Goal: Task Accomplishment & Management: Manage account settings

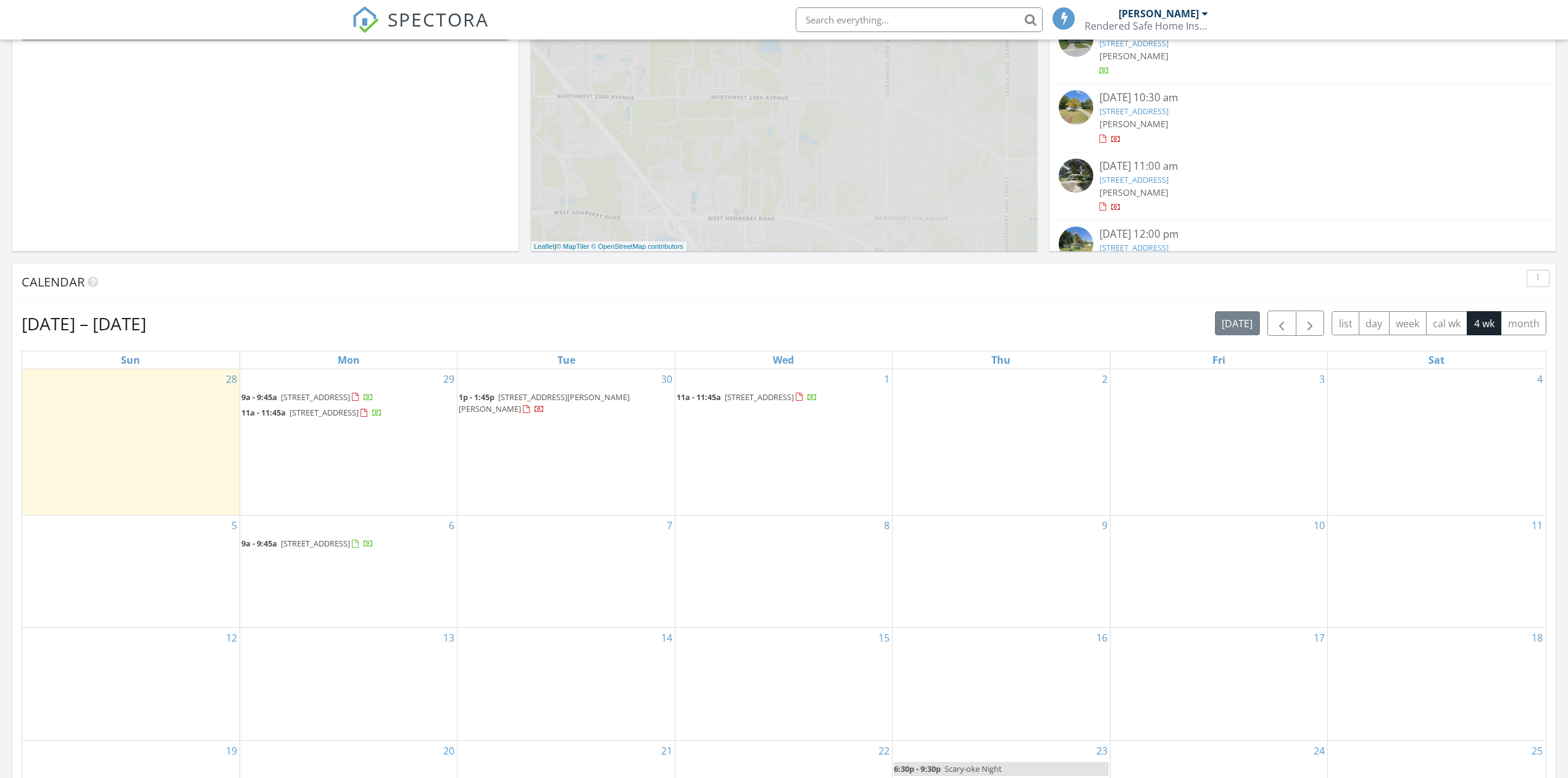
scroll to position [5, 5]
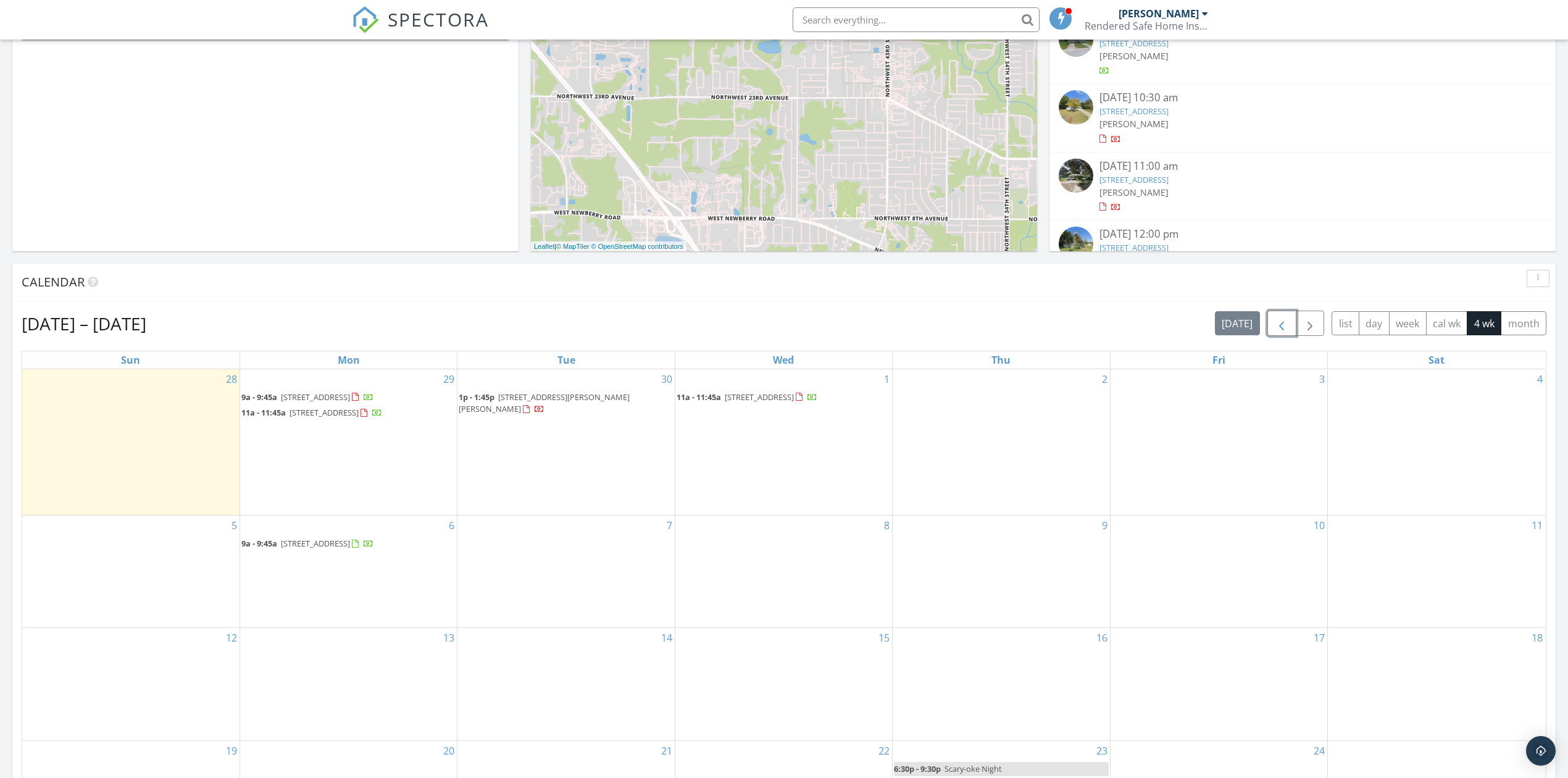
click at [1283, 328] on span "button" at bounding box center [1282, 324] width 15 height 15
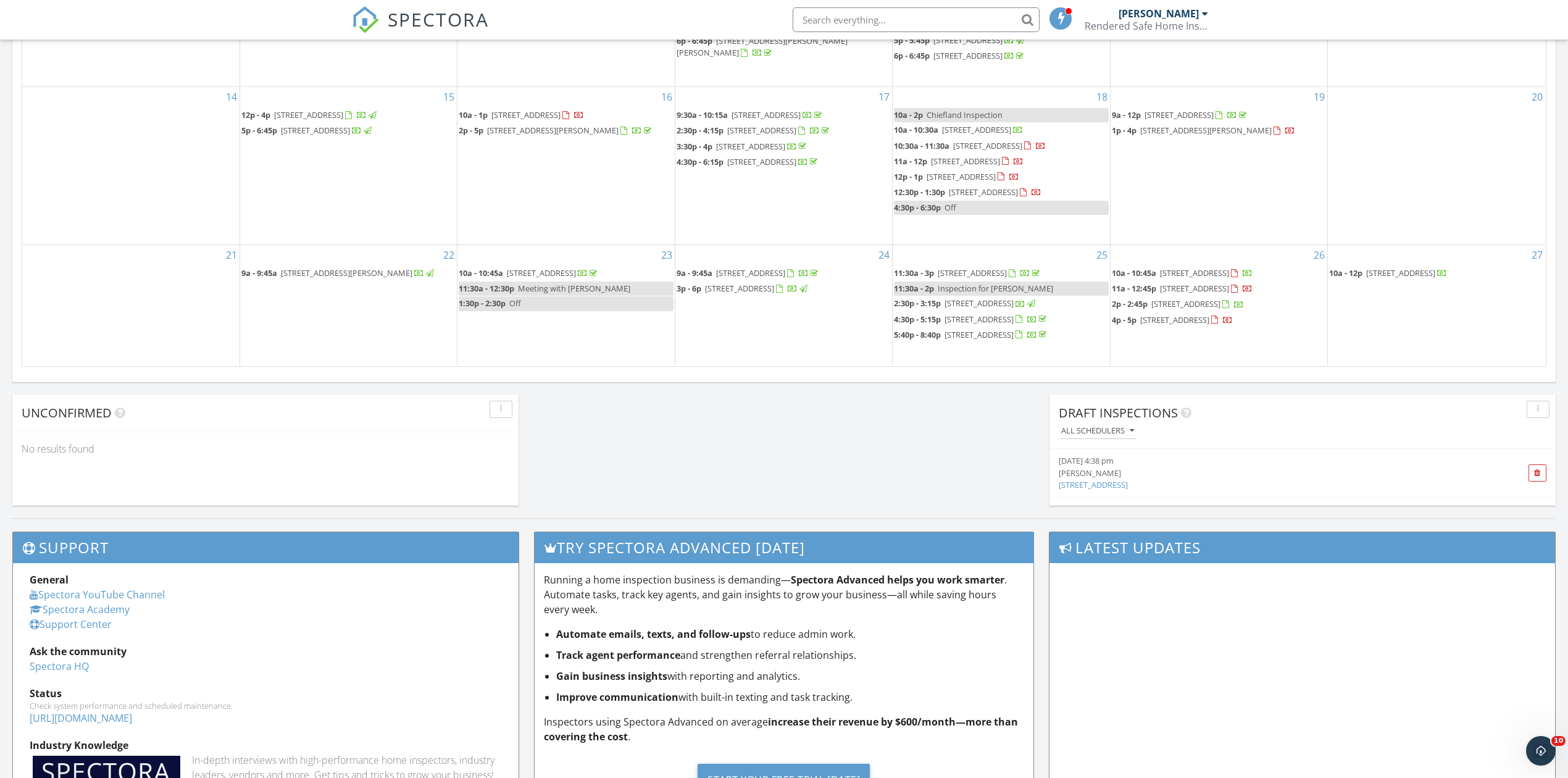
scroll to position [700, 0]
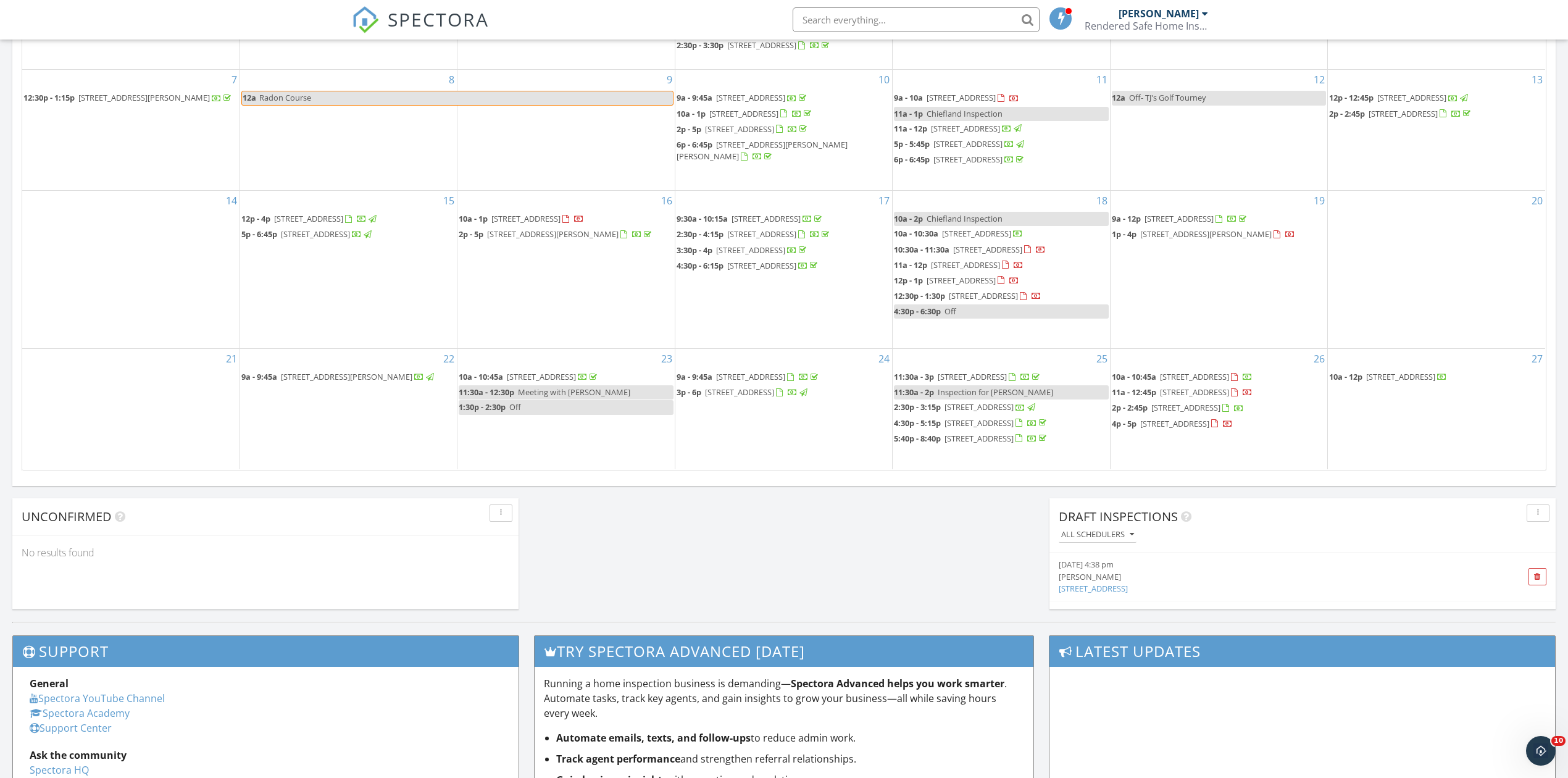
click at [952, 437] on span "6505 SW 80th St, Gainesville 32608" at bounding box center [979, 438] width 69 height 11
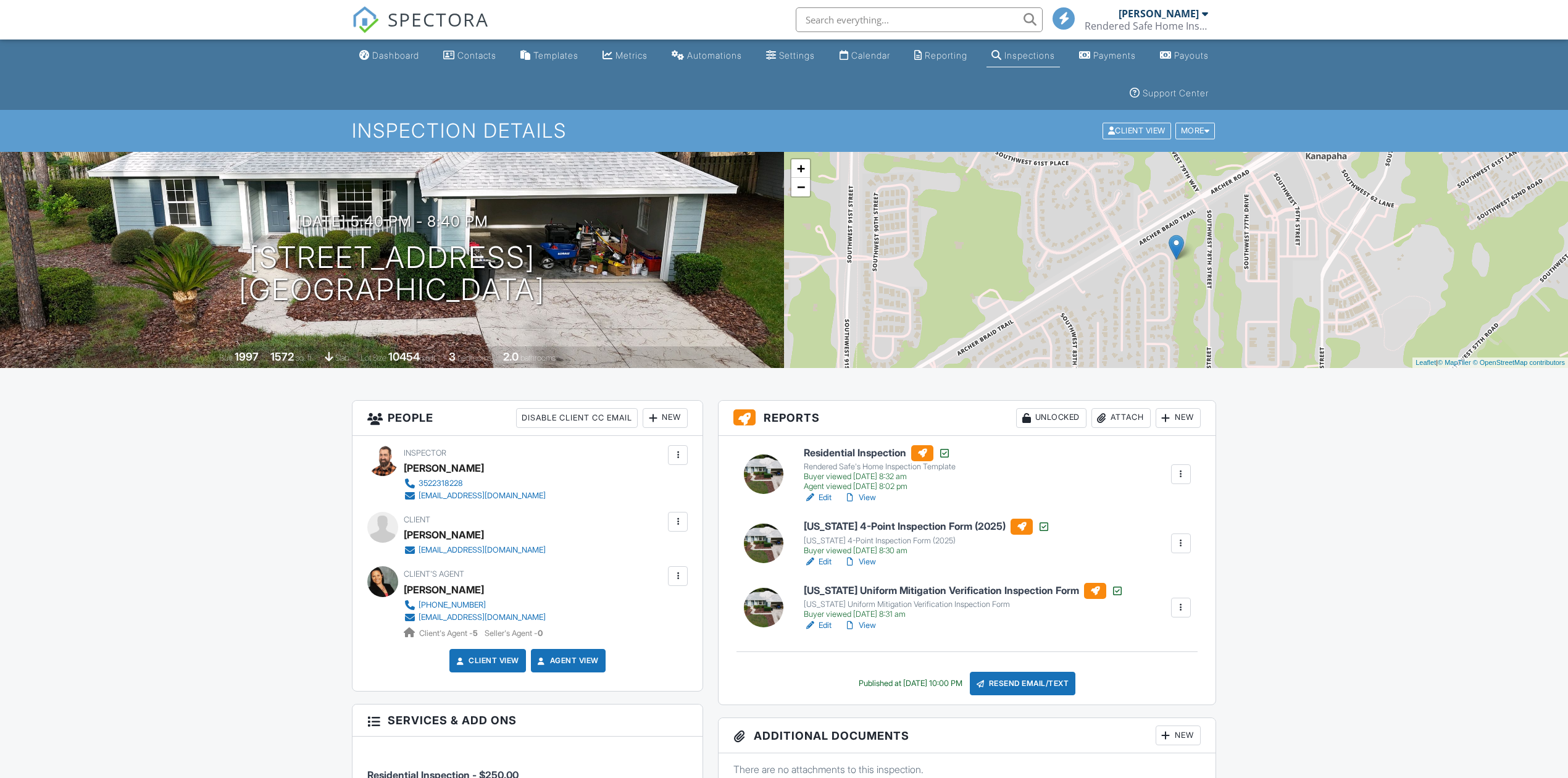
click at [819, 497] on link "Edit" at bounding box center [817, 498] width 28 height 13
click at [1047, 680] on div "Resend Email/Text" at bounding box center [1023, 683] width 106 height 24
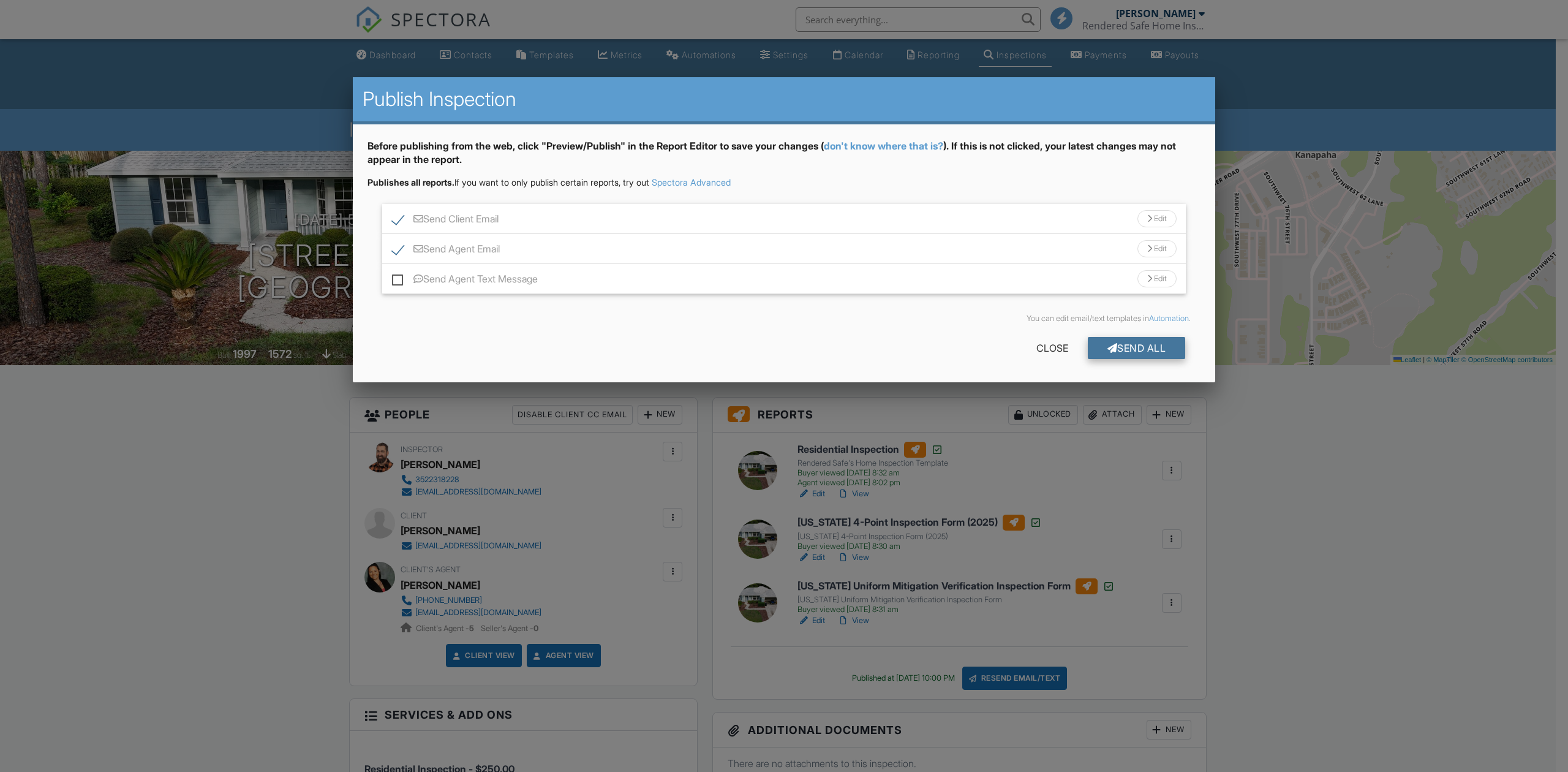
click at [1150, 354] on div "Send All" at bounding box center [1136, 348] width 98 height 22
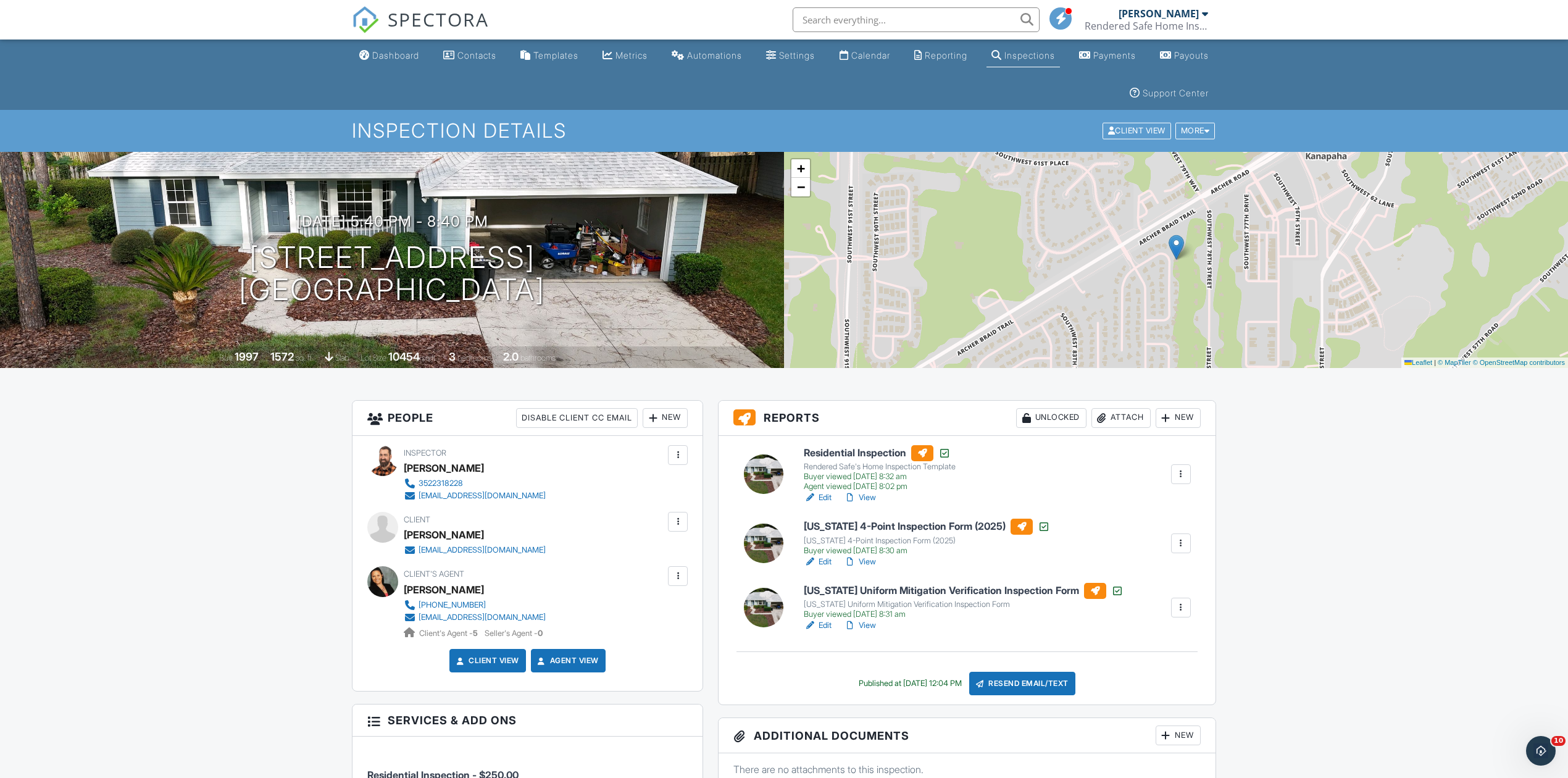
click at [814, 496] on div at bounding box center [810, 498] width 13 height 13
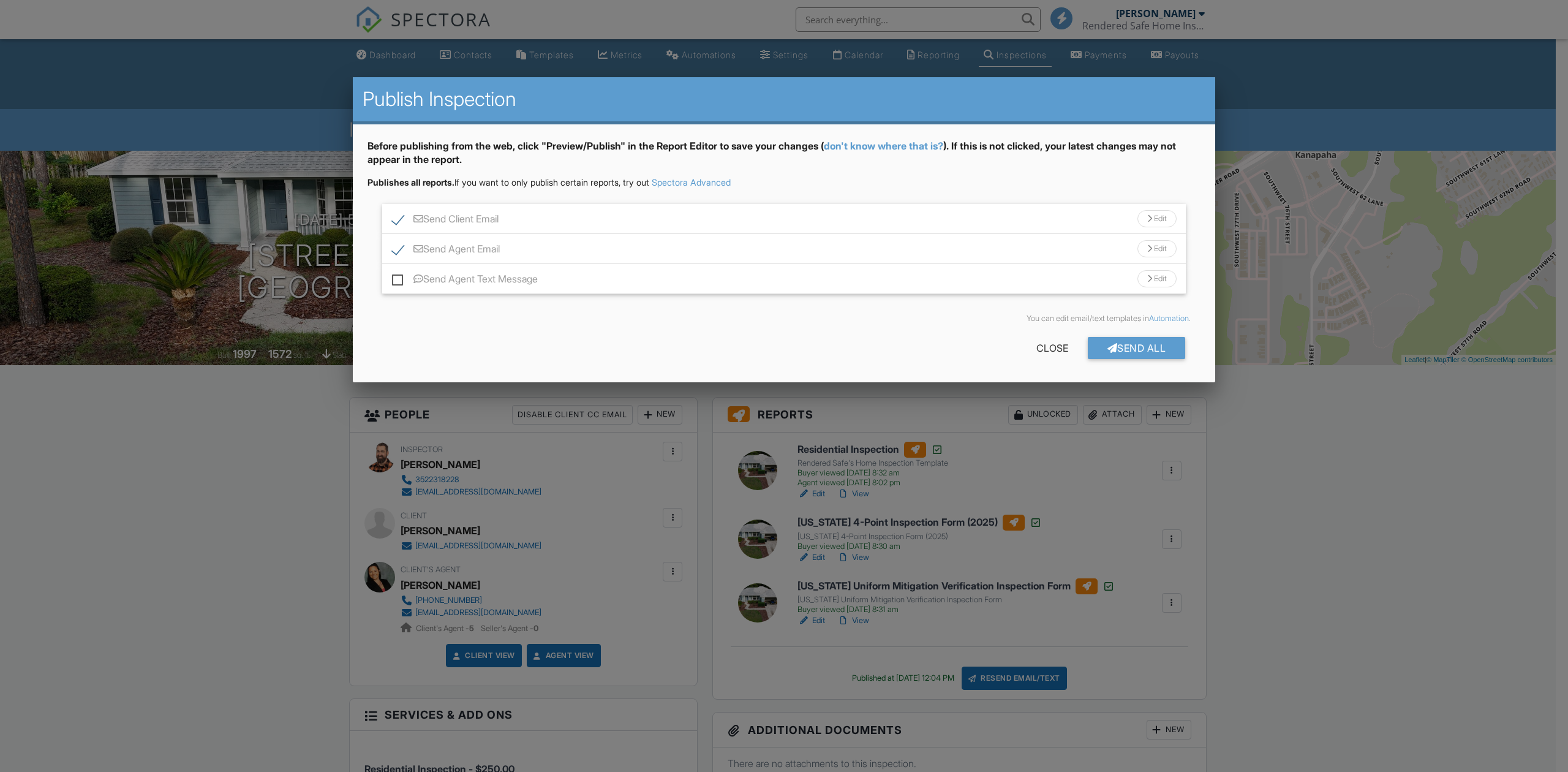
click at [1140, 350] on div "Send All" at bounding box center [1136, 348] width 98 height 22
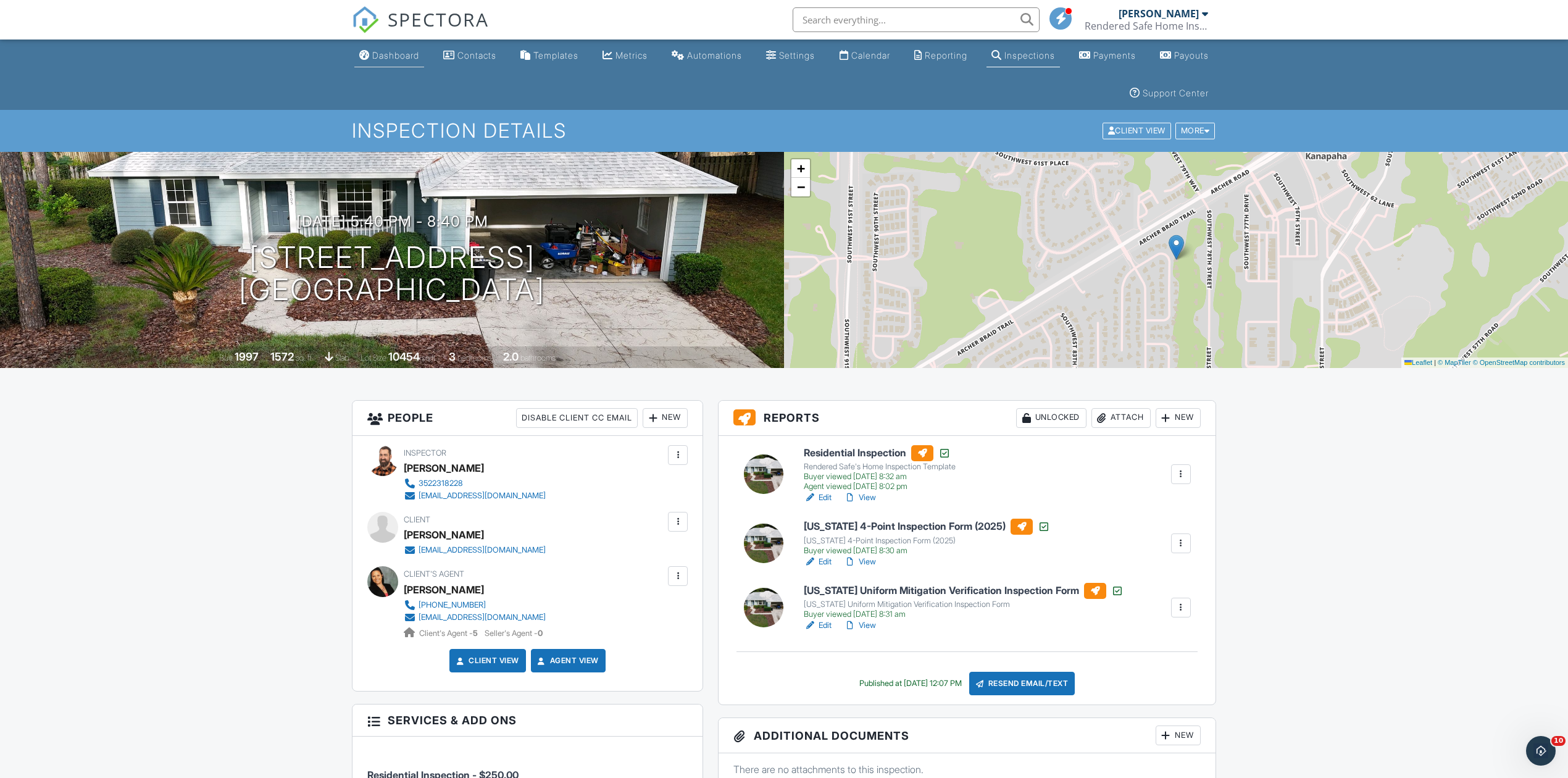
click at [404, 59] on div "Dashboard" at bounding box center [396, 55] width 47 height 11
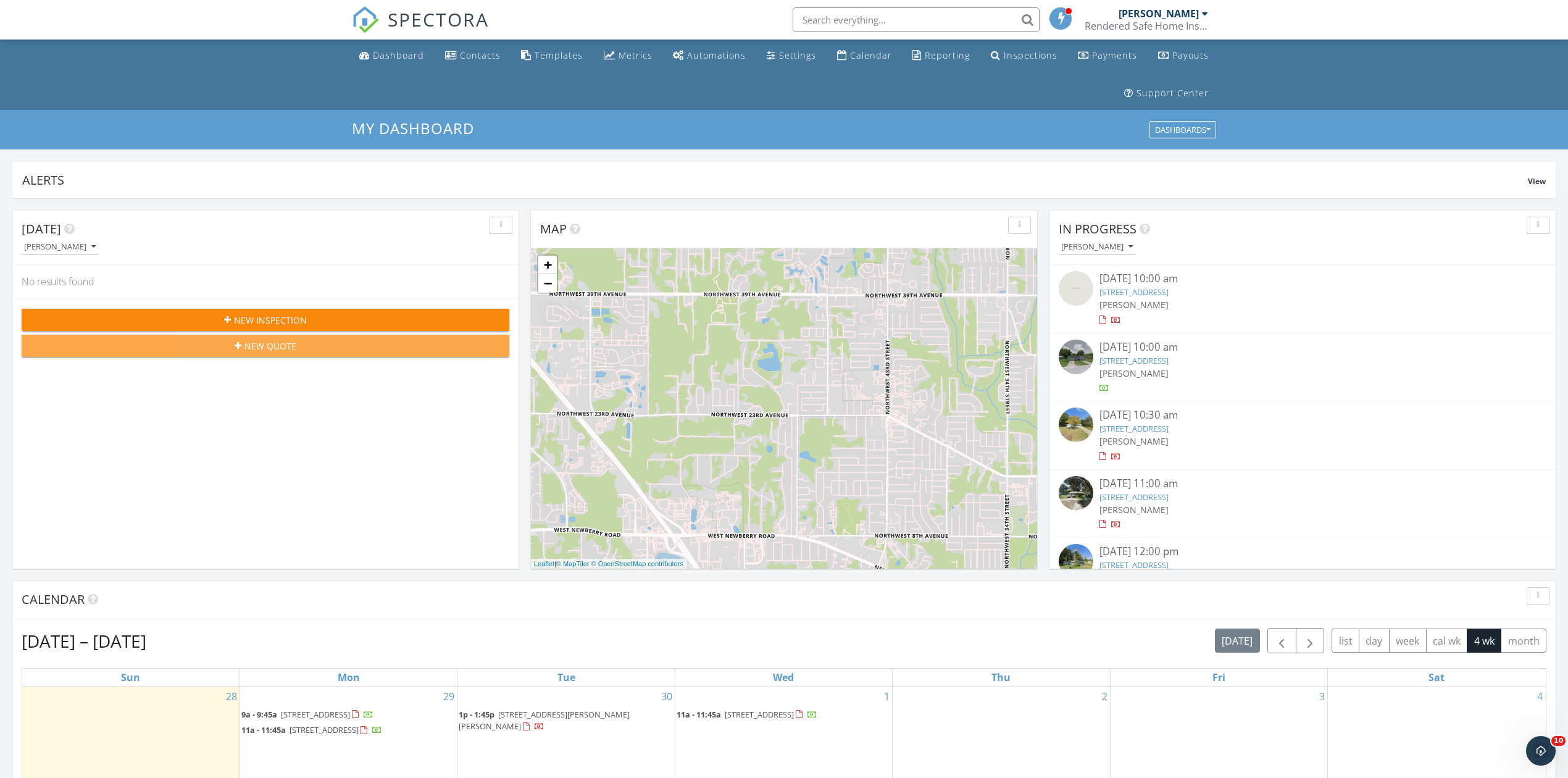
click at [265, 349] on span "New Quote" at bounding box center [270, 346] width 52 height 13
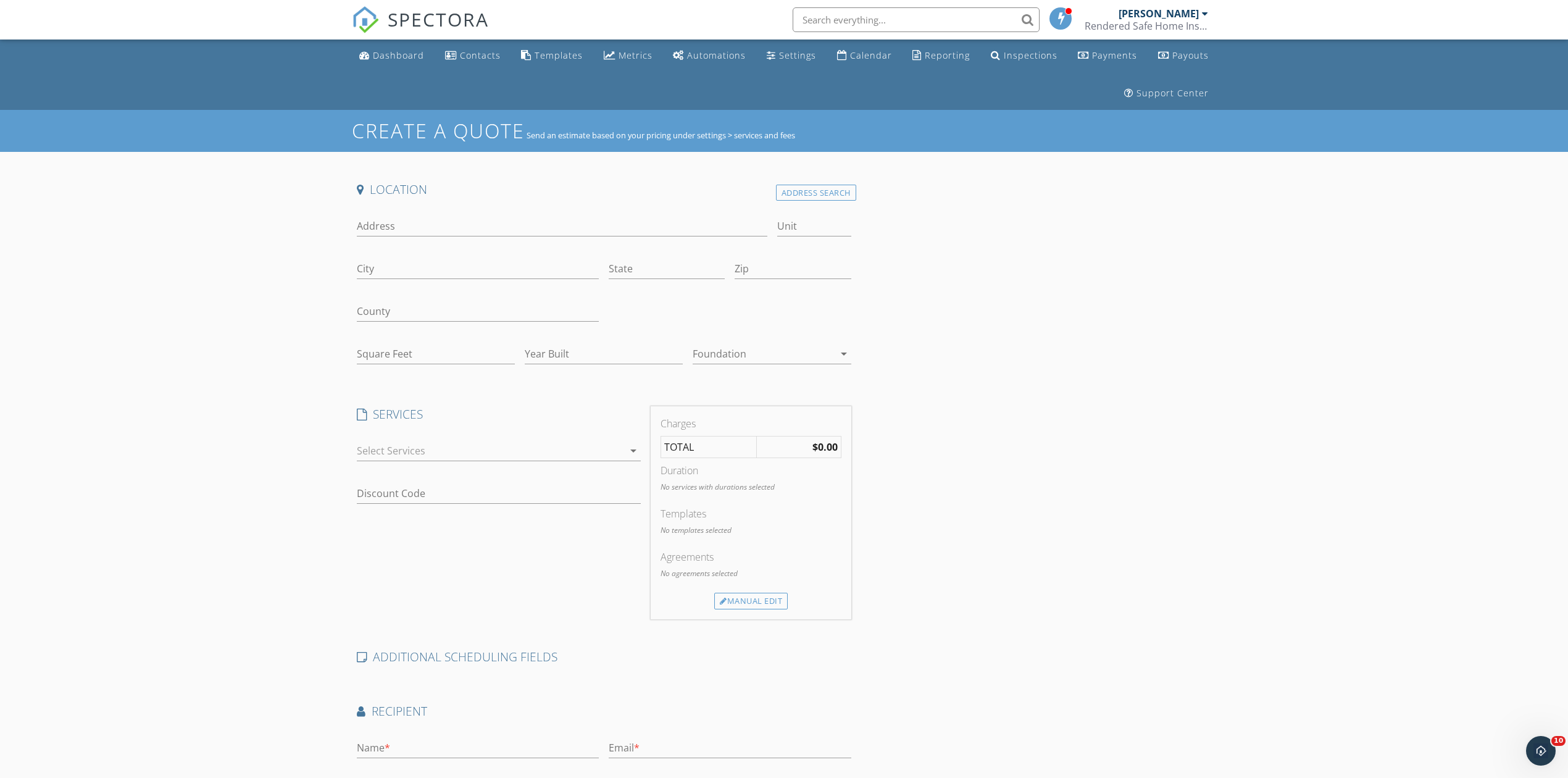
click at [380, 213] on div "Address" at bounding box center [563, 229] width 411 height 40
click at [364, 230] on input "Address" at bounding box center [563, 226] width 411 height 20
type input "4801 SW 63 Blvd"
type input "Gainesville"
type input "FL"
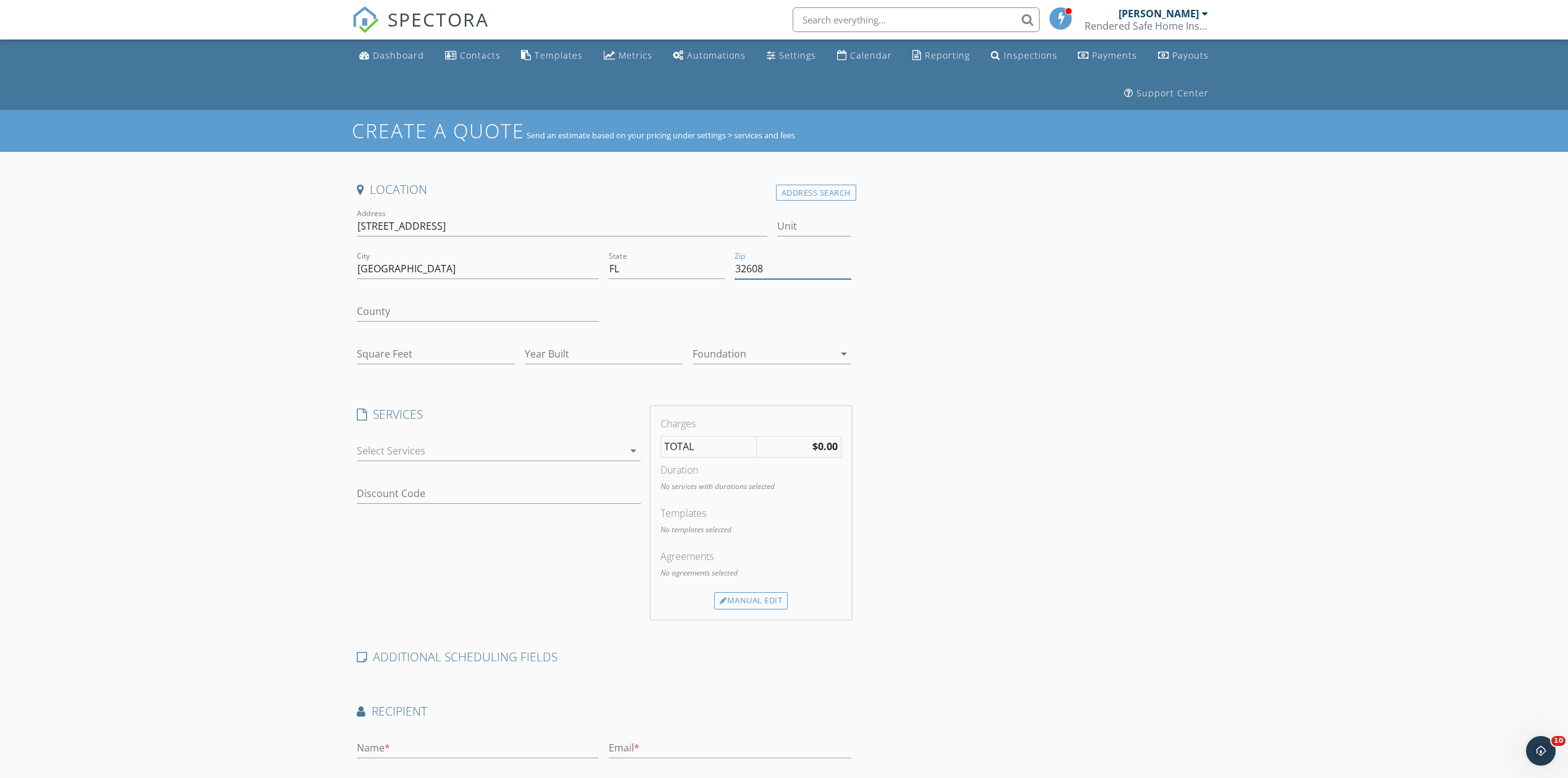
type input "32608"
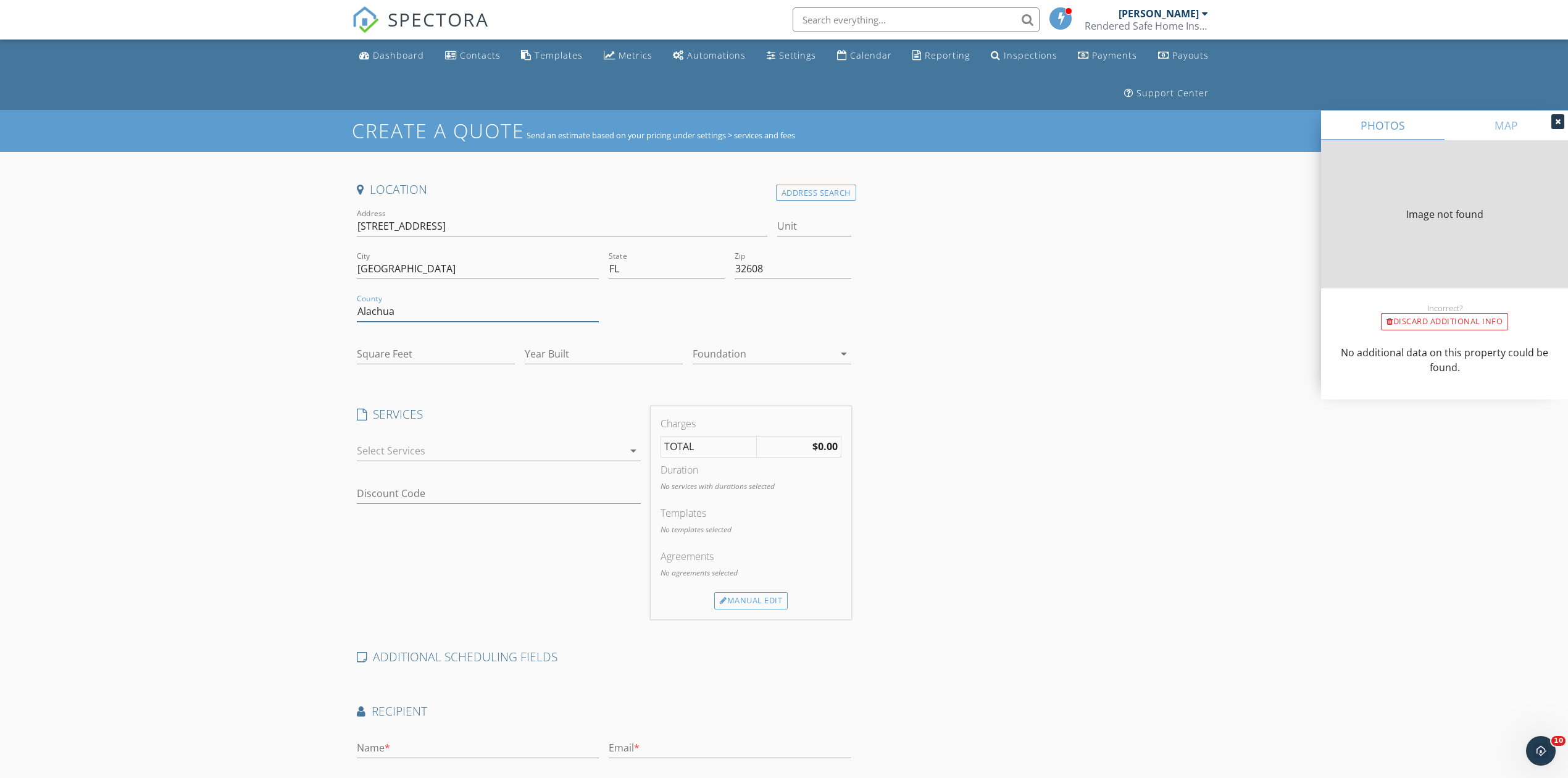
type input "Alachua"
type input "1137"
type input "1957"
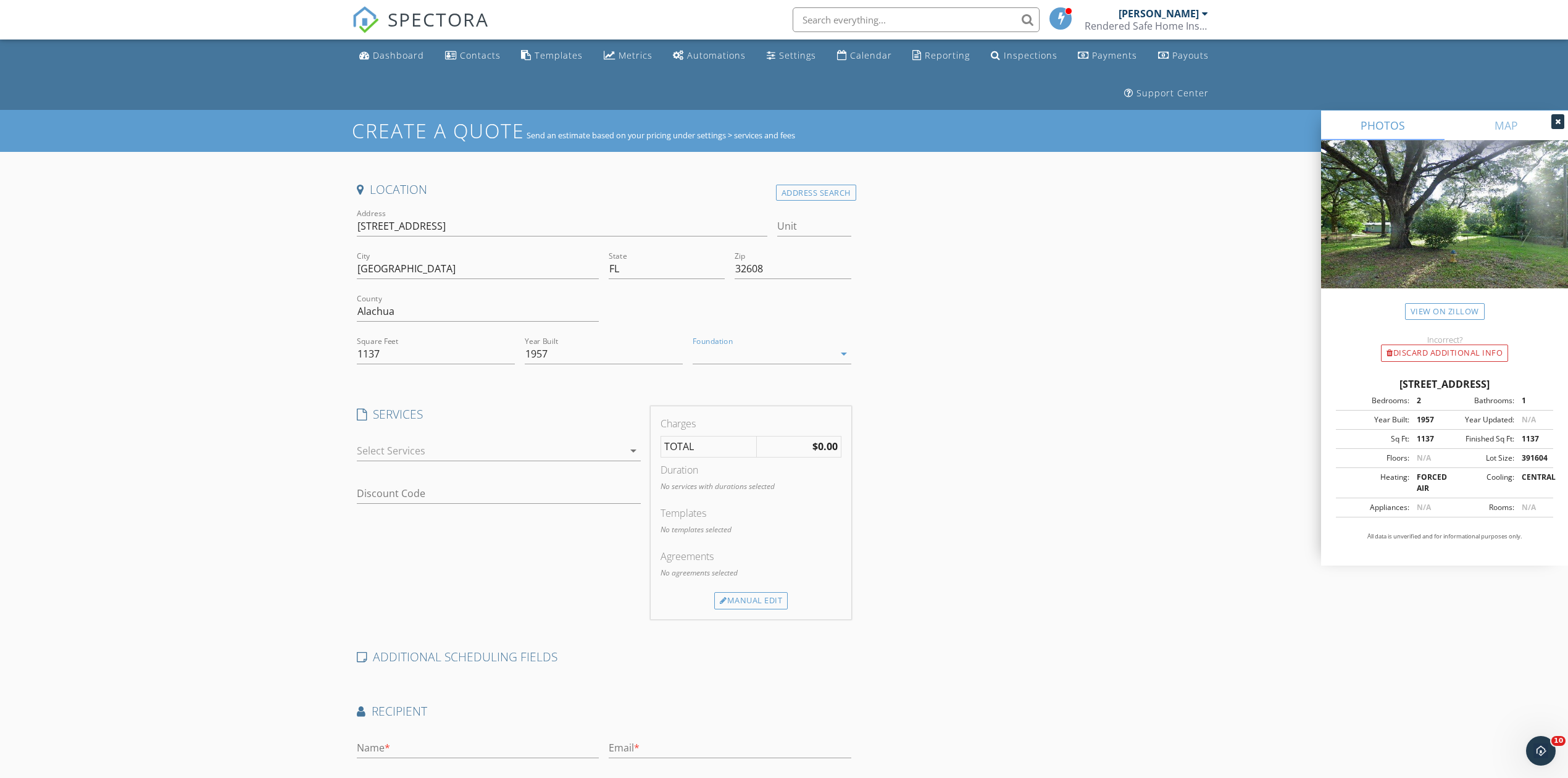
click at [764, 357] on div at bounding box center [763, 354] width 141 height 20
click at [774, 411] on div "Slab" at bounding box center [772, 418] width 138 height 30
click at [974, 495] on div "Location Address Search Address 4801 SW 63 Blvd Unit City Gainesville State FL …" at bounding box center [784, 534] width 864 height 704
click at [428, 464] on div "arrow_drop_down" at bounding box center [499, 457] width 284 height 33
click at [444, 453] on div at bounding box center [490, 451] width 266 height 20
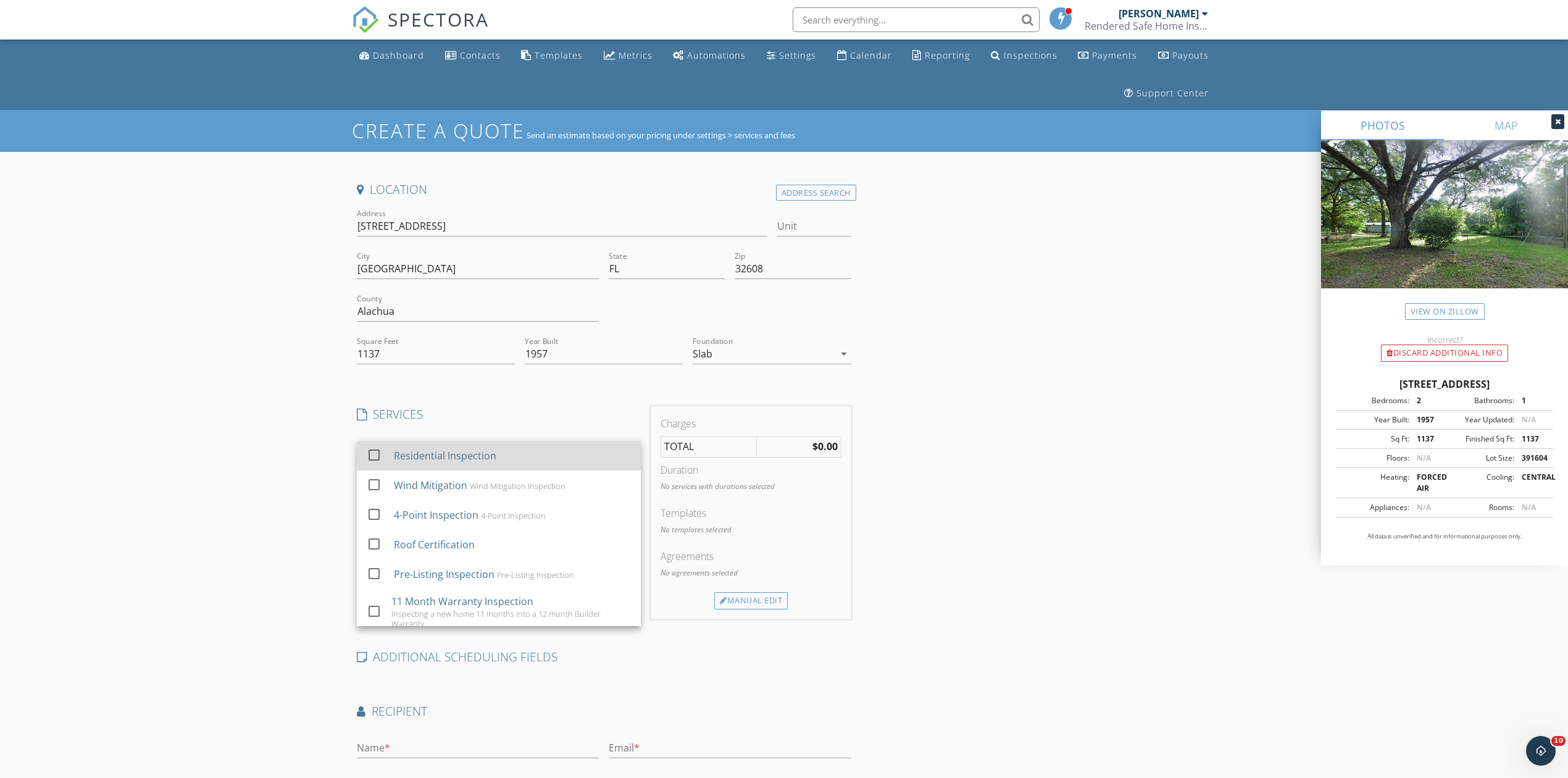
click at [435, 468] on div "Residential Inspection" at bounding box center [512, 455] width 237 height 25
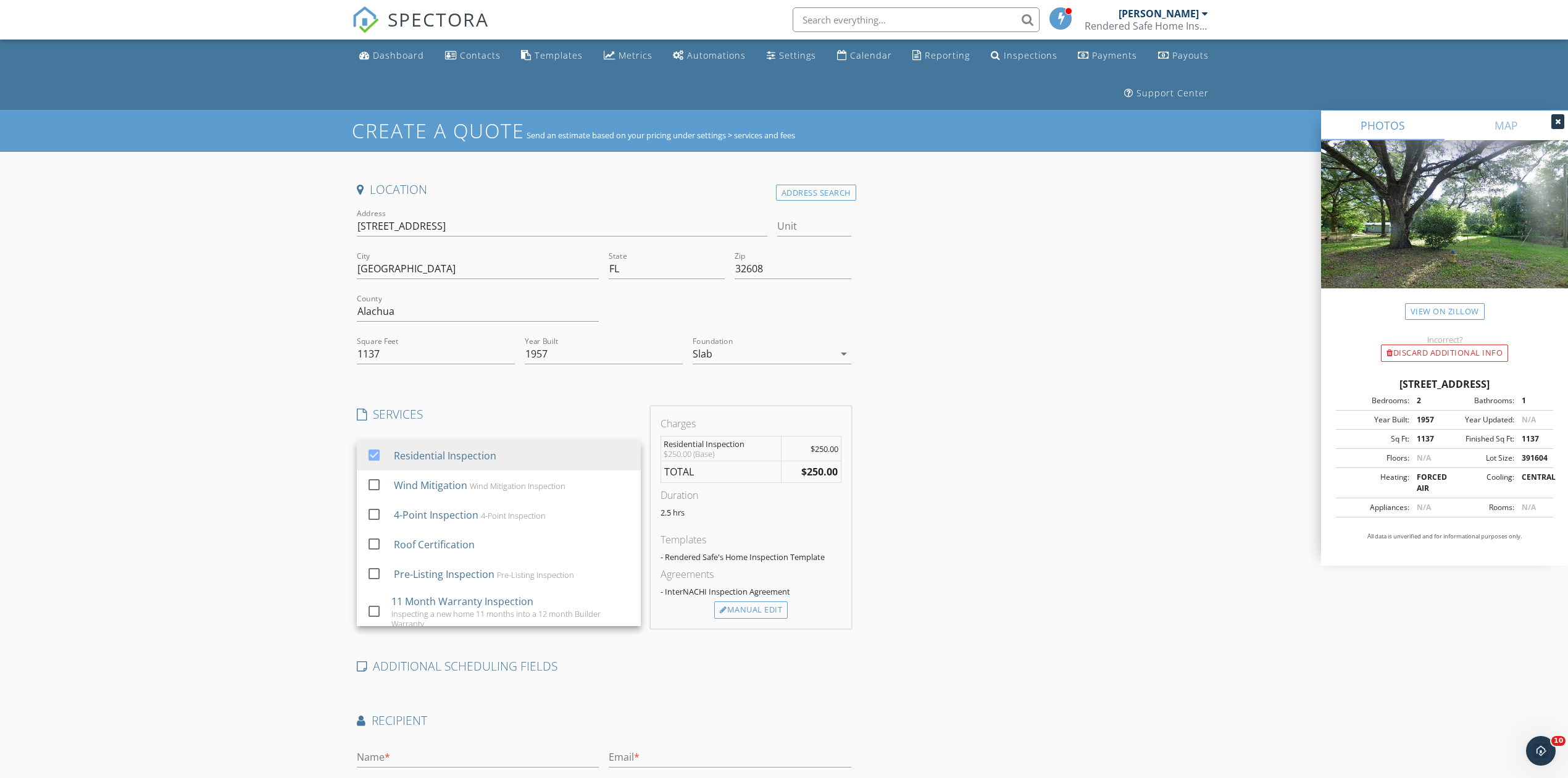
drag, startPoint x: 1129, startPoint y: 603, endPoint x: 776, endPoint y: 535, distance: 359.5
click at [1124, 601] on div "Location Address Search Address 4801 SW 63 Blvd Unit City Gainesville State FL …" at bounding box center [784, 538] width 864 height 713
drag, startPoint x: 484, startPoint y: 497, endPoint x: 458, endPoint y: 507, distance: 27.9
click at [483, 497] on div at bounding box center [490, 494] width 266 height 20
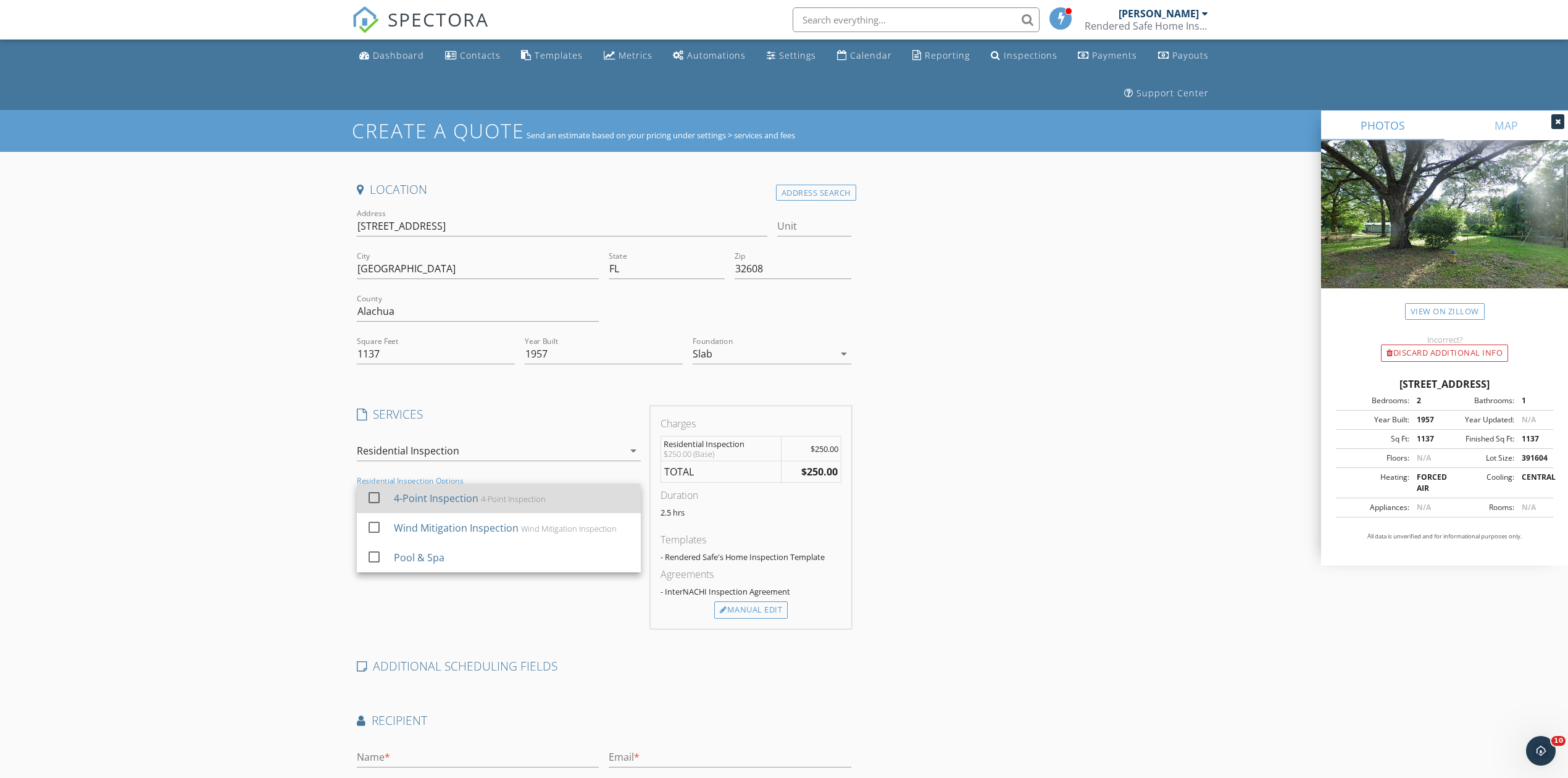
click at [413, 512] on div "check_box_outline_blank 4-Point Inspection 4-Point Inspection" at bounding box center [498, 497] width 265 height 28
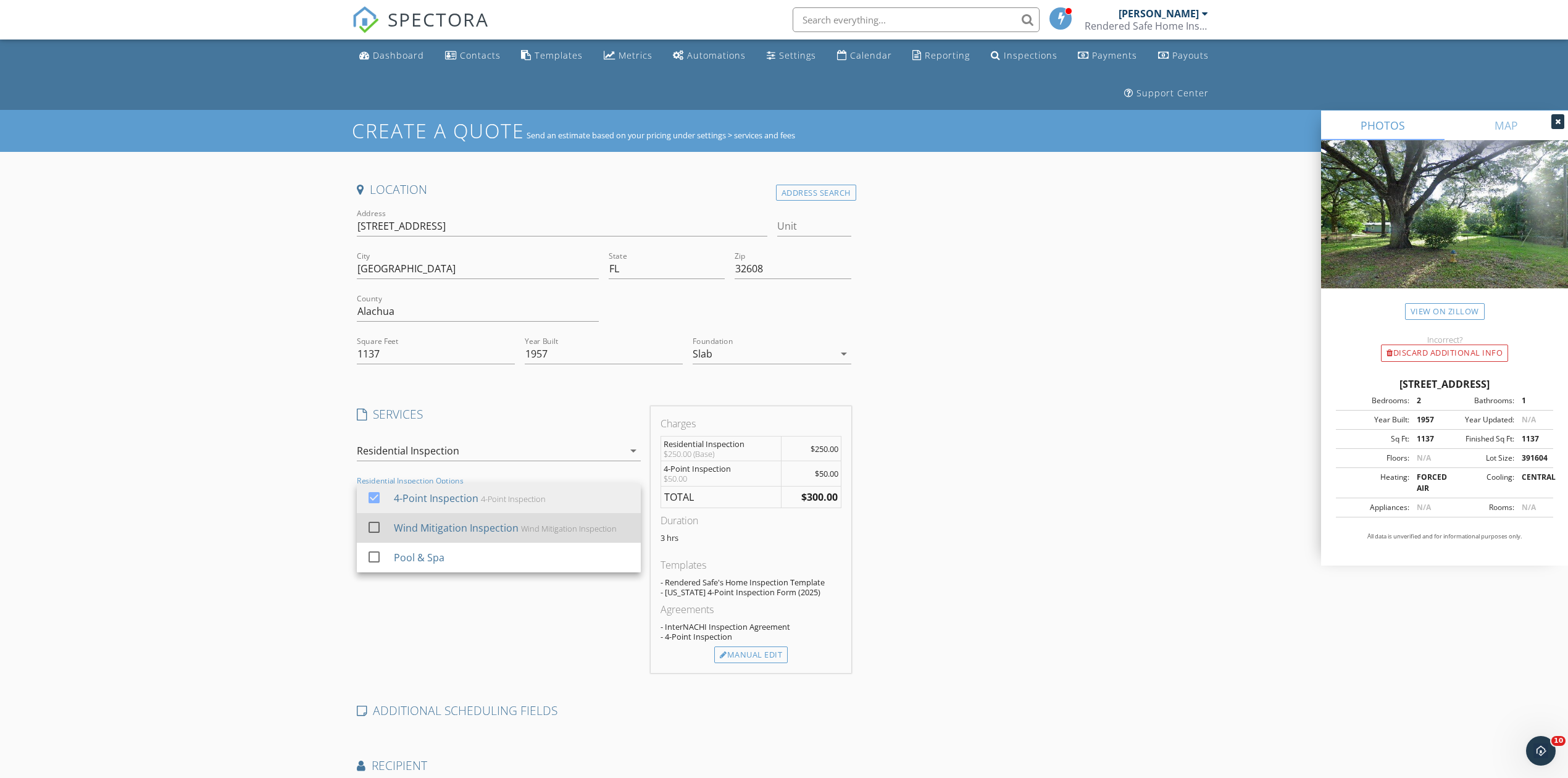
click at [399, 532] on div "Wind Mitigation Inspection" at bounding box center [455, 527] width 125 height 15
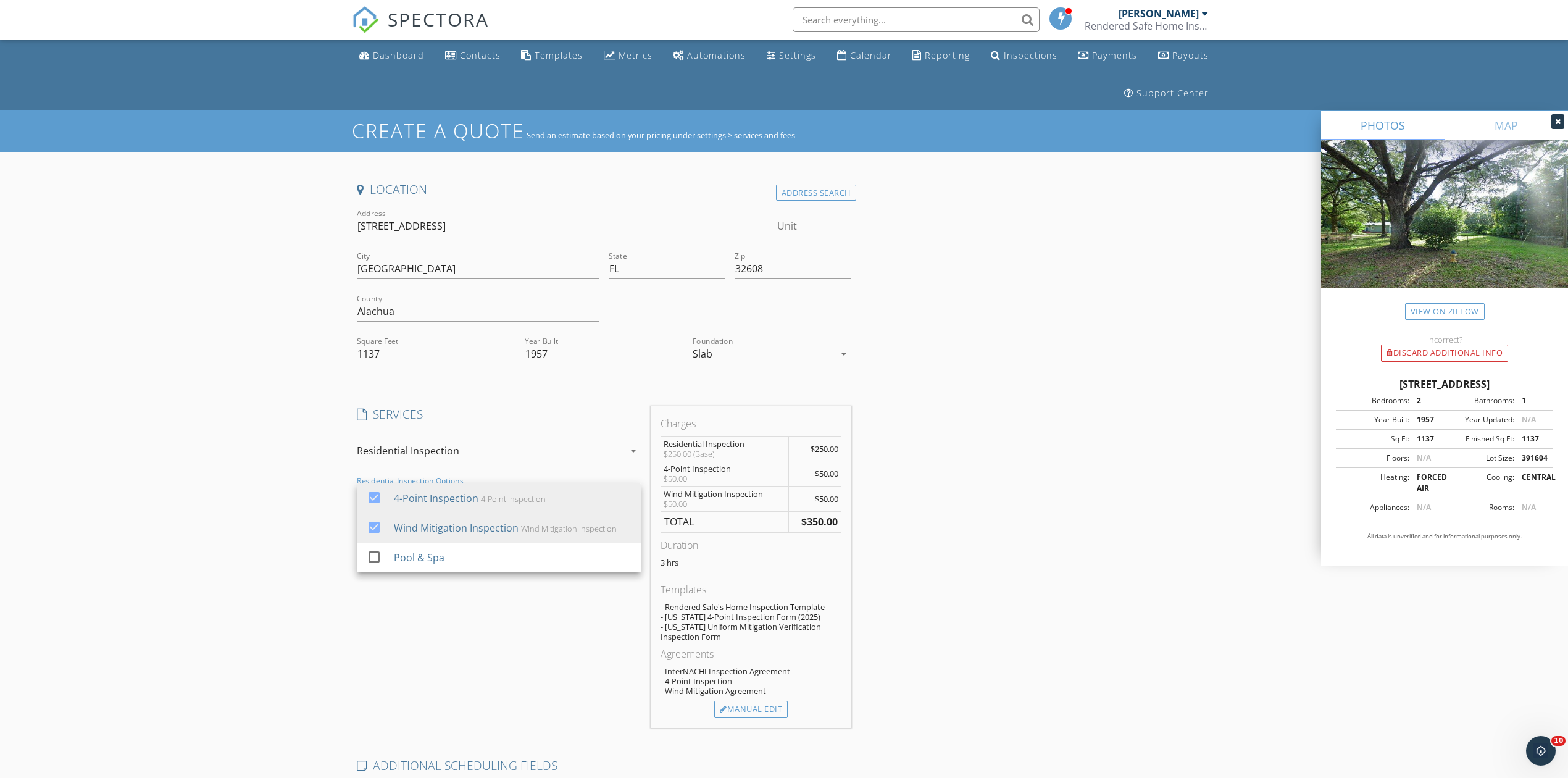
click at [955, 628] on div "Location Address Search Address 4801 SW 63 Blvd Unit City Gainesville State FL …" at bounding box center [784, 588] width 864 height 813
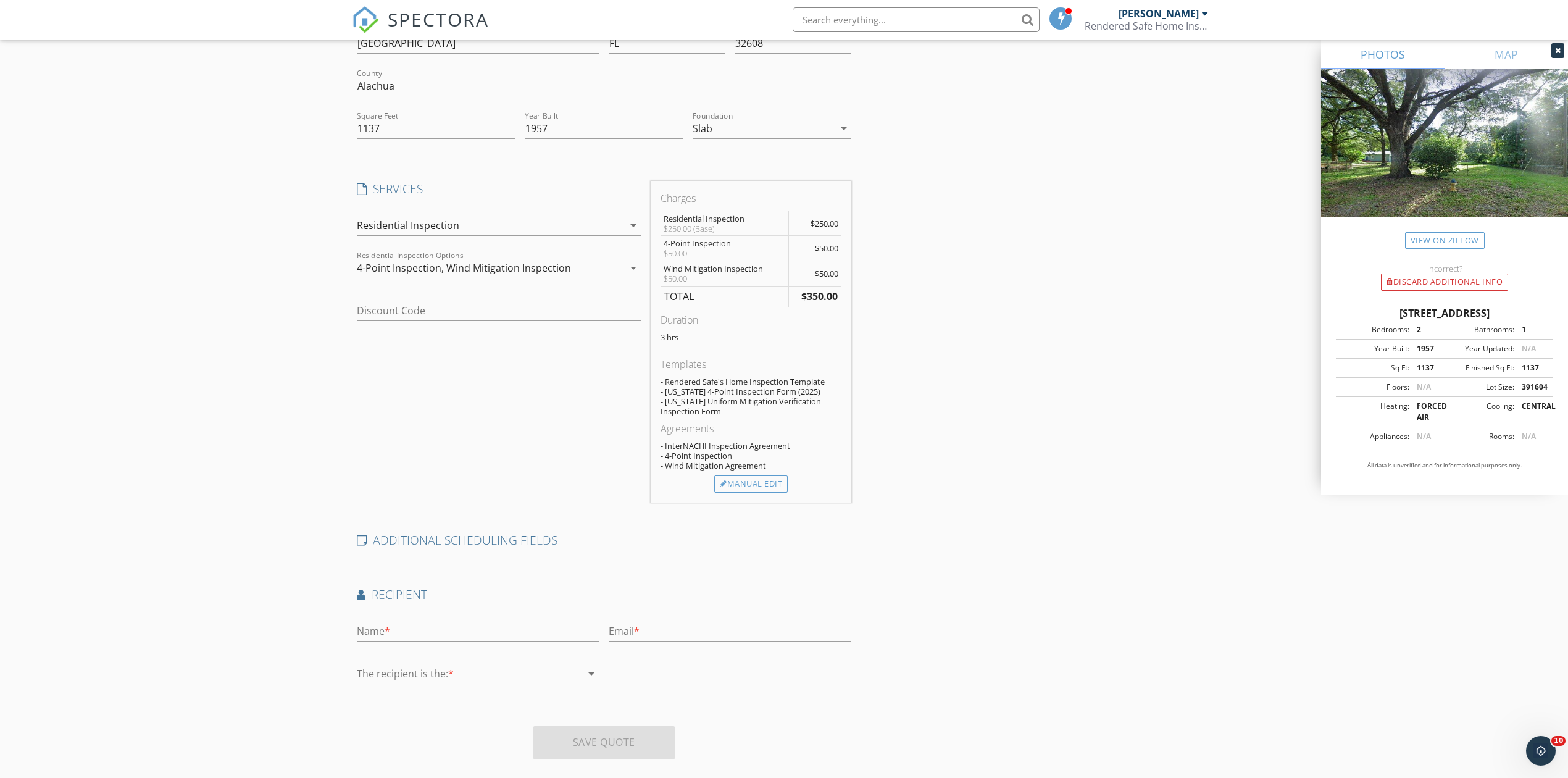
scroll to position [248, 0]
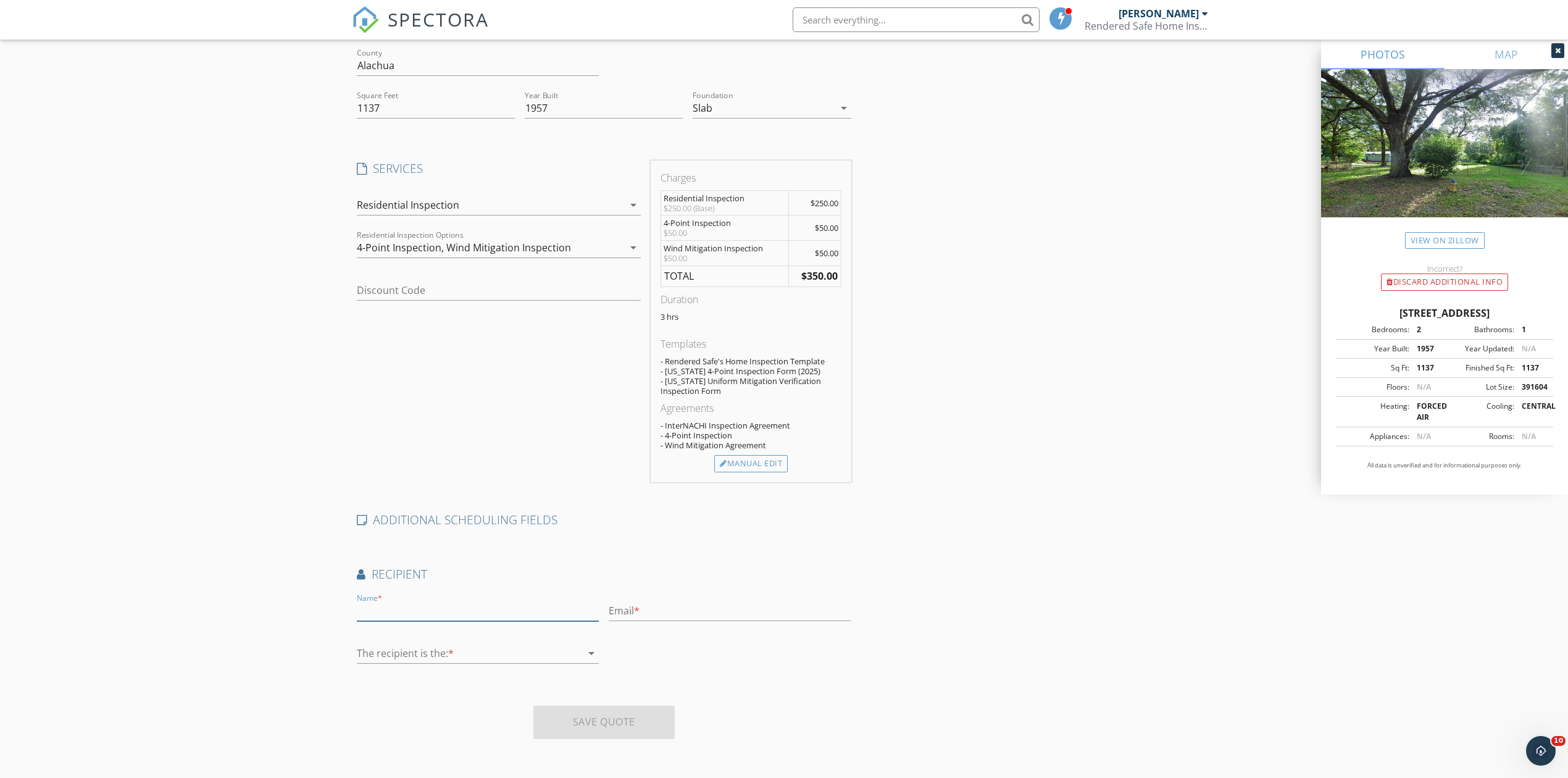
click at [417, 617] on input "text" at bounding box center [478, 611] width 242 height 20
type input "Gordon Weidler"
drag, startPoint x: 473, startPoint y: 613, endPoint x: 328, endPoint y: 615, distance: 145.0
click at [328, 615] on div "Create a Quote Send an estimate based on your pricing under settings > services…" at bounding box center [784, 321] width 1568 height 913
drag, startPoint x: 499, startPoint y: 616, endPoint x: 307, endPoint y: 623, distance: 192.1
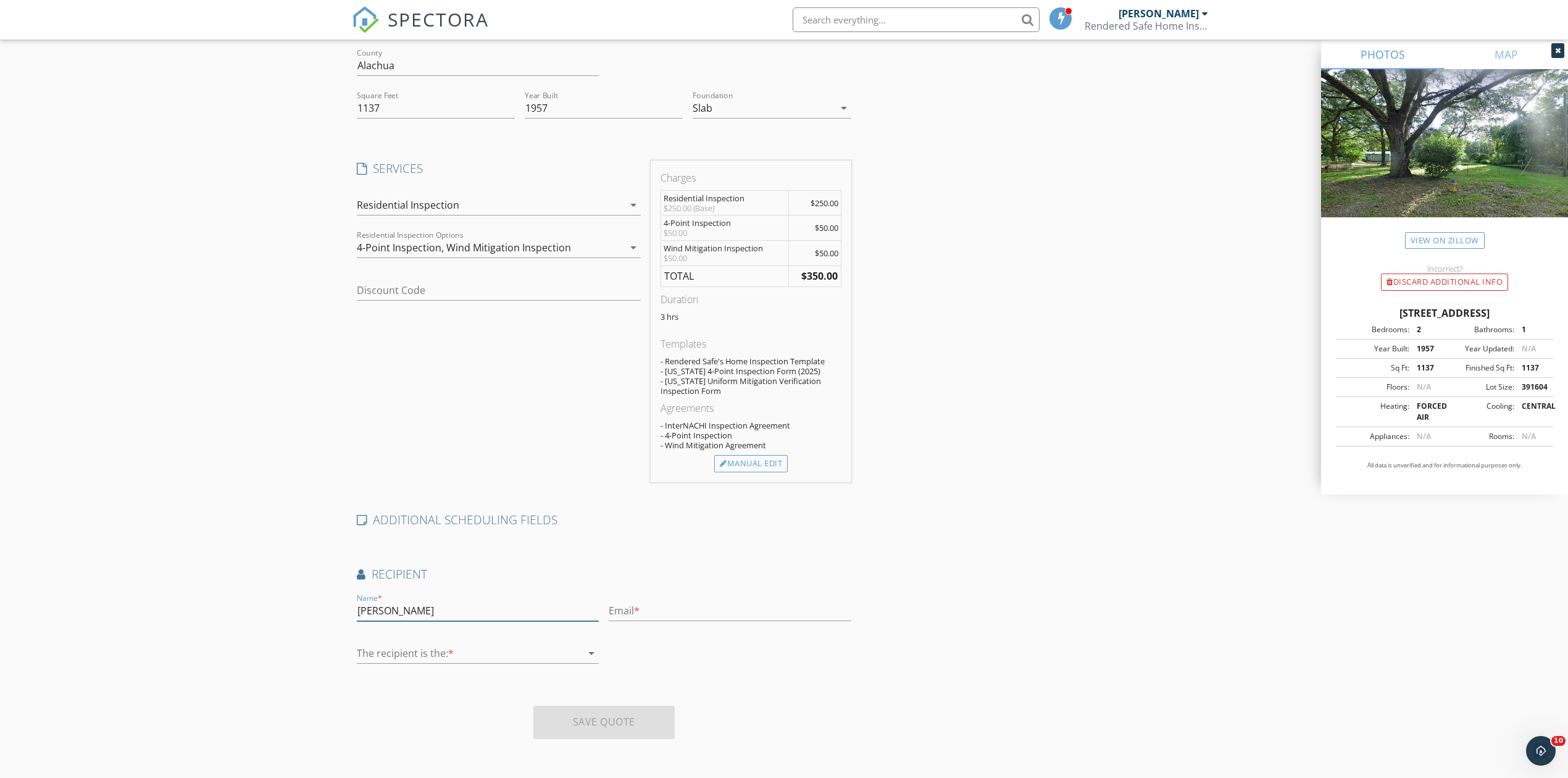
click at [315, 623] on div "Create a Quote Send an estimate based on your pricing under settings > services…" at bounding box center [784, 321] width 1568 height 913
click at [467, 614] on input "Gina Van Eyssen & Lucus Vecchione" at bounding box center [478, 611] width 242 height 20
type input "Gina Van Eyssen & Lucas Vecchione"
paste input "lukev2018@icloud.com"
type input "lukev2018@icloud.com"
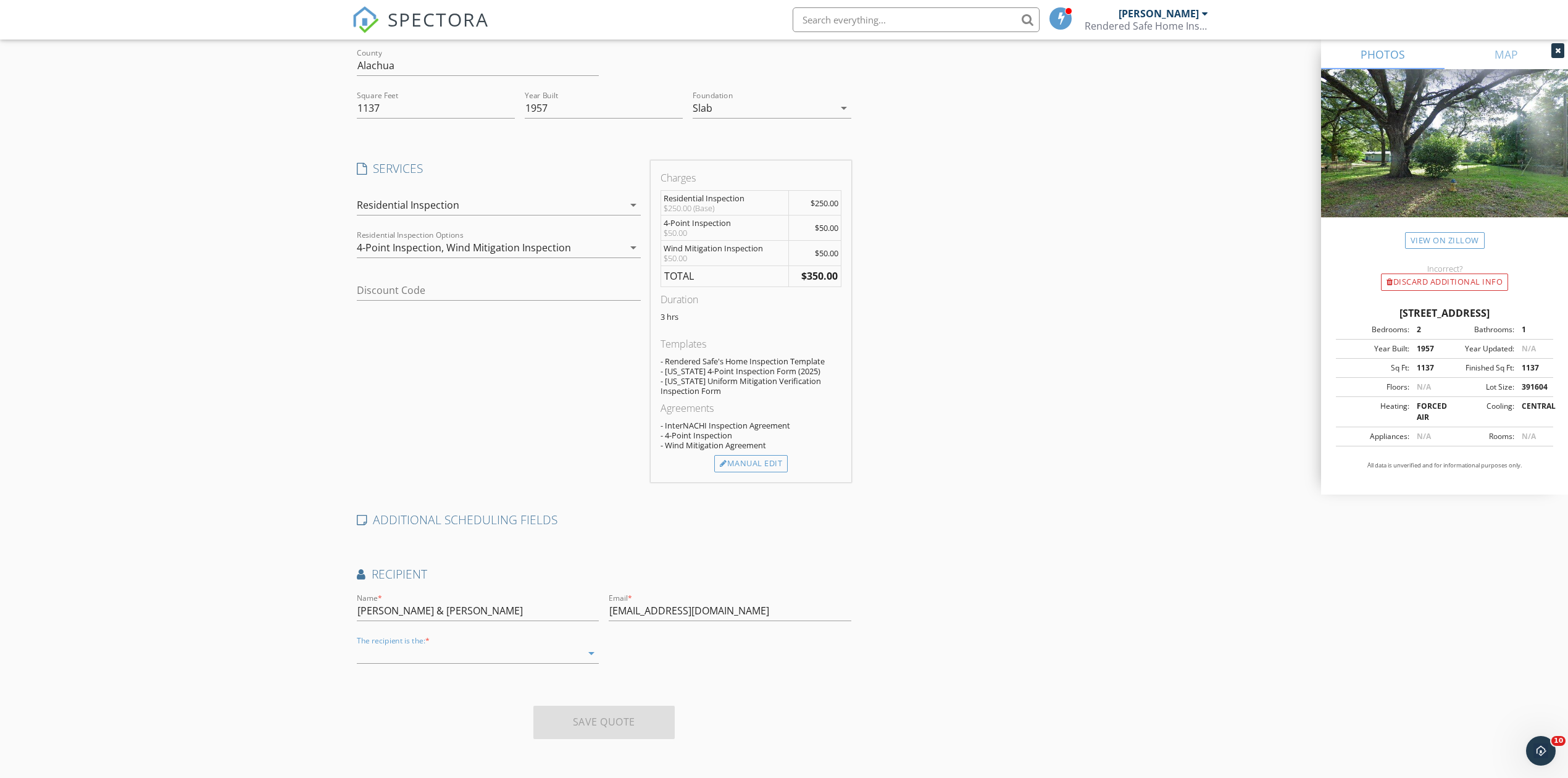
click at [399, 657] on div at bounding box center [469, 653] width 225 height 20
click at [399, 690] on div "Client's Agent" at bounding box center [477, 690] width 222 height 15
click at [398, 647] on div "Client's Agent" at bounding box center [389, 653] width 64 height 11
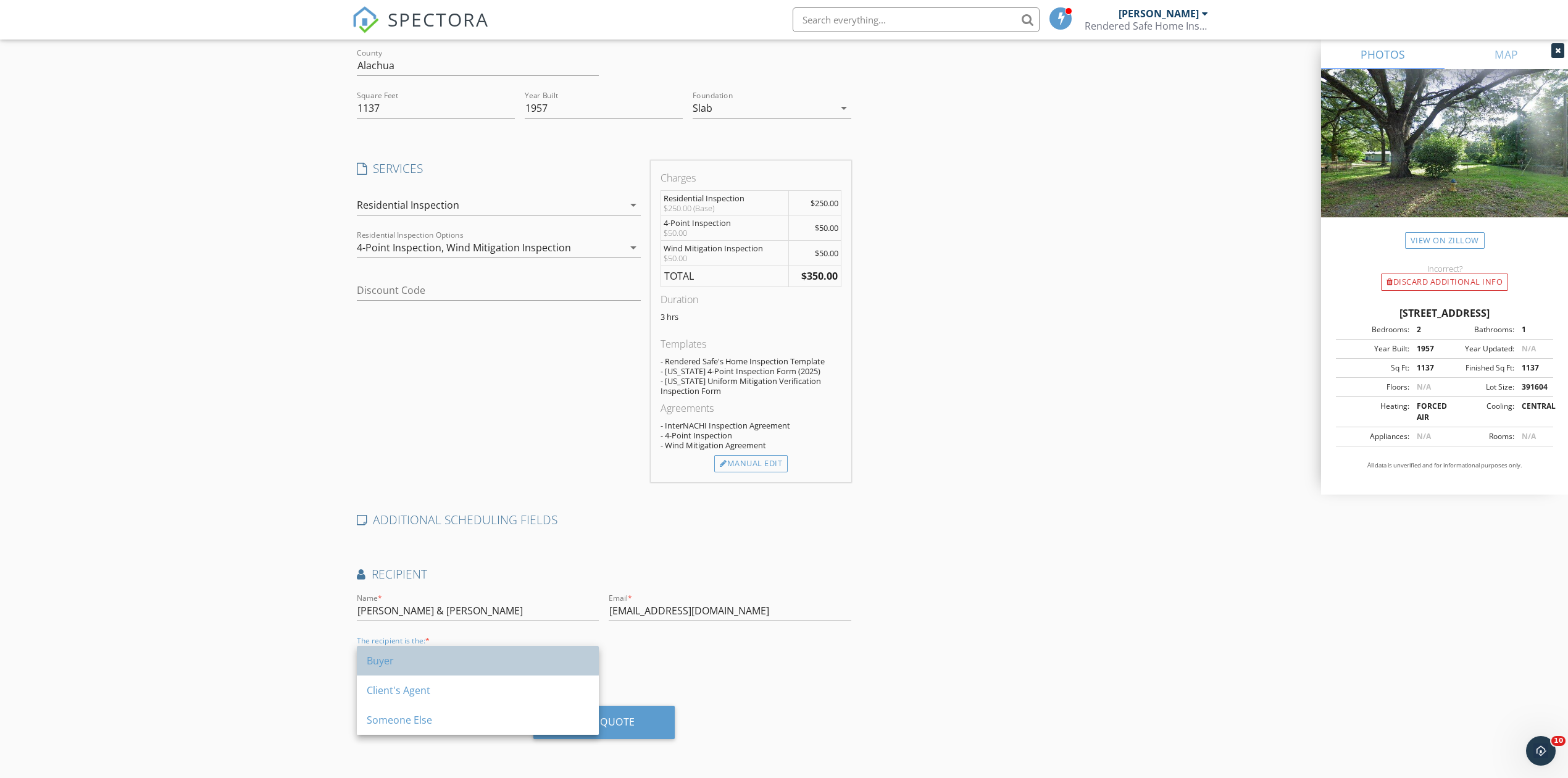
click at [385, 663] on div "Buyer" at bounding box center [477, 661] width 222 height 15
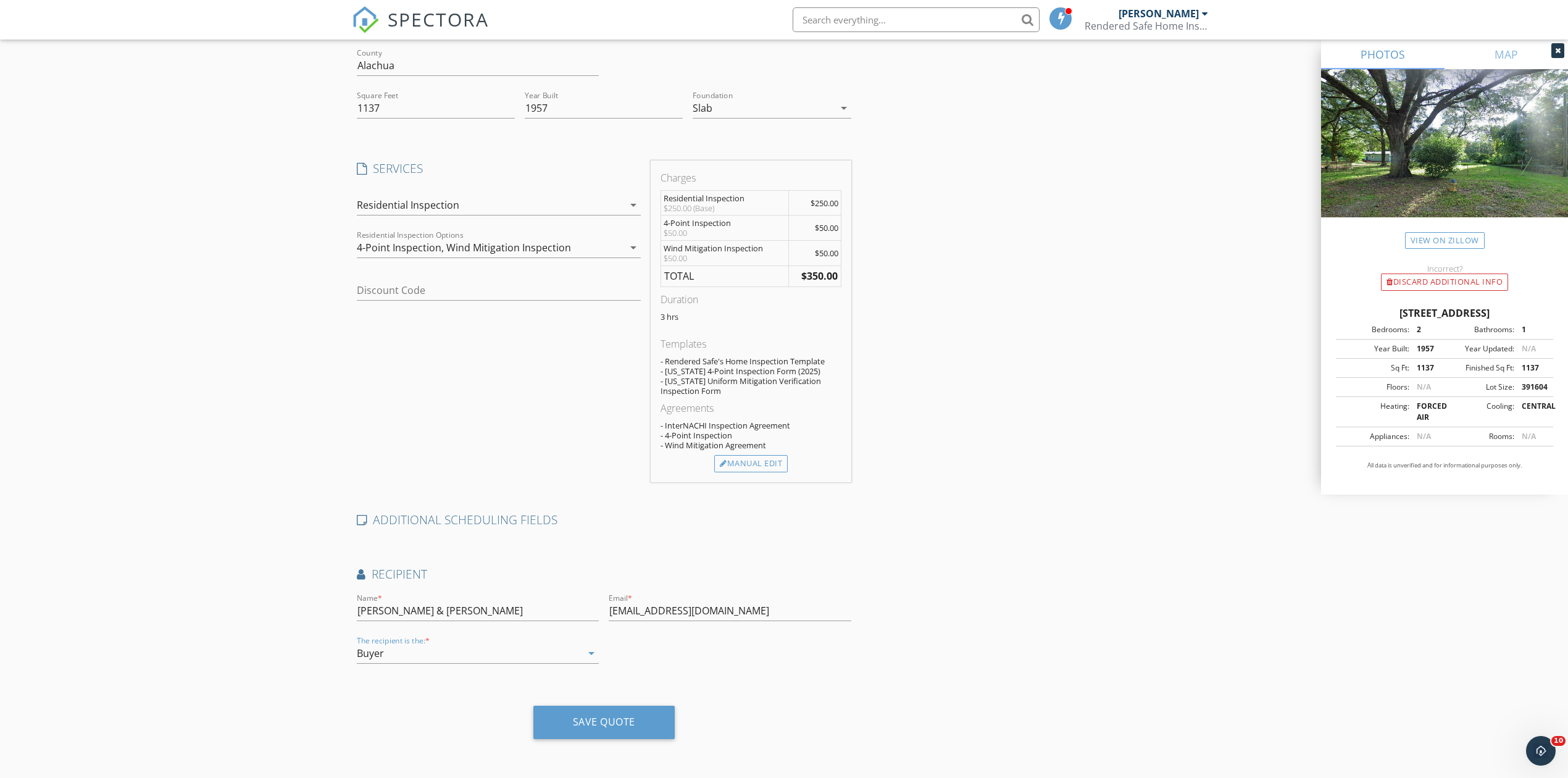
click at [384, 704] on div "Location Address Search Address 4801 SW 63 Blvd Unit City Gainesville State FL …" at bounding box center [604, 342] width 504 height 813
click at [581, 715] on div "Save Quote" at bounding box center [604, 722] width 63 height 13
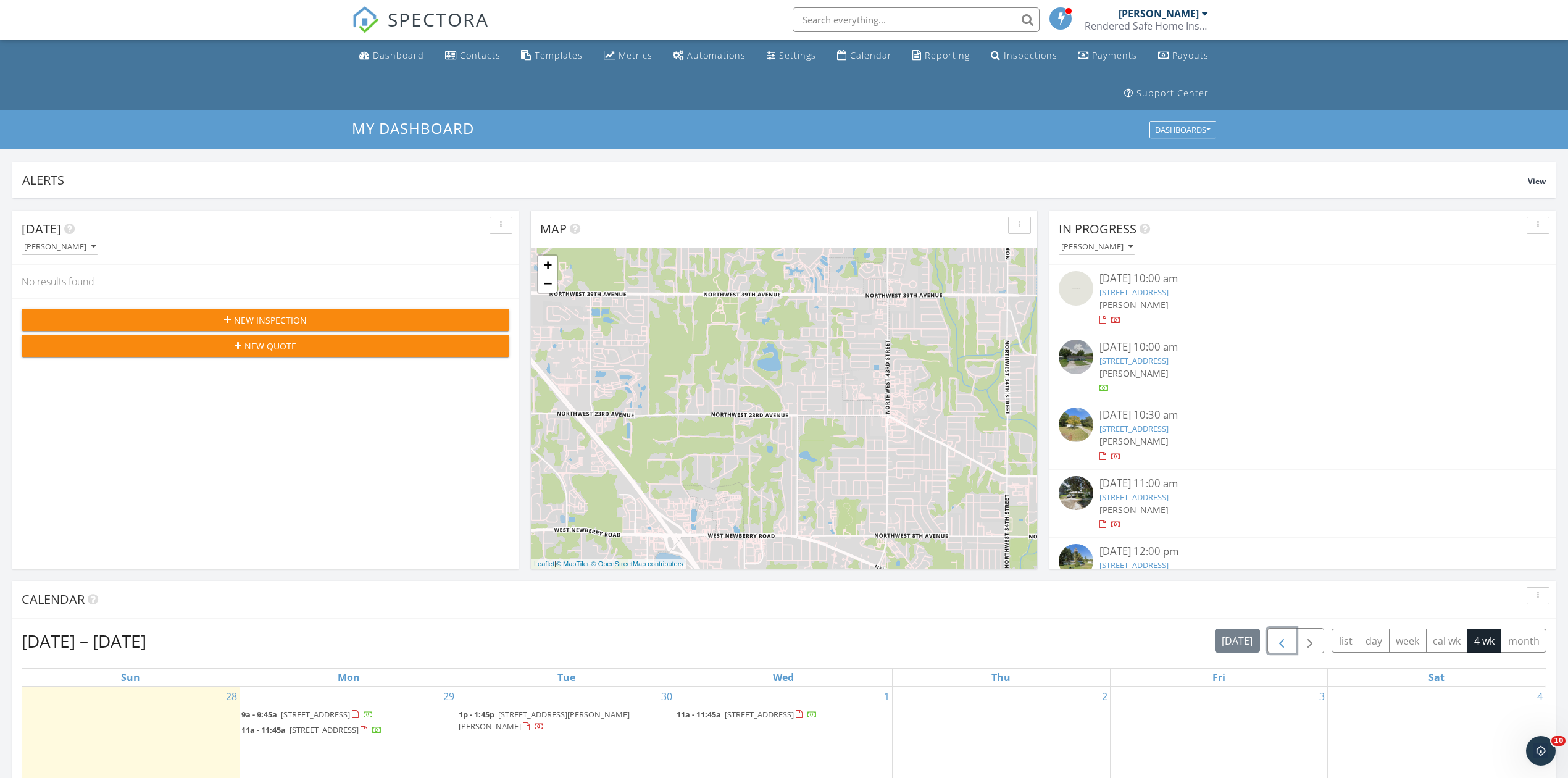
click at [1278, 642] on span "button" at bounding box center [1282, 641] width 15 height 15
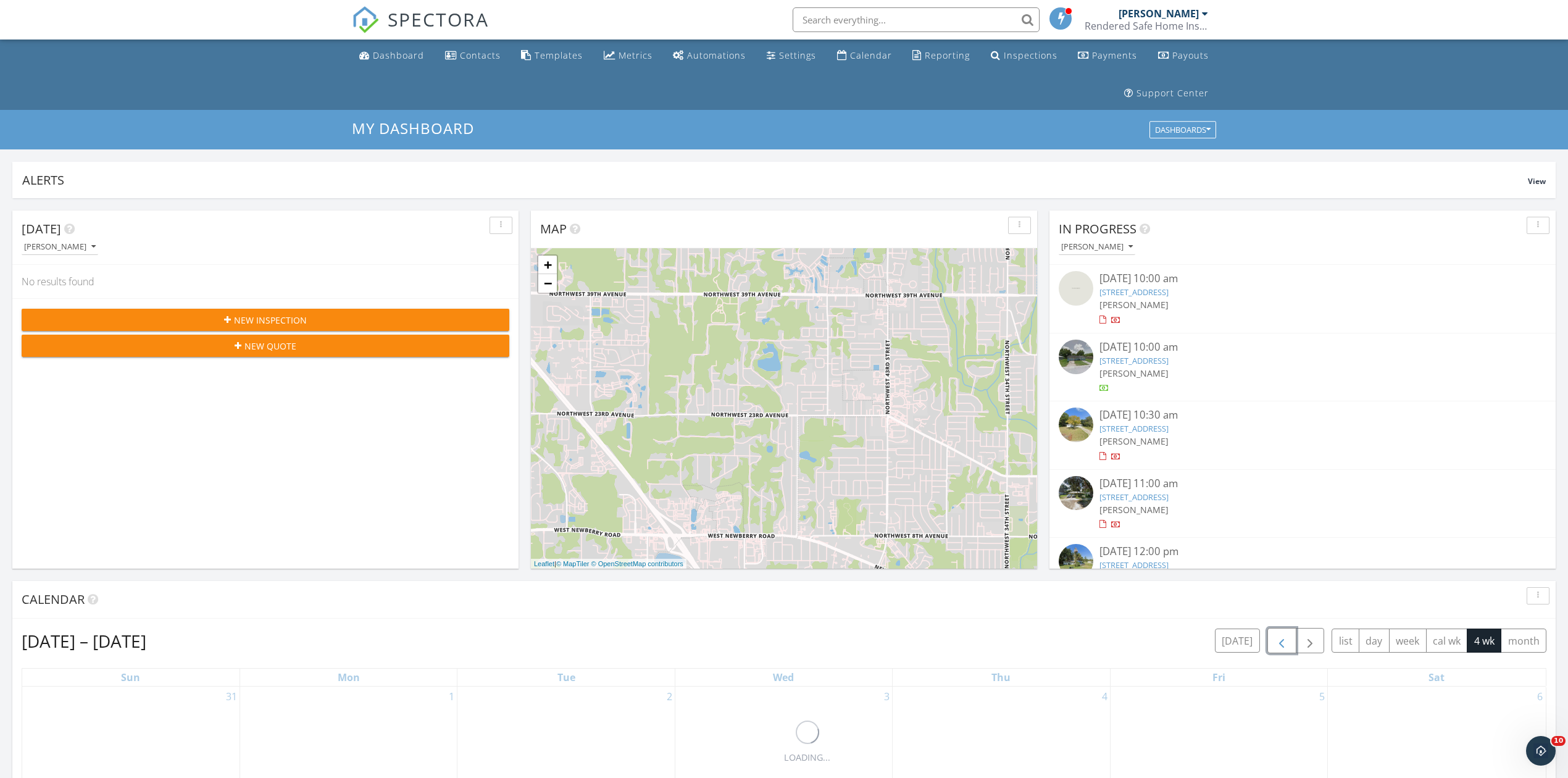
scroll to position [680, 0]
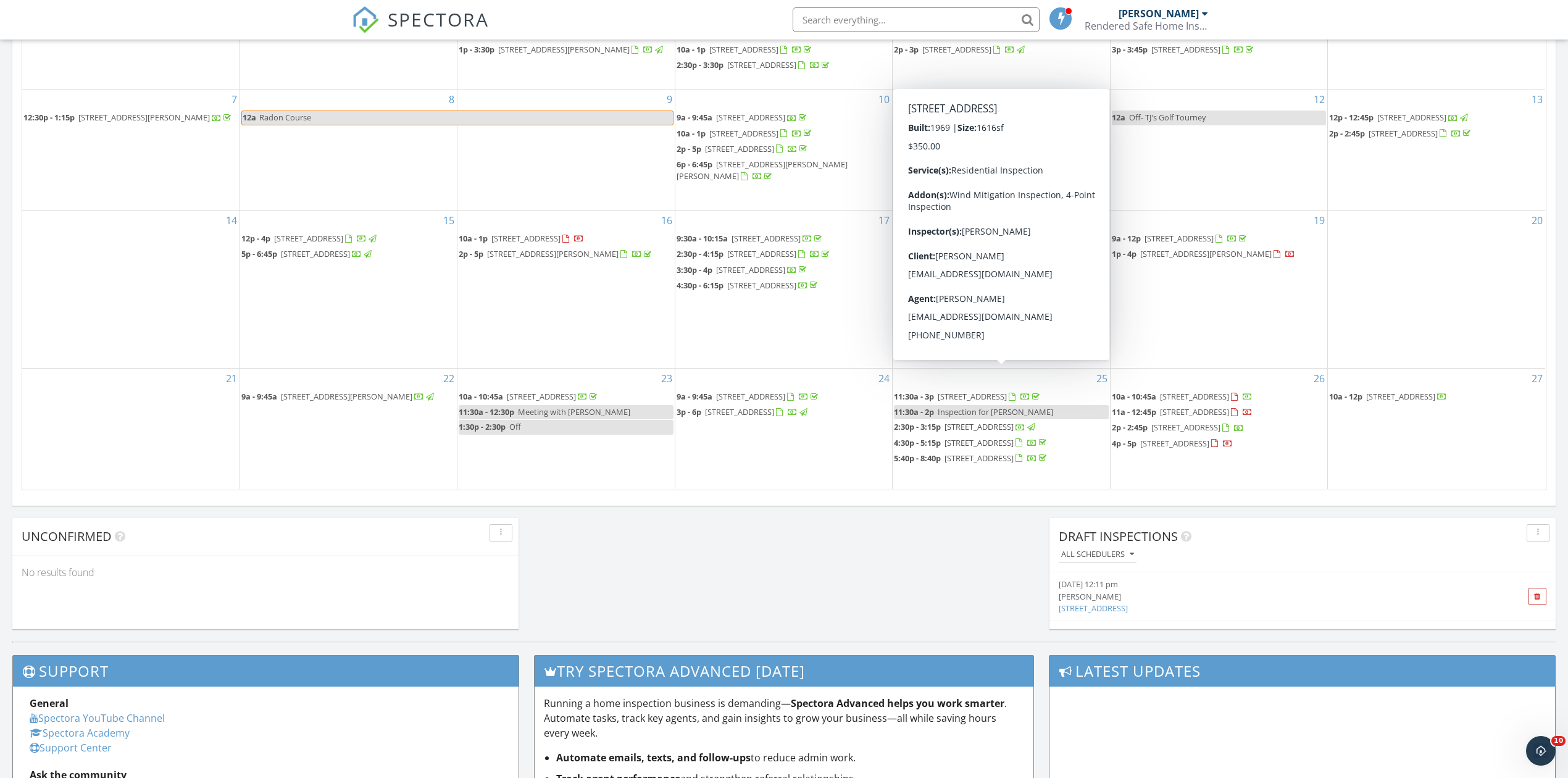
click at [949, 391] on span "11:30a - 3p 3330 NW 41st Ave, Gainesville 32605" at bounding box center [967, 397] width 148 height 13
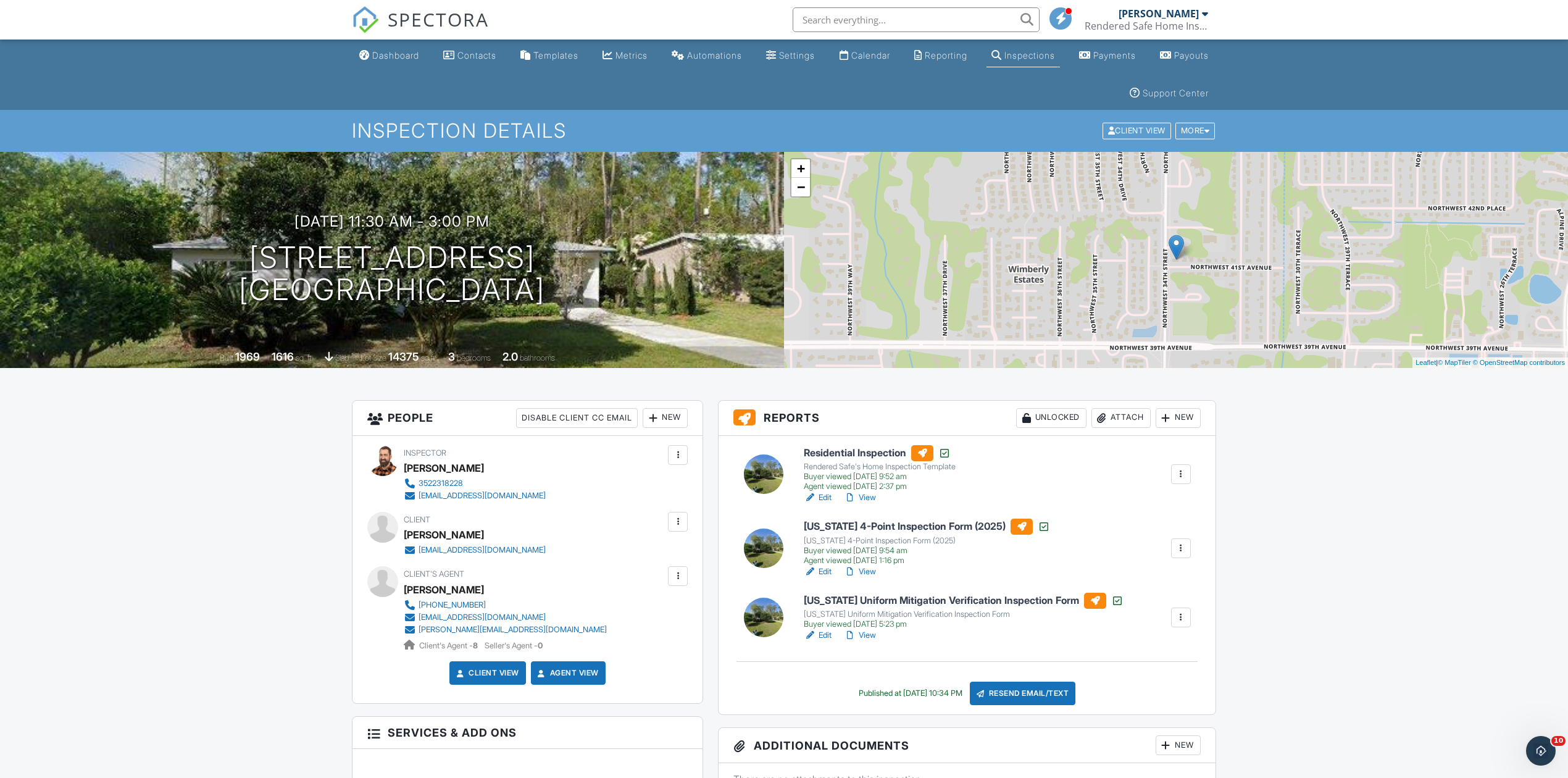
click at [823, 500] on link "Edit" at bounding box center [817, 498] width 28 height 13
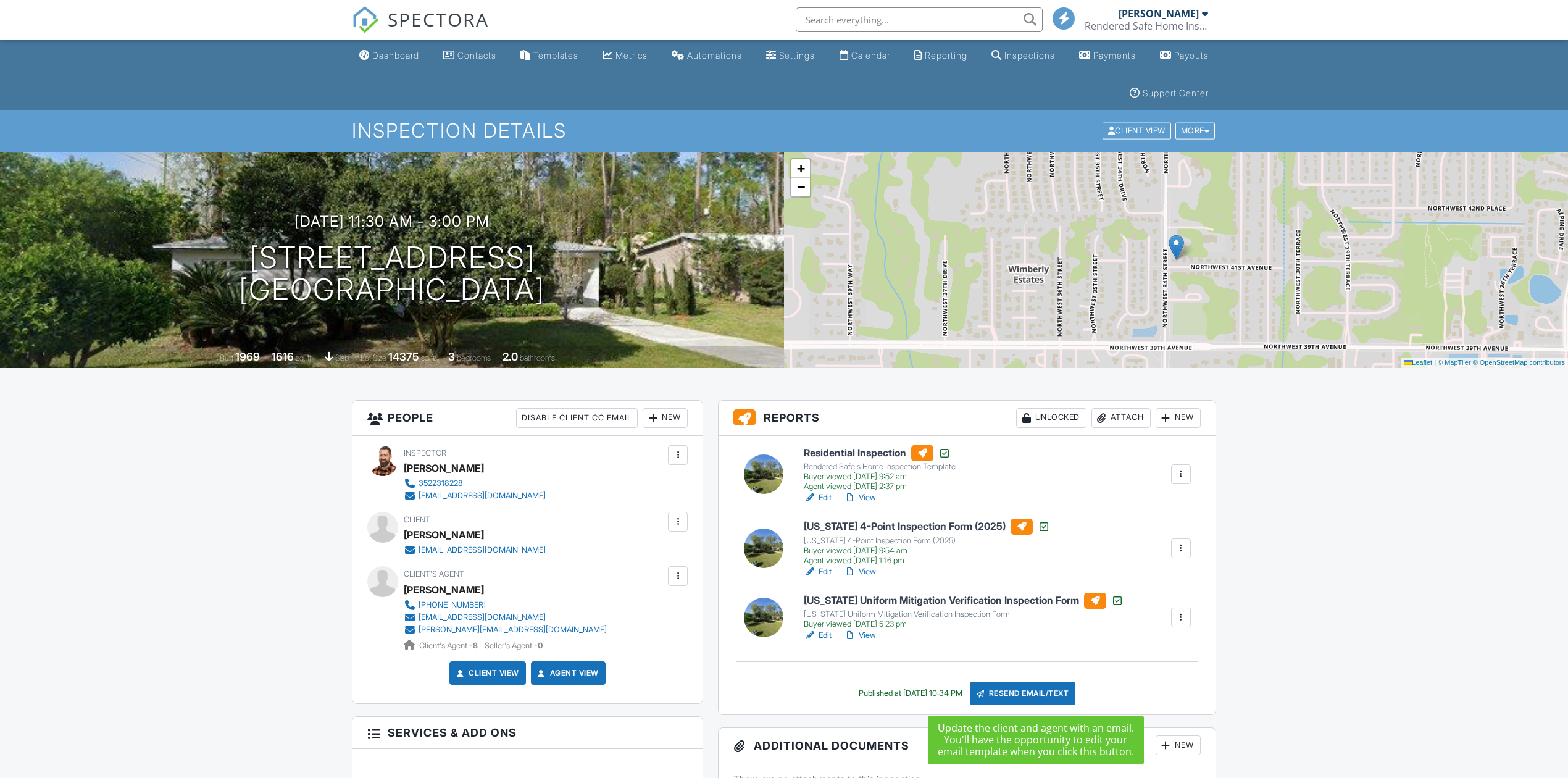
click at [1021, 697] on div "Resend Email/Text" at bounding box center [1023, 693] width 106 height 24
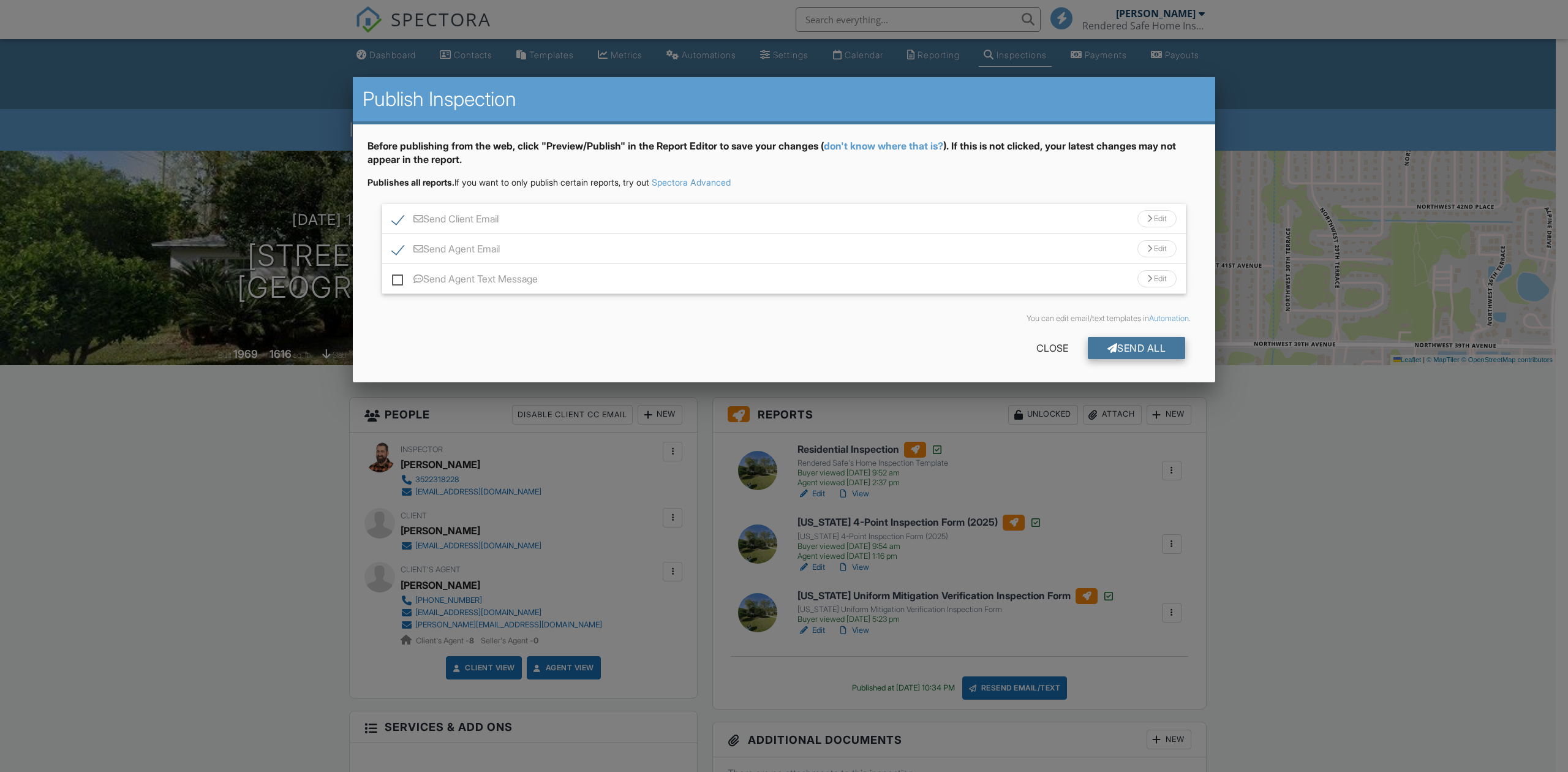
click at [1146, 345] on div "Send All" at bounding box center [1136, 348] width 98 height 22
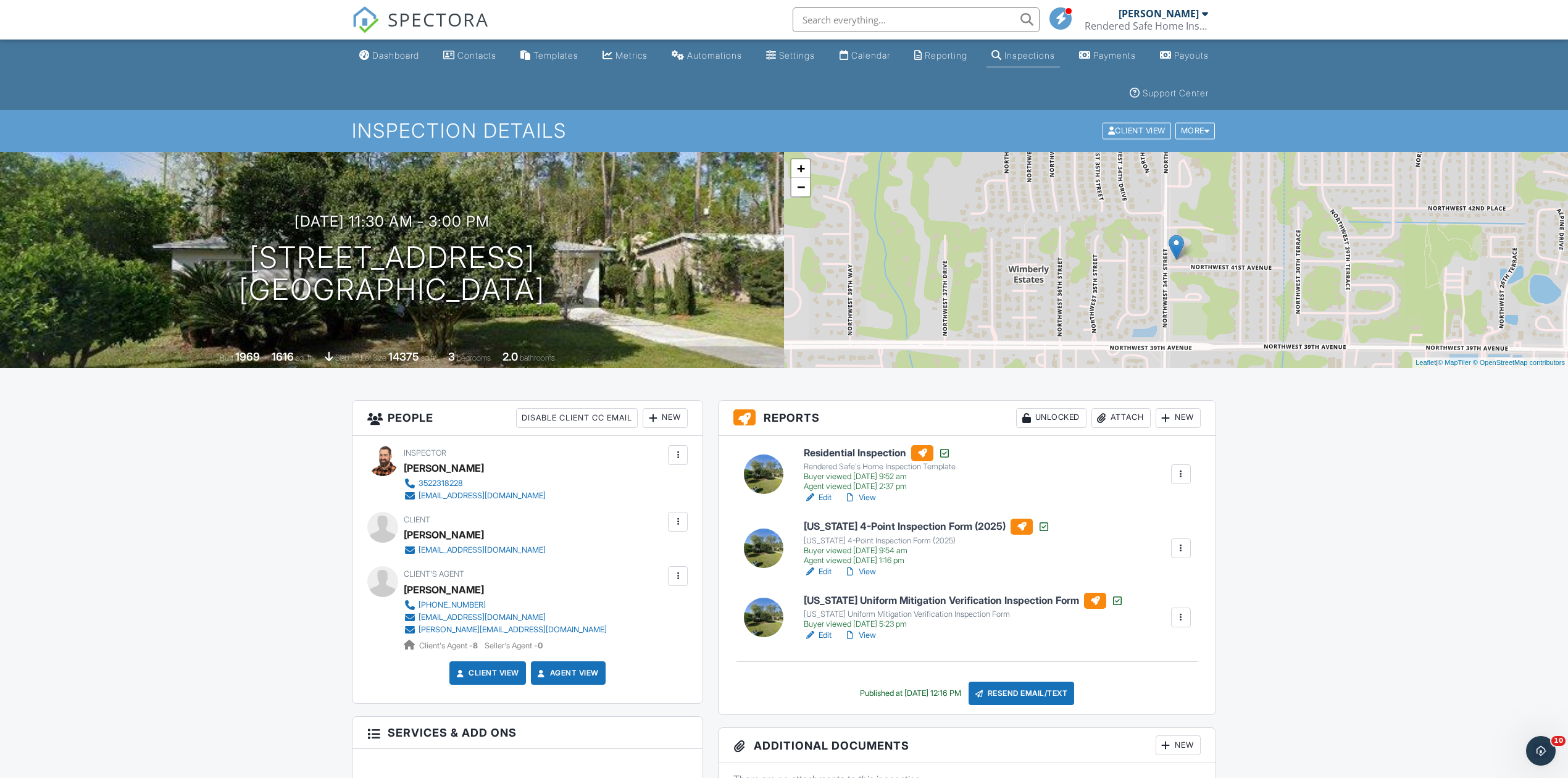
click at [1028, 688] on div "Resend Email/Text" at bounding box center [1022, 693] width 106 height 24
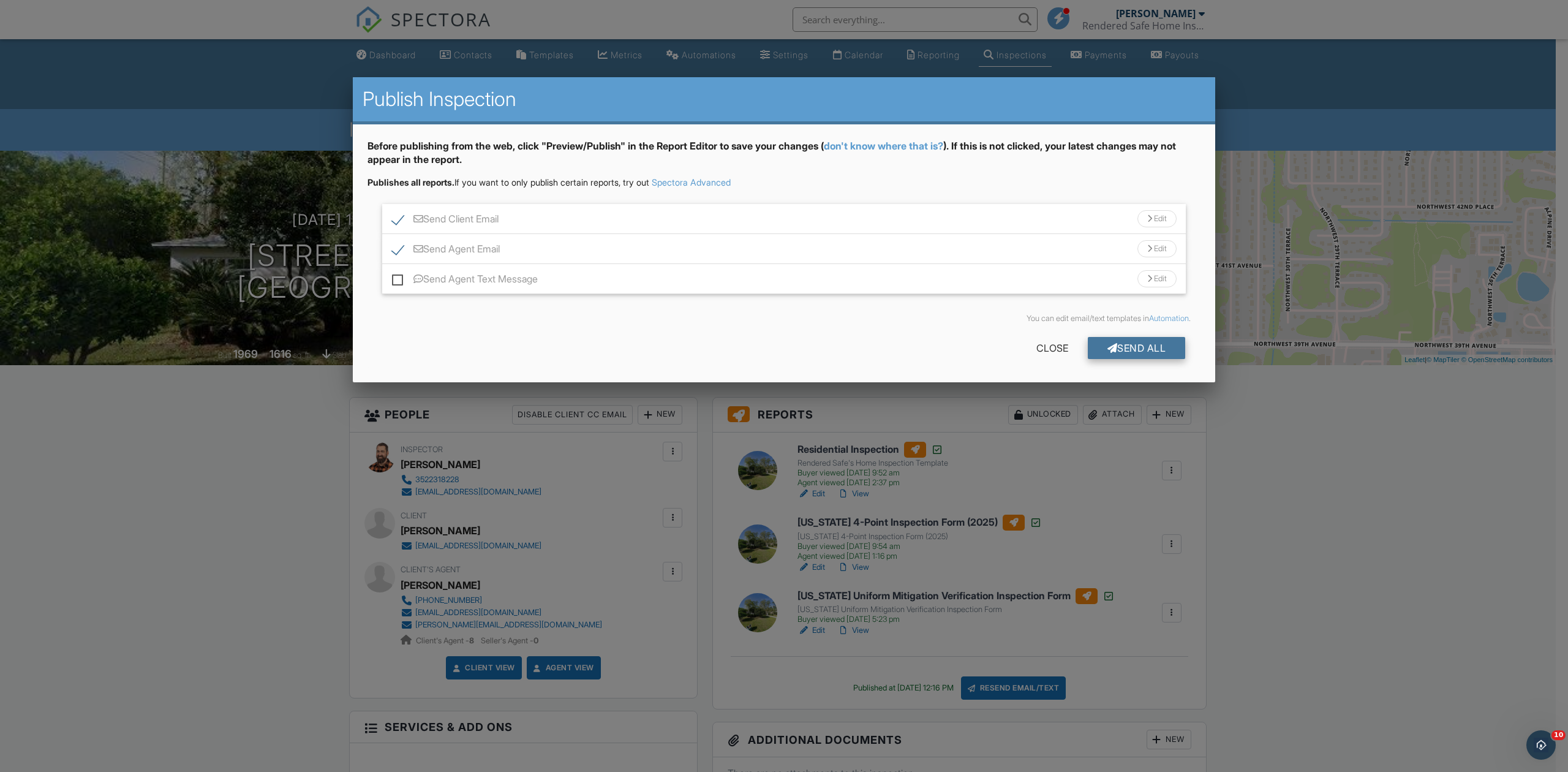
click at [1159, 343] on div "Send All" at bounding box center [1136, 348] width 98 height 22
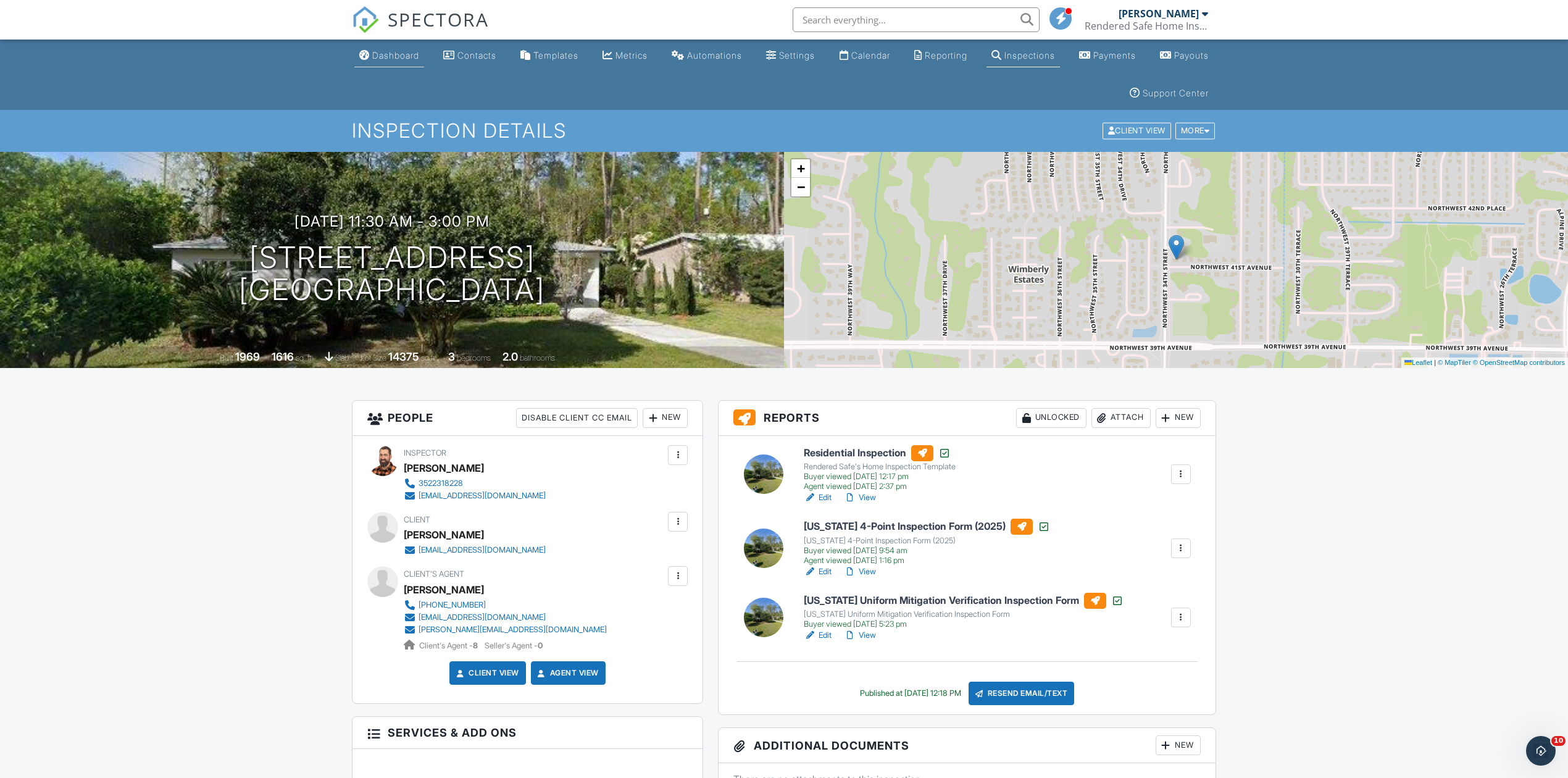
click at [401, 61] on link "Dashboard" at bounding box center [389, 55] width 70 height 23
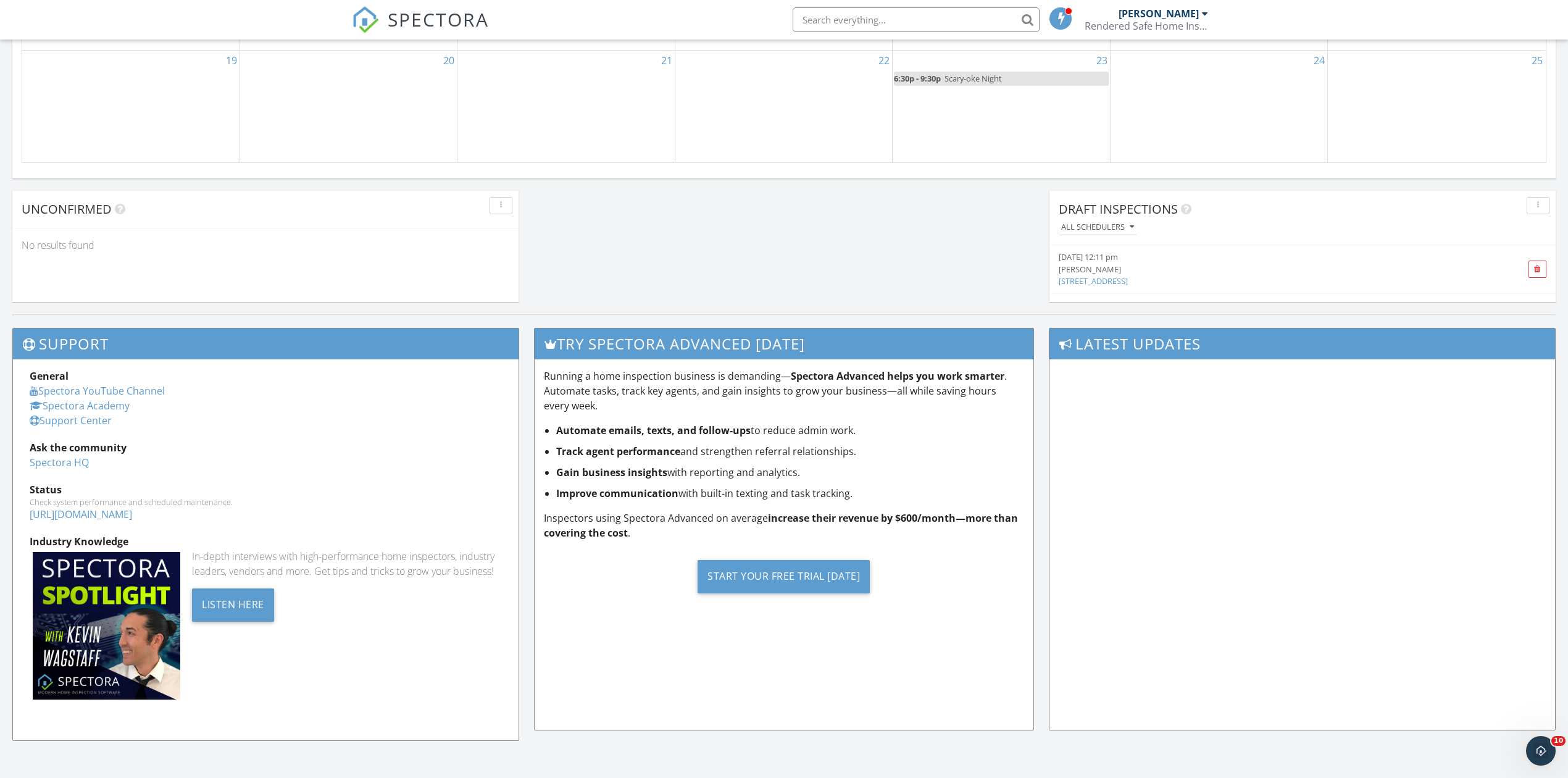
scroll to position [328, 0]
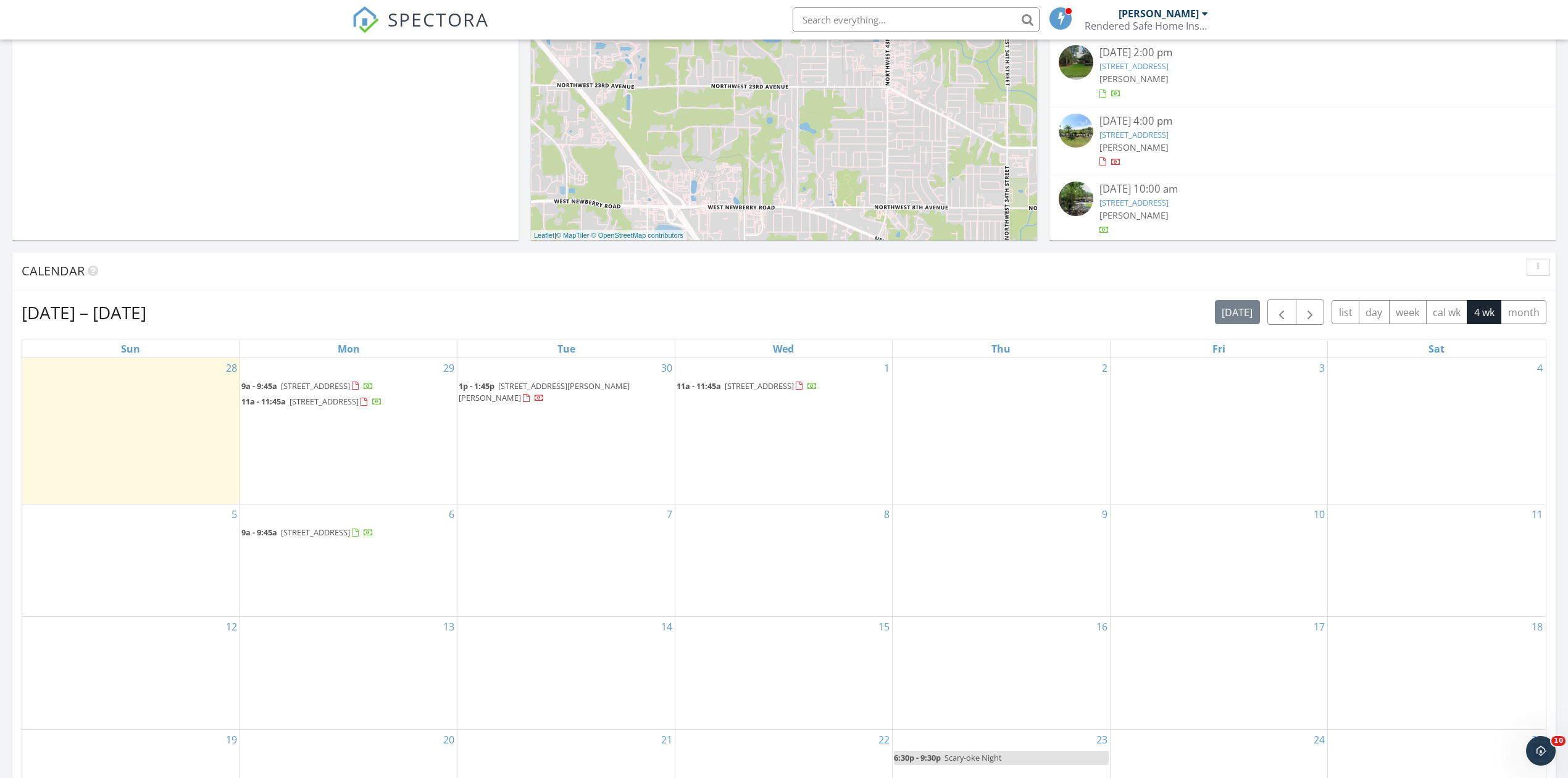
click at [1156, 203] on link "4405 SW 67th Terrace, Gainesville, FL 32608" at bounding box center [1134, 203] width 69 height 11
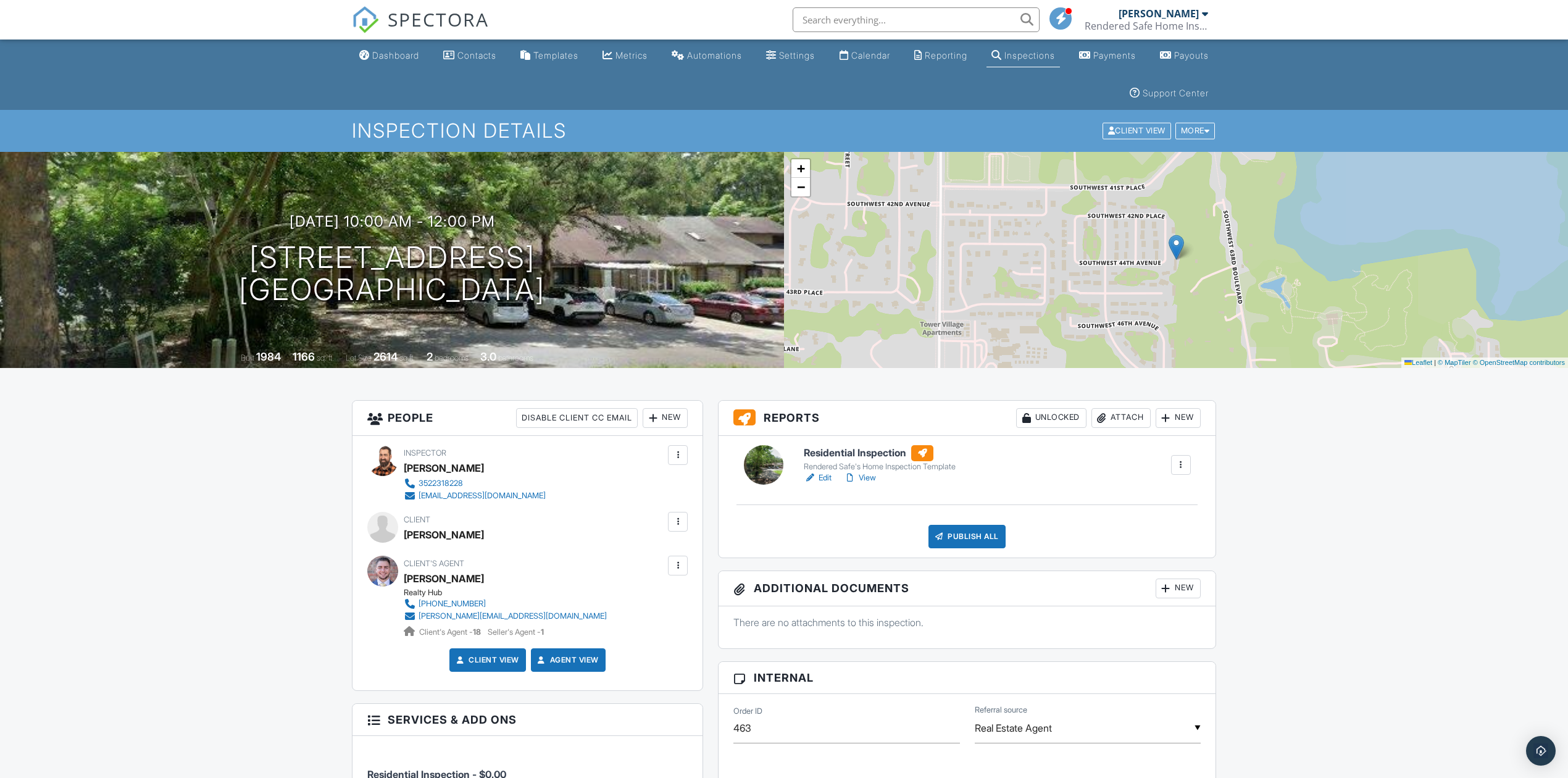
click at [821, 479] on link "Edit" at bounding box center [817, 478] width 28 height 13
click at [978, 532] on div "Publish All" at bounding box center [966, 536] width 77 height 24
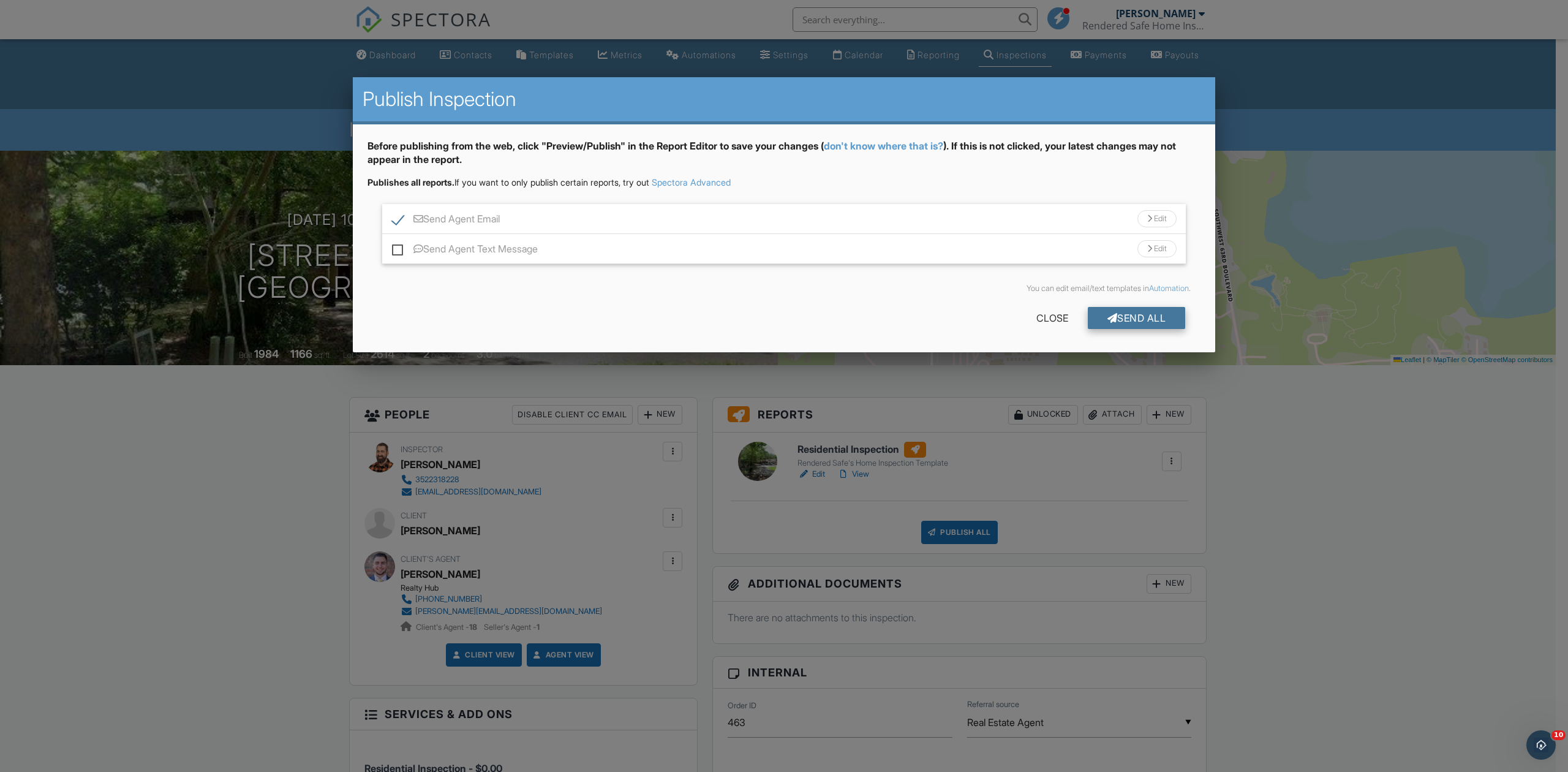
click at [1146, 322] on div "Send All" at bounding box center [1136, 317] width 98 height 22
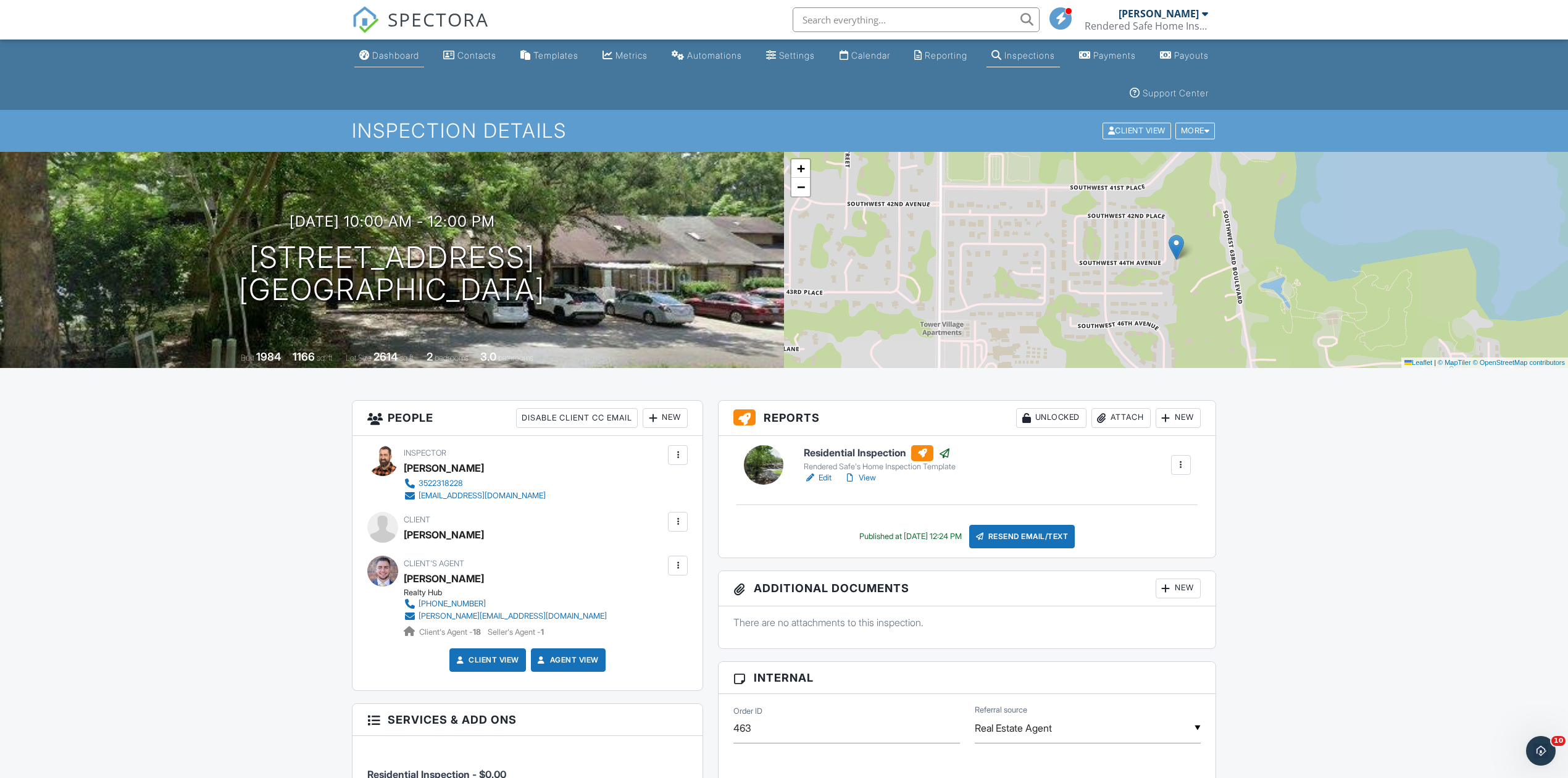
click at [388, 56] on div "Dashboard" at bounding box center [396, 55] width 47 height 11
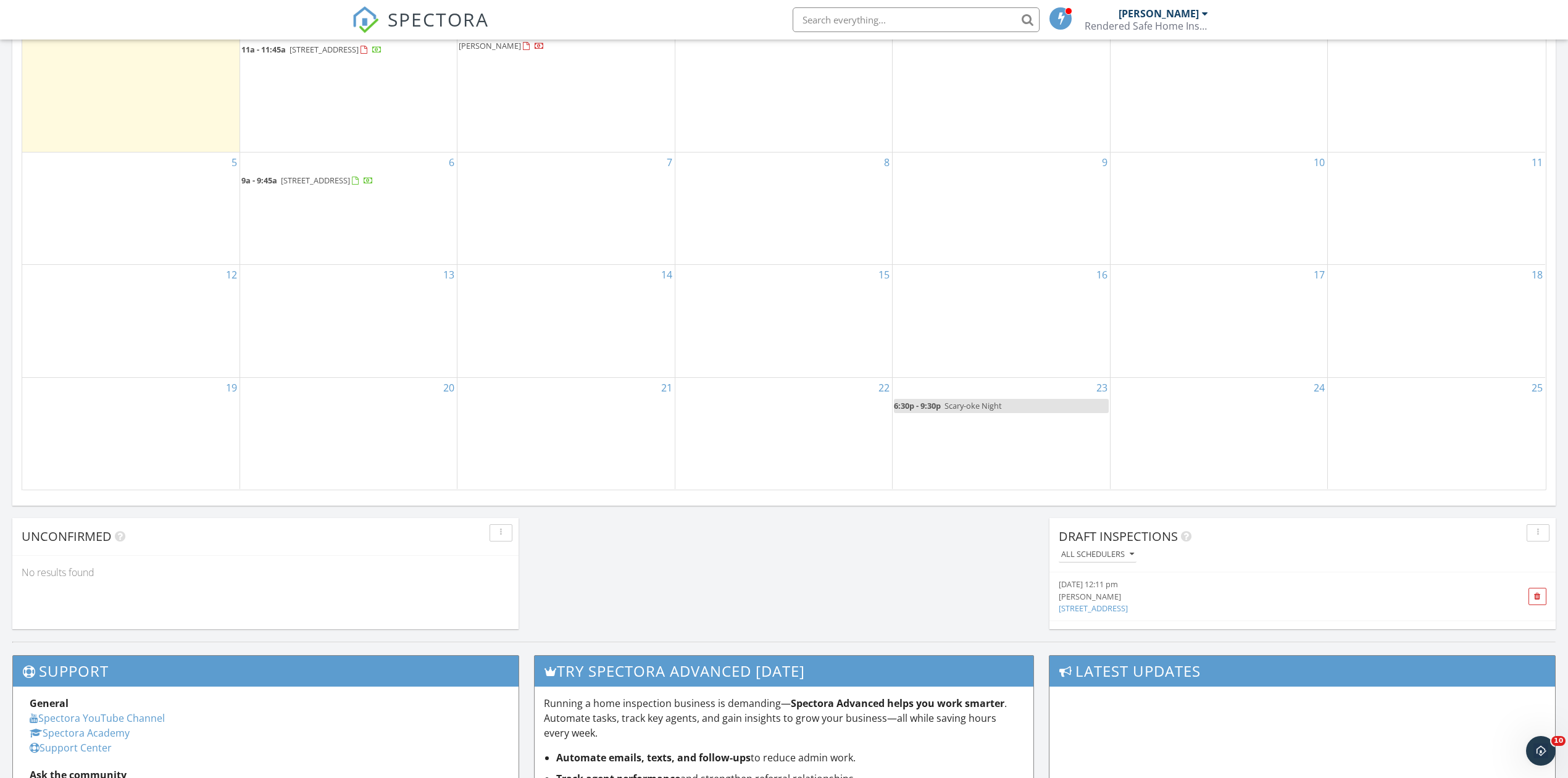
drag, startPoint x: 1567, startPoint y: 344, endPoint x: 1575, endPoint y: 341, distance: 8.5
click at [1567, 341] on html "SPECTORA [PERSON_NAME] Rendered Safe Home Inspections, LLC Role: Inspector Chan…" at bounding box center [784, 213] width 1568 height 1785
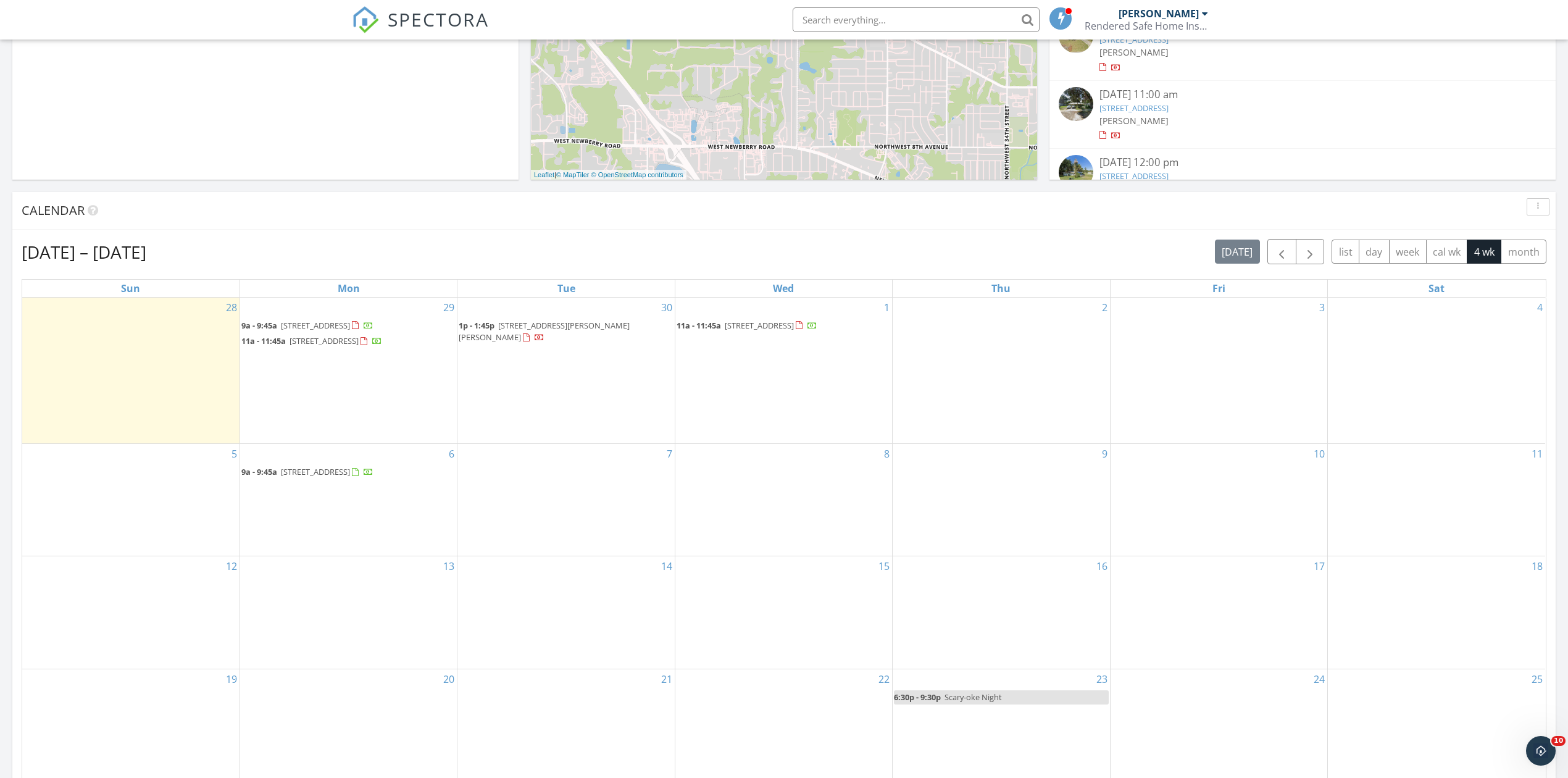
scroll to position [364, 0]
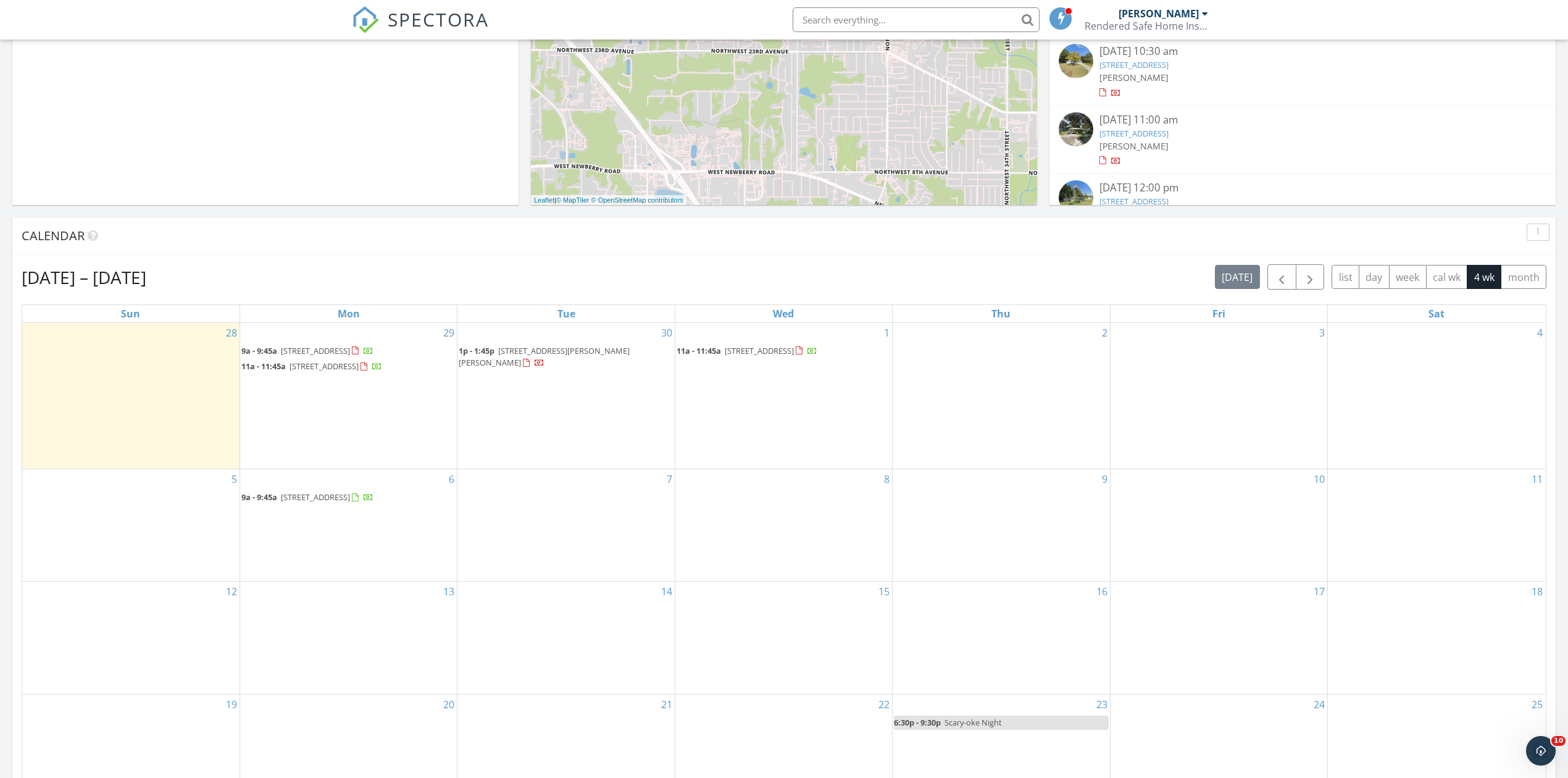
click at [375, 433] on div "29 9a - 9:45a 8491 NW 39th Ave, Gainesville 32606 11a - 11:45a 6007 NW 43rd Pl,…" at bounding box center [348, 395] width 216 height 145
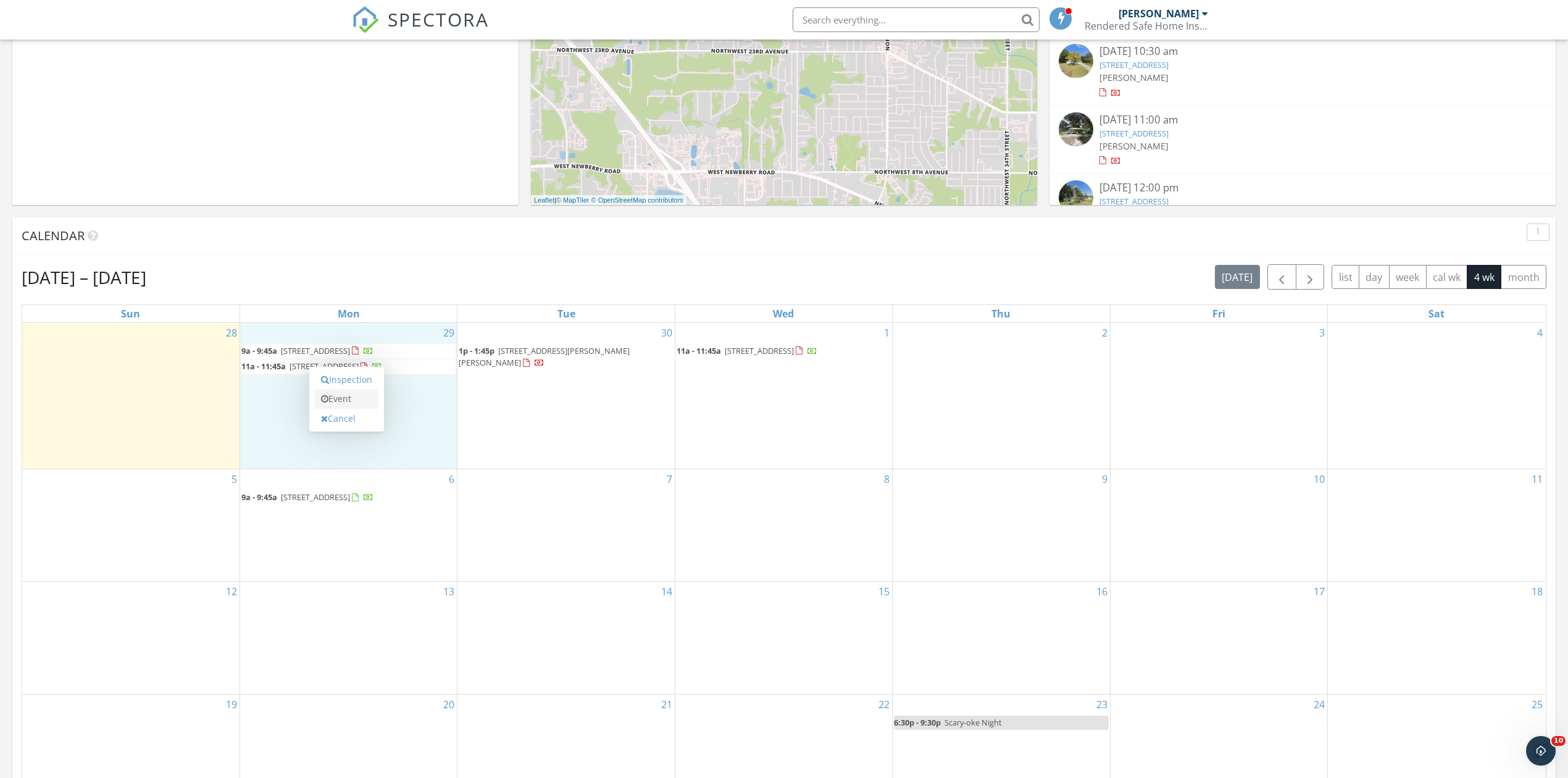
click at [366, 396] on link "Event" at bounding box center [346, 399] width 64 height 20
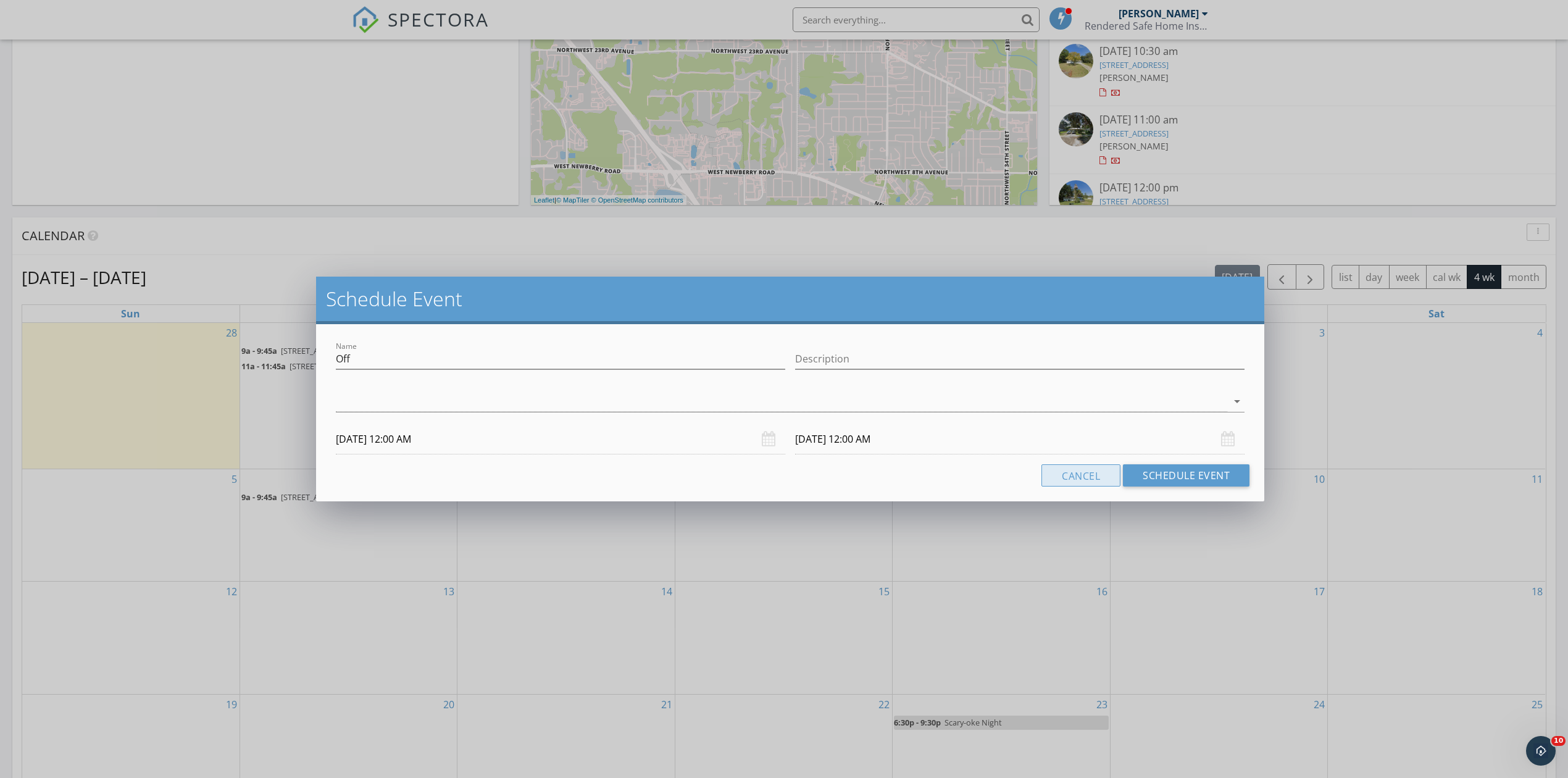
click at [1053, 482] on button "Cancel" at bounding box center [1081, 475] width 79 height 22
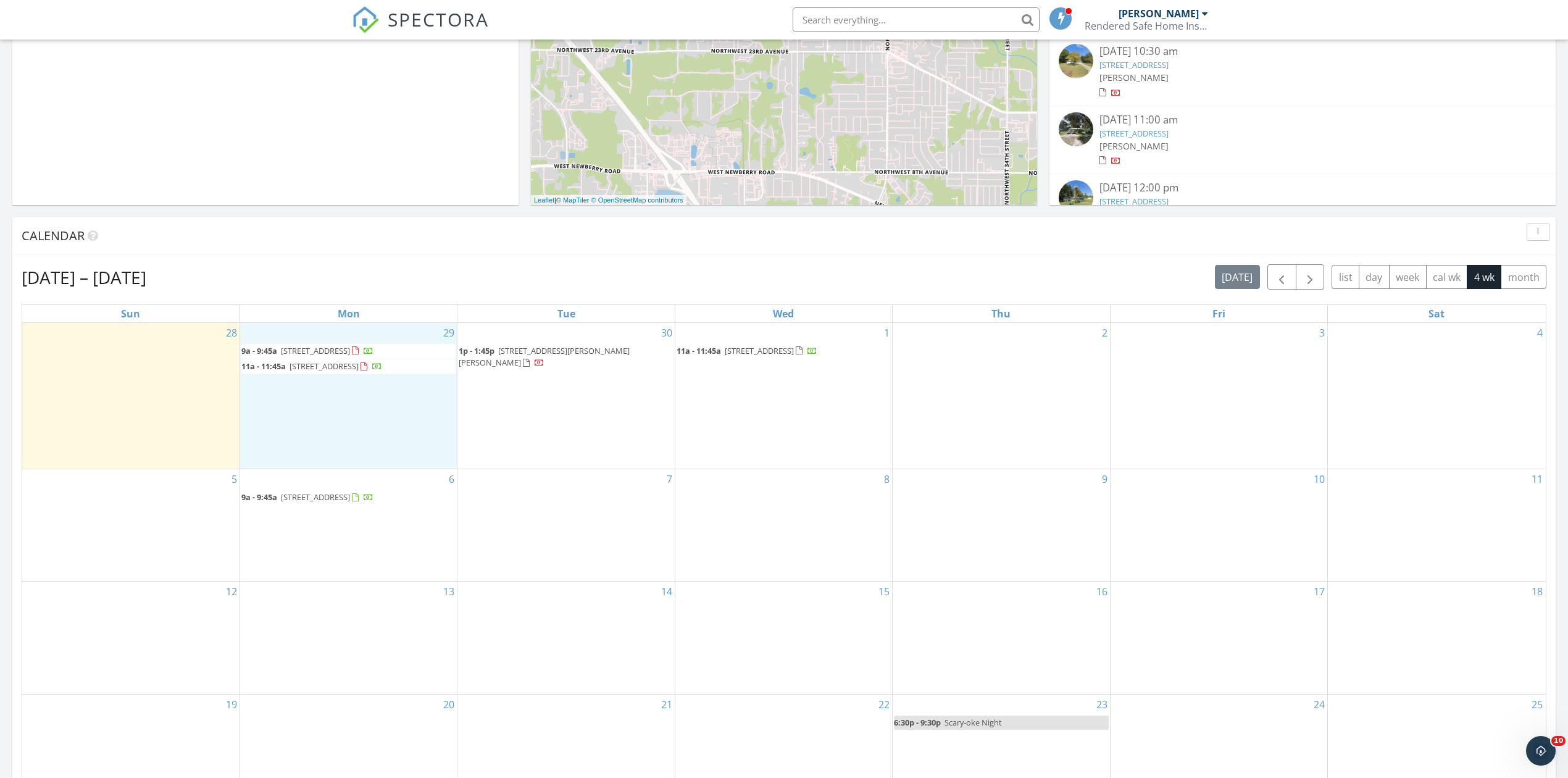
click at [295, 410] on div "29 9a - 9:45a 8491 NW 39th Ave, Gainesville 32606 11a - 11:45a 6007 NW 43rd Pl,…" at bounding box center [348, 395] width 216 height 145
click at [319, 383] on link "Event" at bounding box center [346, 375] width 64 height 20
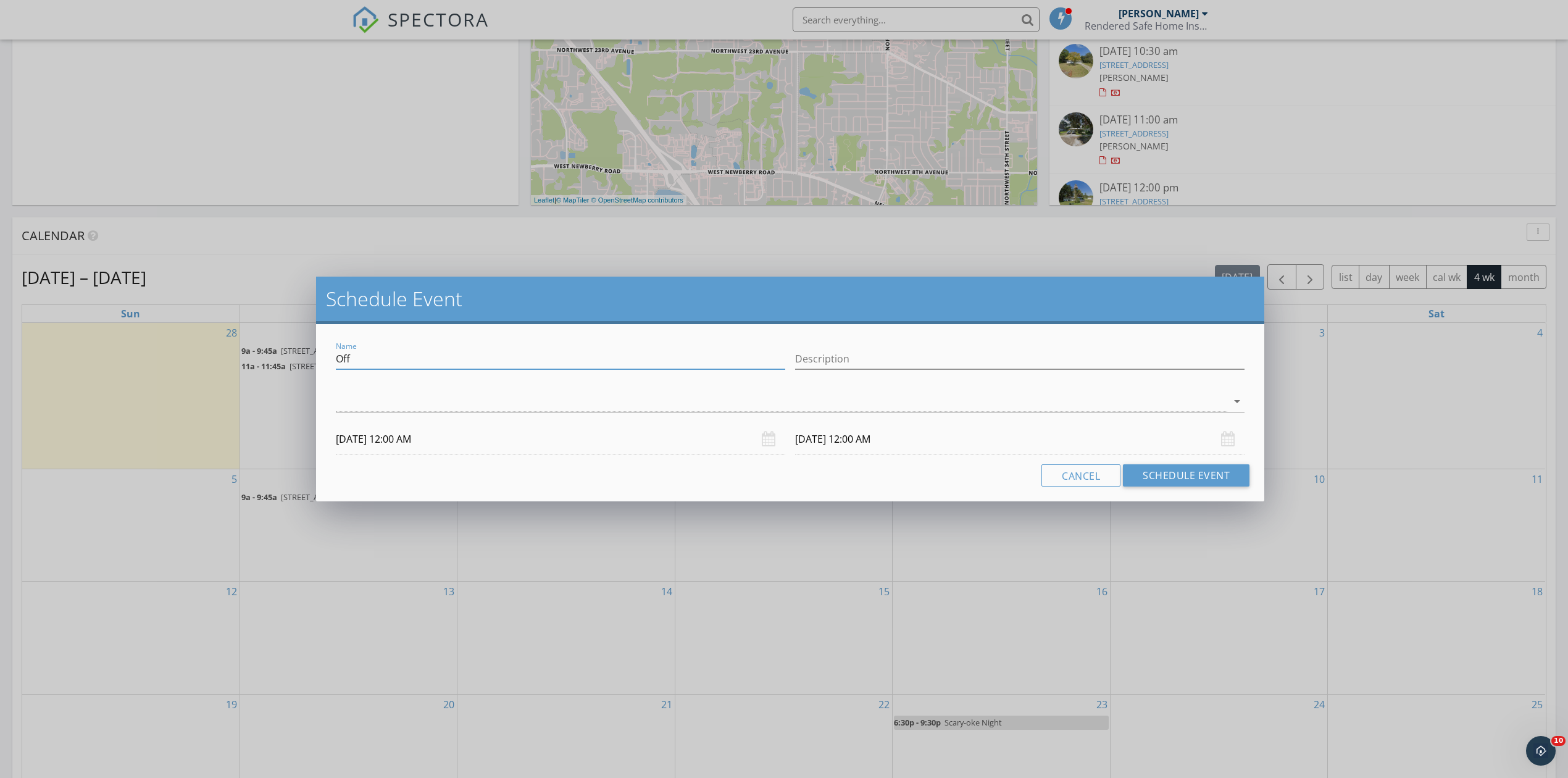
drag, startPoint x: 394, startPoint y: 364, endPoint x: 323, endPoint y: 361, distance: 71.1
click at [323, 361] on div "Name Off Description arrow_drop_down 09/29/2025 12:00 AM 09/30/2025 12:00 AM Ca…" at bounding box center [790, 413] width 948 height 177
click at [483, 361] on input "Lunch with RD and DAn" at bounding box center [560, 359] width 449 height 20
type input "Lunch with RD and Dan"
click at [470, 404] on div at bounding box center [781, 402] width 892 height 20
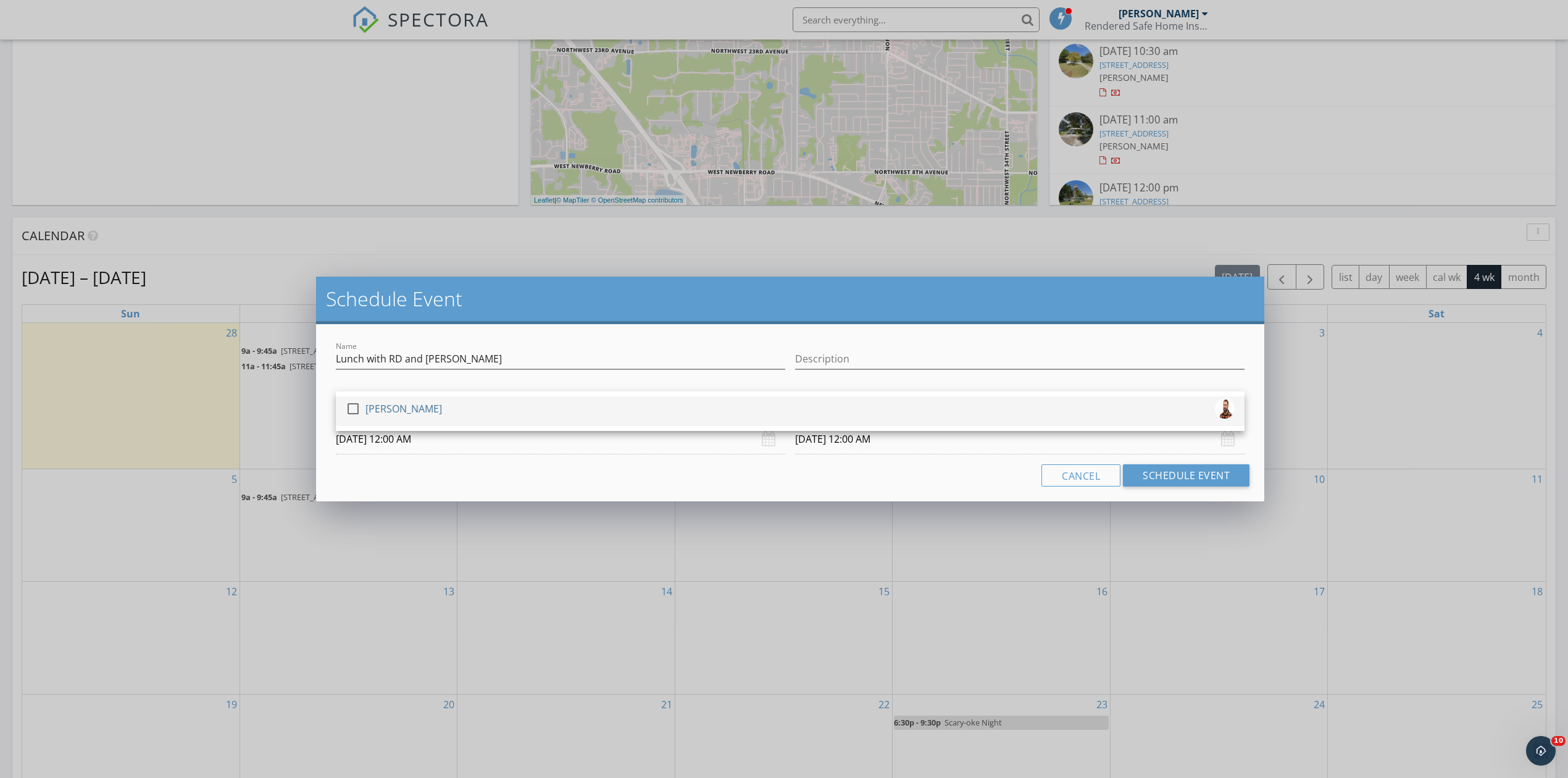
click at [351, 403] on div at bounding box center [353, 408] width 21 height 21
click at [441, 469] on div "Cancel Schedule Event" at bounding box center [790, 475] width 919 height 22
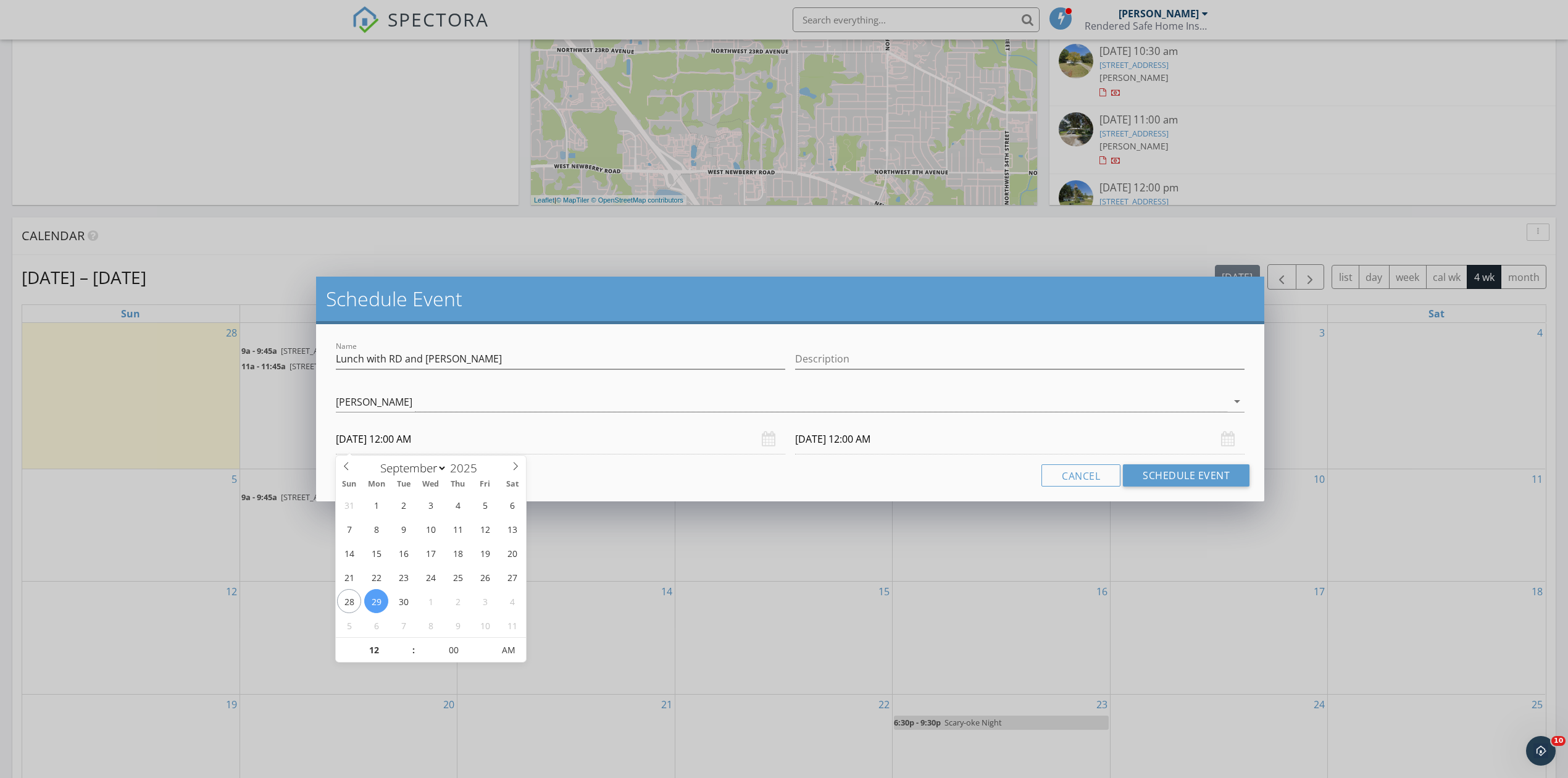
click at [395, 435] on input "09/29/2025 12:00 AM" at bounding box center [560, 439] width 449 height 30
type input "09/29/2025 12:00 PM"
click at [507, 652] on span "AM" at bounding box center [508, 650] width 34 height 25
click at [618, 479] on div "Cancel Schedule Event" at bounding box center [790, 475] width 919 height 22
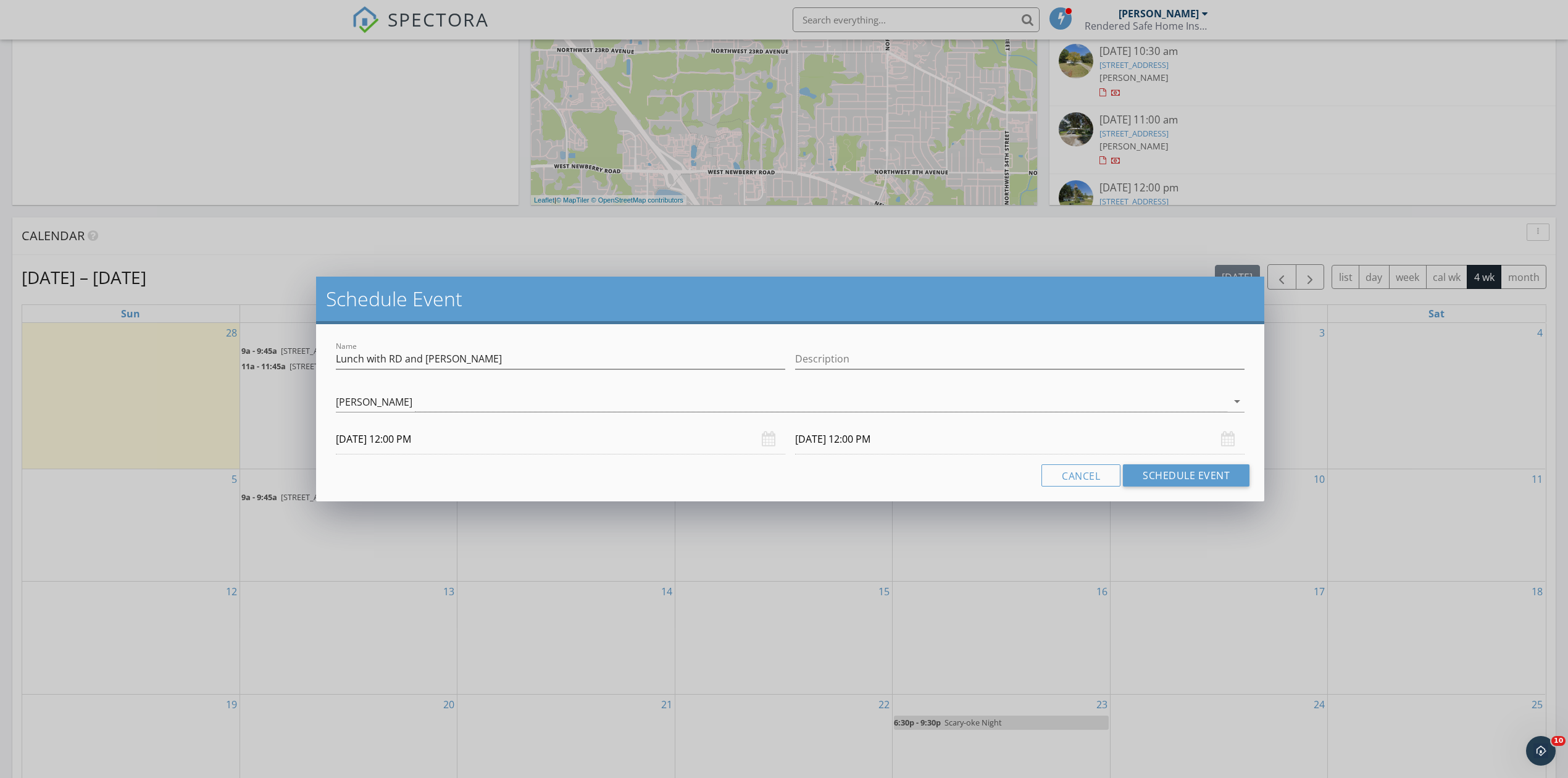
click at [850, 449] on input "09/30/2025 12:00 PM" at bounding box center [1020, 439] width 449 height 30
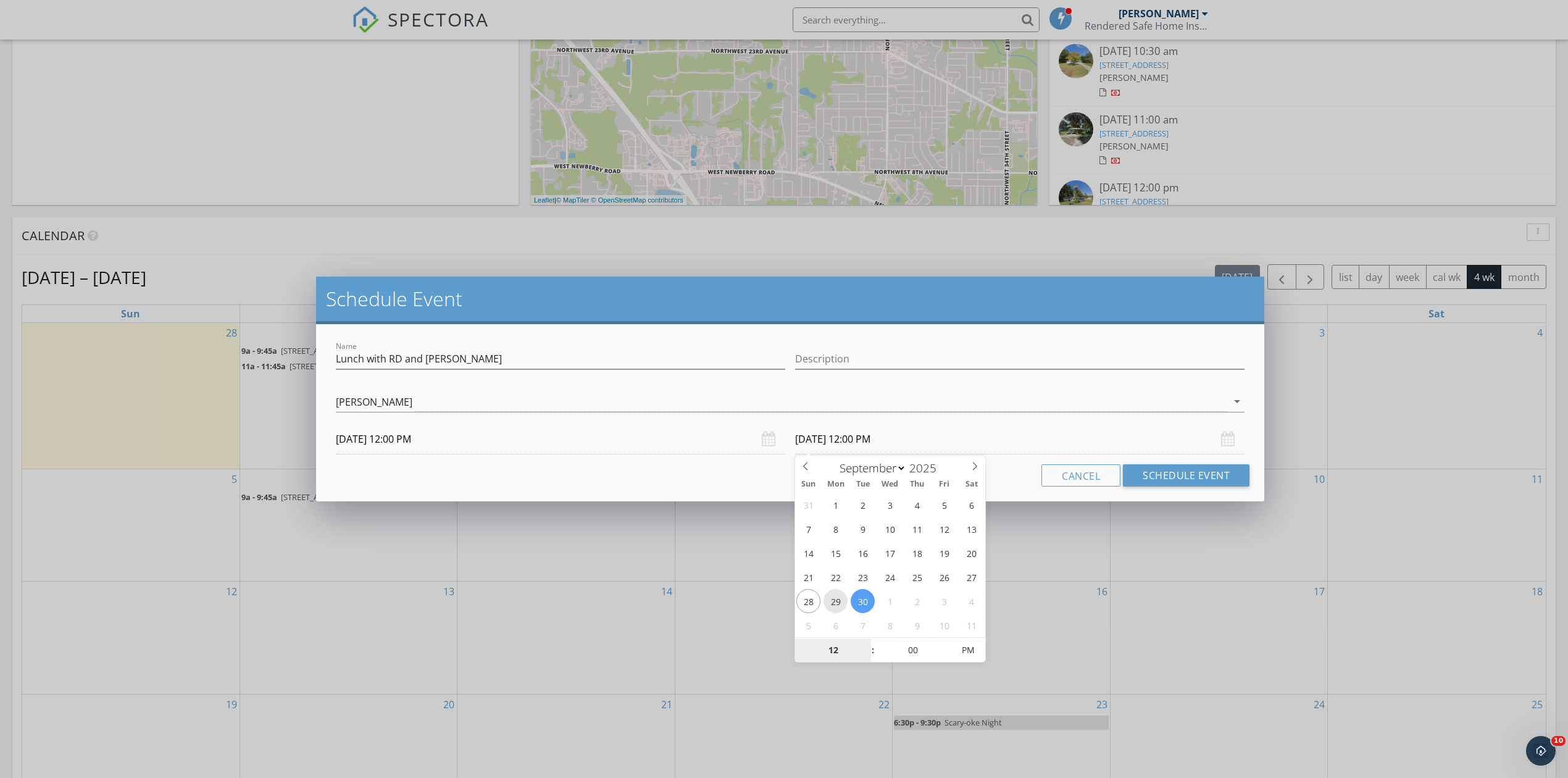
type input "09/29/2025 12:00 PM"
click at [860, 641] on input "12" at bounding box center [834, 650] width 76 height 25
type input "01"
type input "09/29/2025 1:00 PM"
click at [863, 643] on span at bounding box center [867, 644] width 9 height 13
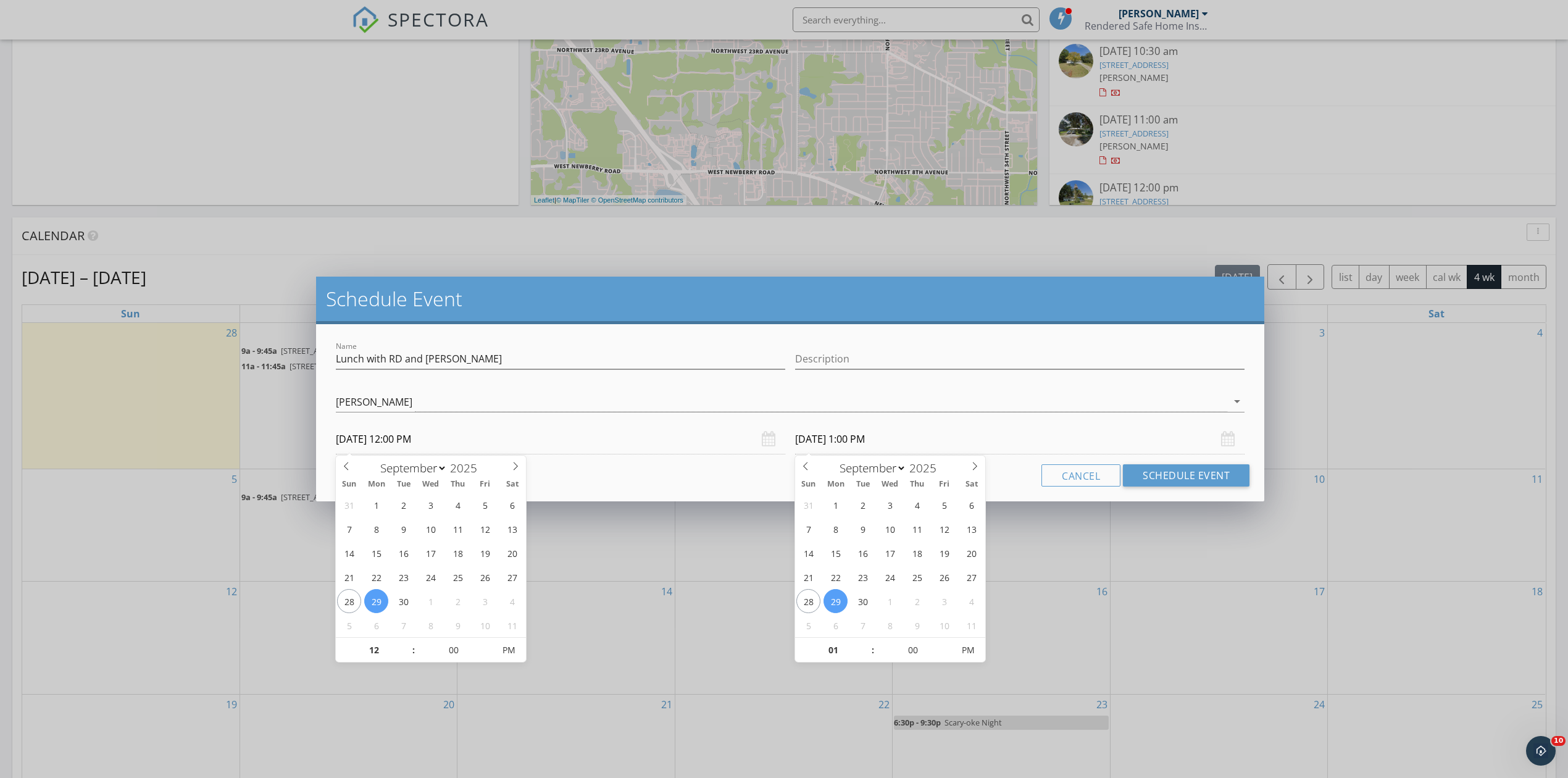
click at [690, 449] on input "09/29/2025 12:00 PM" at bounding box center [560, 439] width 449 height 30
click at [689, 485] on div "Cancel Schedule Event" at bounding box center [790, 475] width 919 height 22
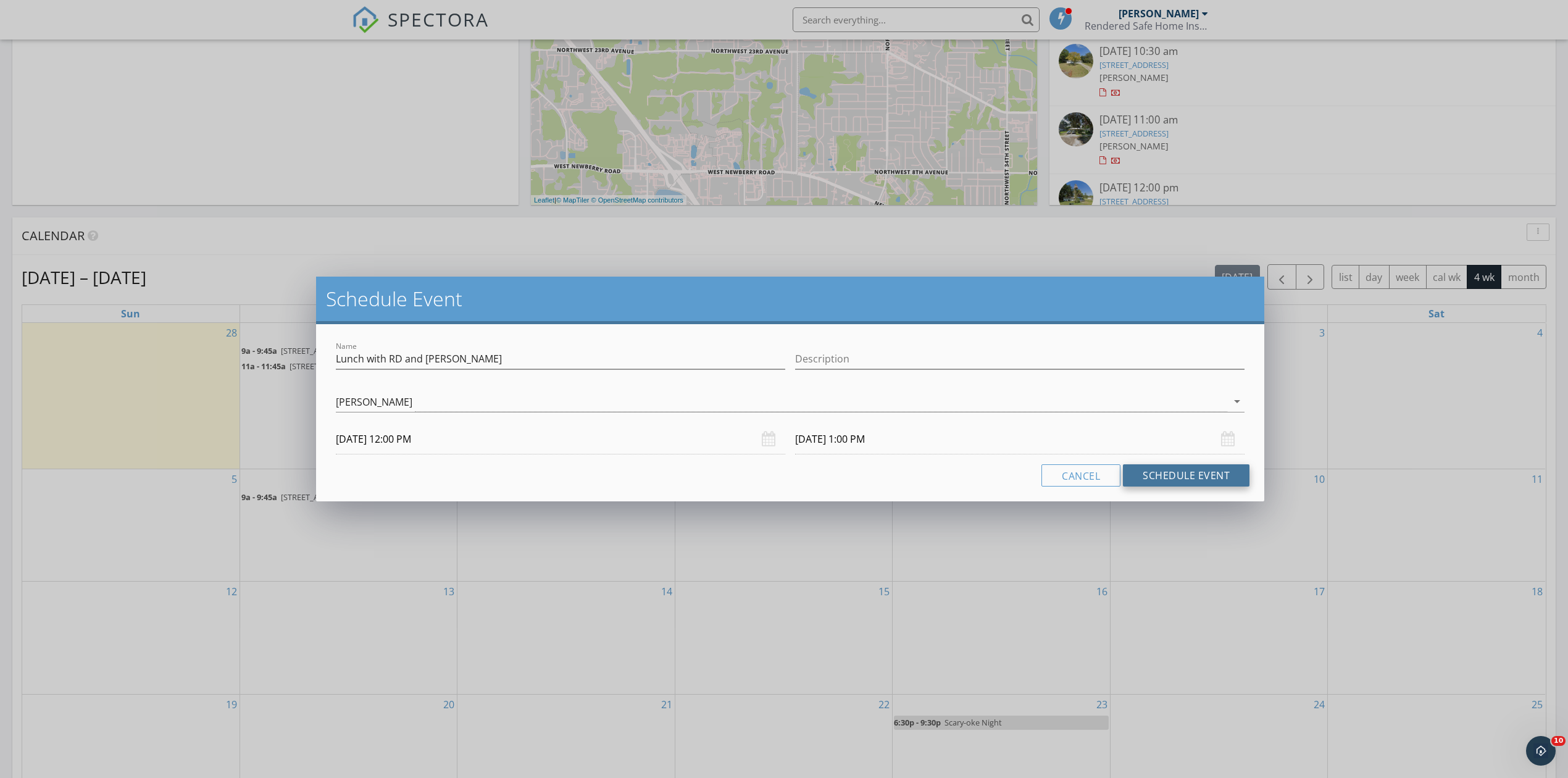
click at [1152, 477] on button "Schedule Event" at bounding box center [1185, 475] width 126 height 22
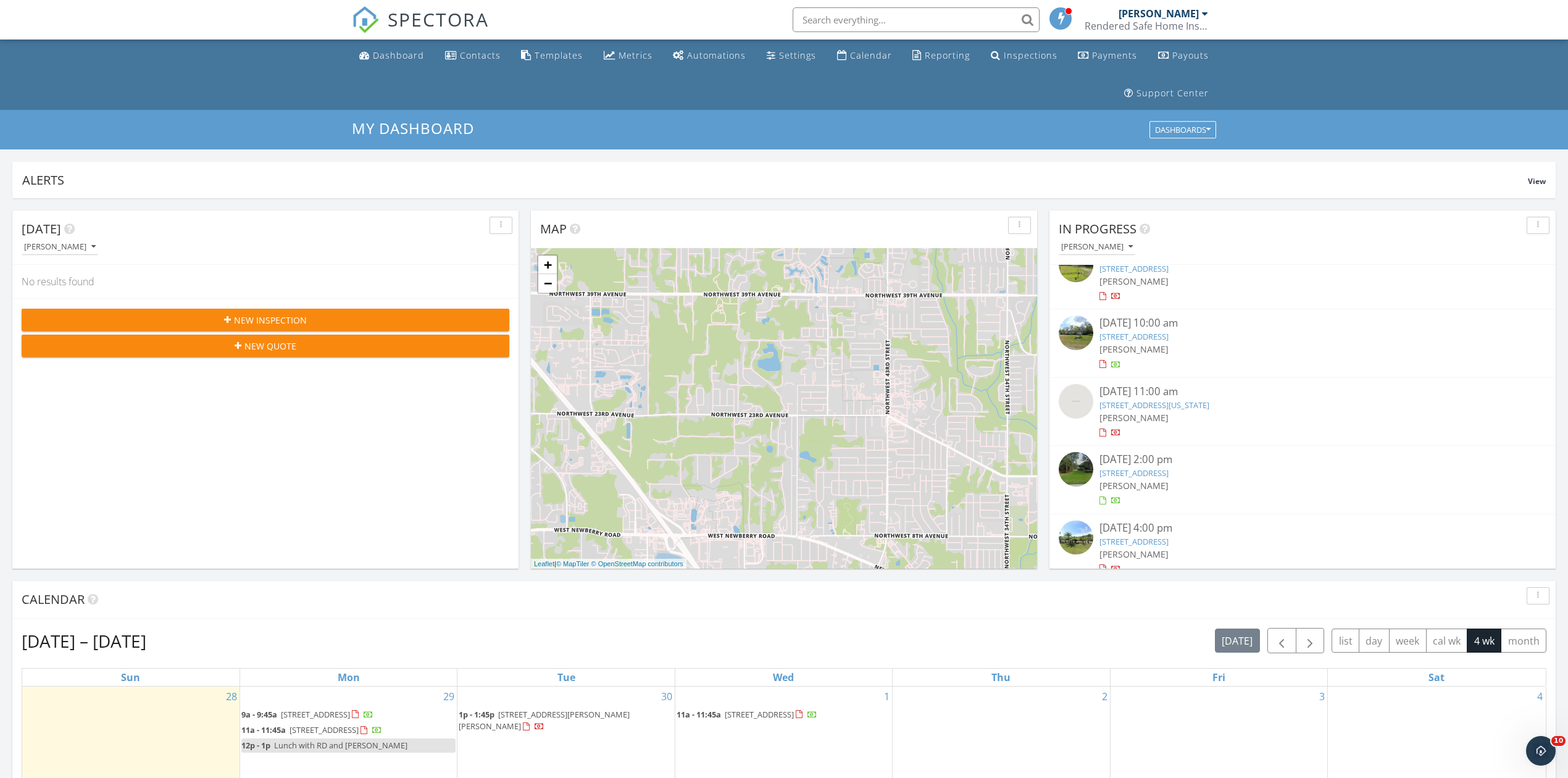
scroll to position [443, 0]
click at [1169, 530] on link "13250 NE 60th St, Williston, FL 32696" at bounding box center [1134, 532] width 69 height 11
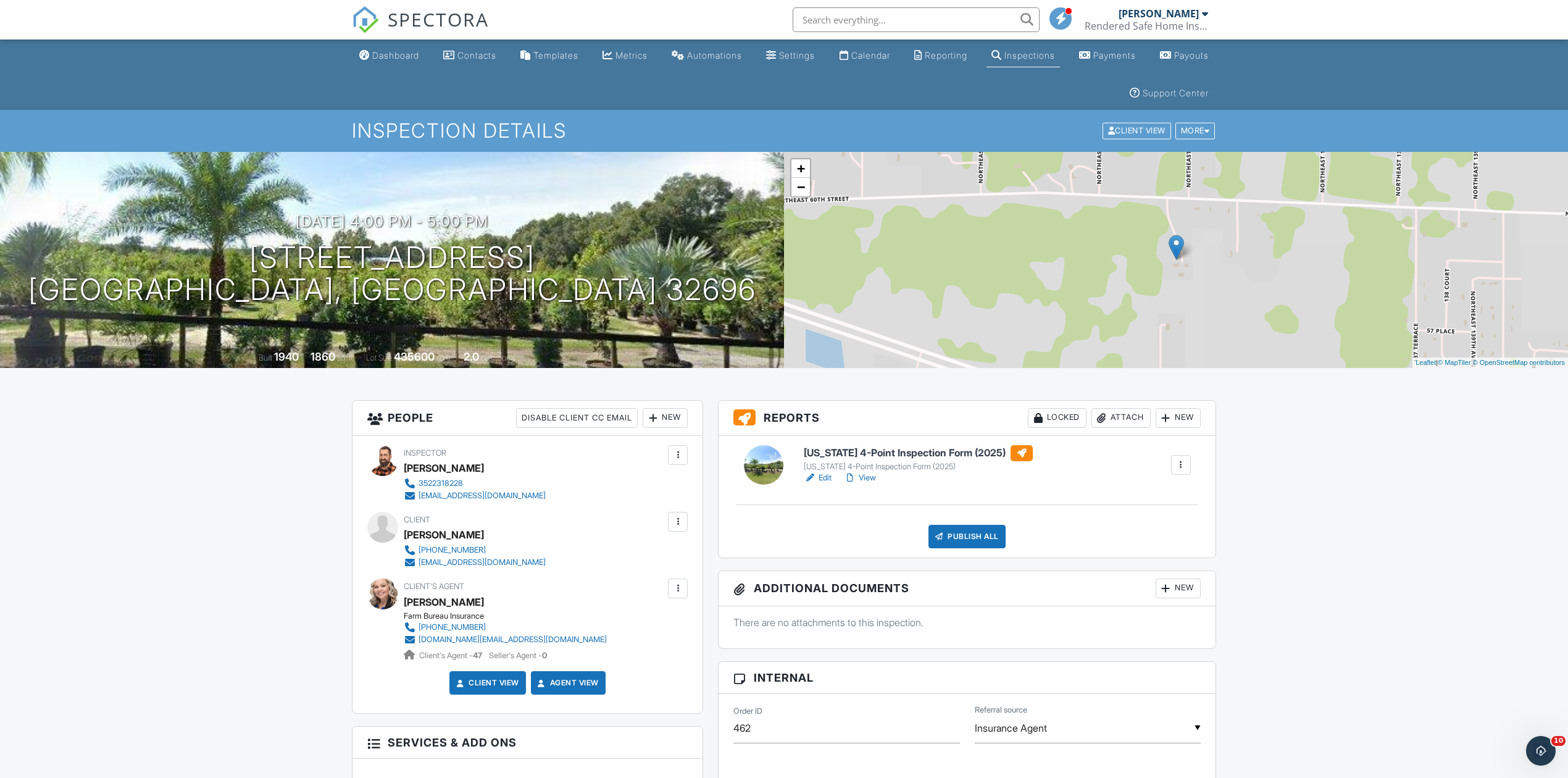
click at [830, 478] on link "Edit" at bounding box center [817, 478] width 28 height 13
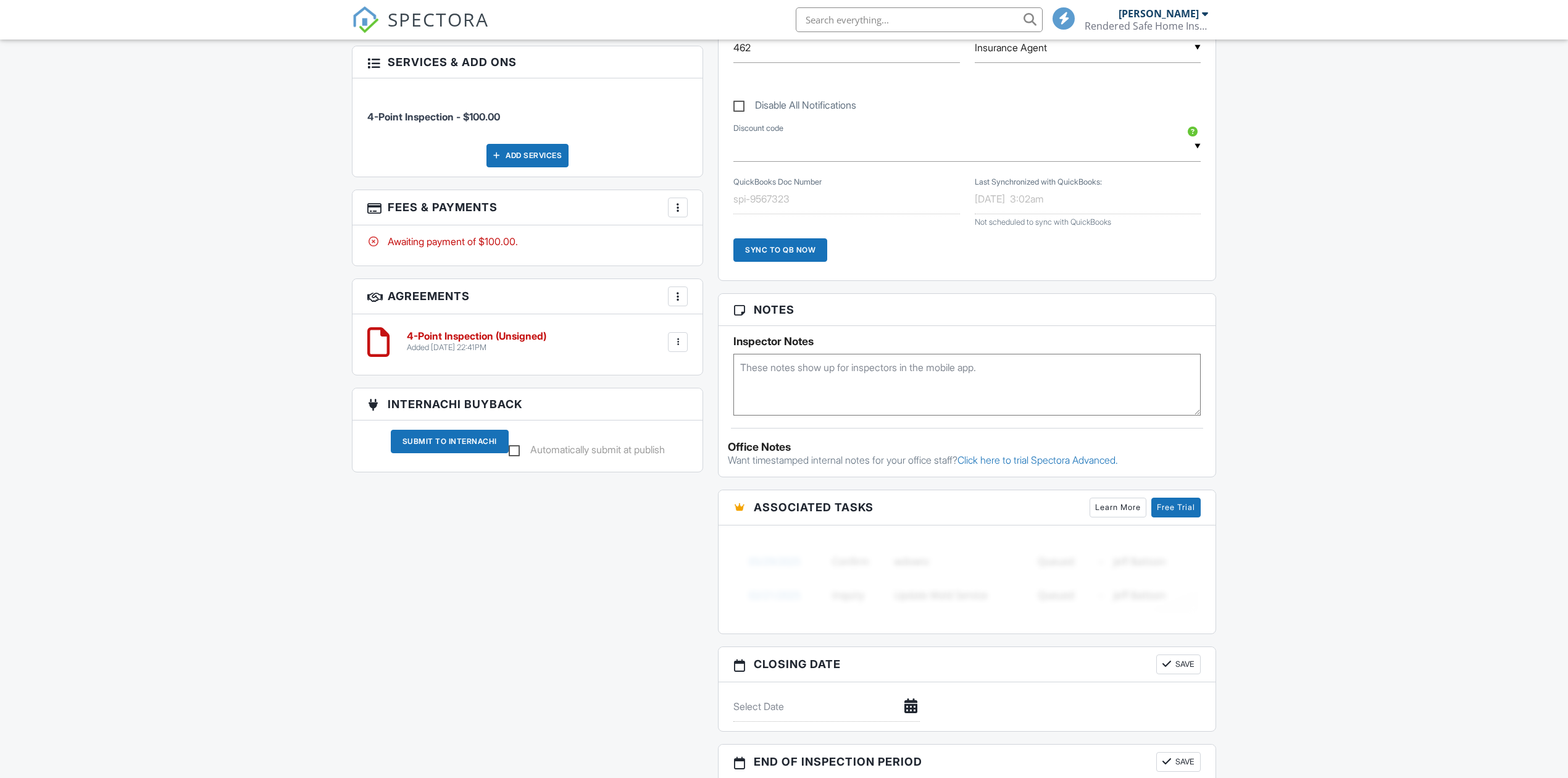
click at [680, 201] on div "More" at bounding box center [678, 207] width 20 height 20
click at [707, 332] on div "Paid In Full" at bounding box center [739, 337] width 119 height 15
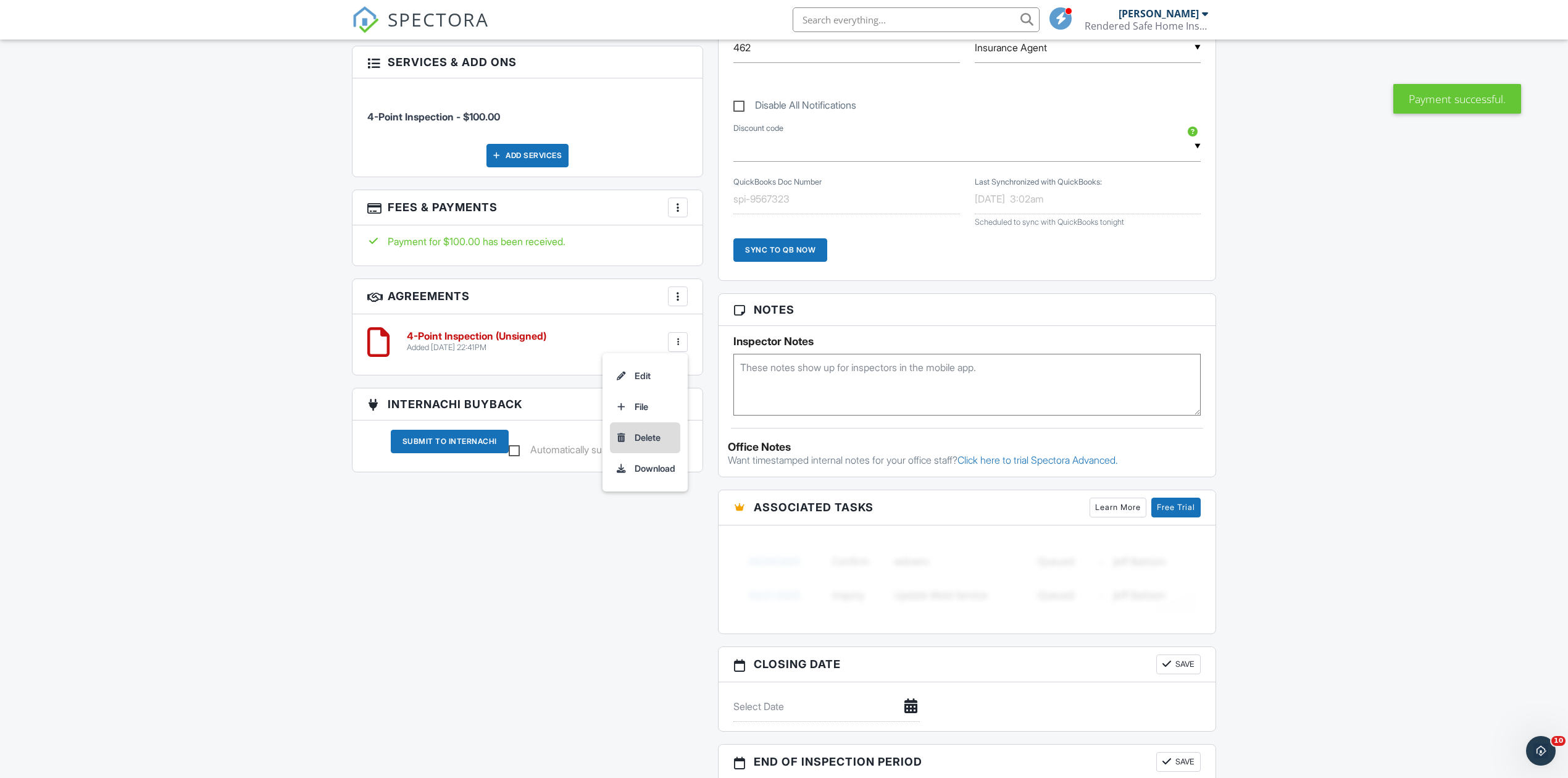
click at [645, 443] on li "Delete" at bounding box center [644, 438] width 70 height 31
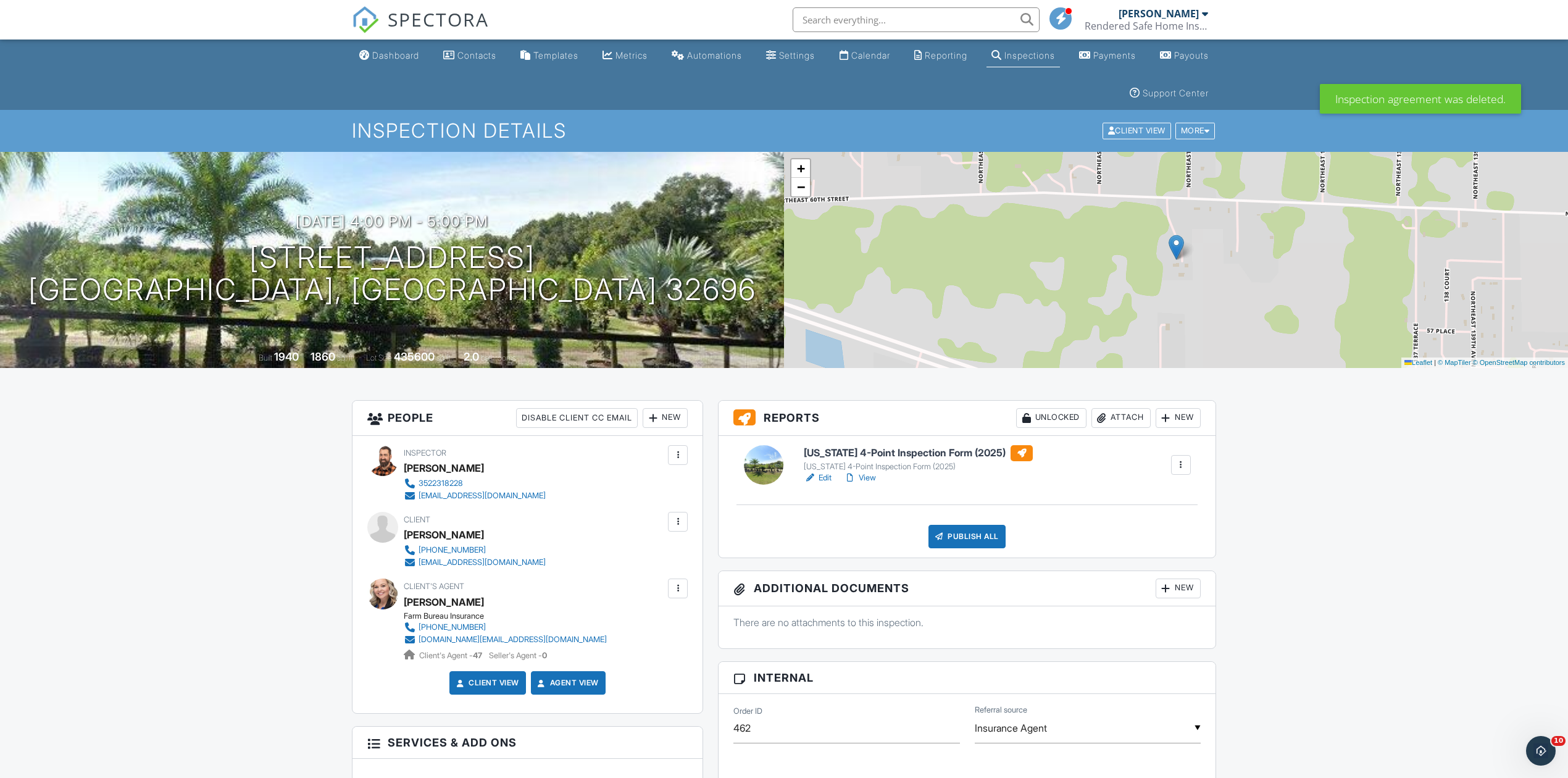
click at [986, 537] on div "Publish All" at bounding box center [966, 536] width 77 height 24
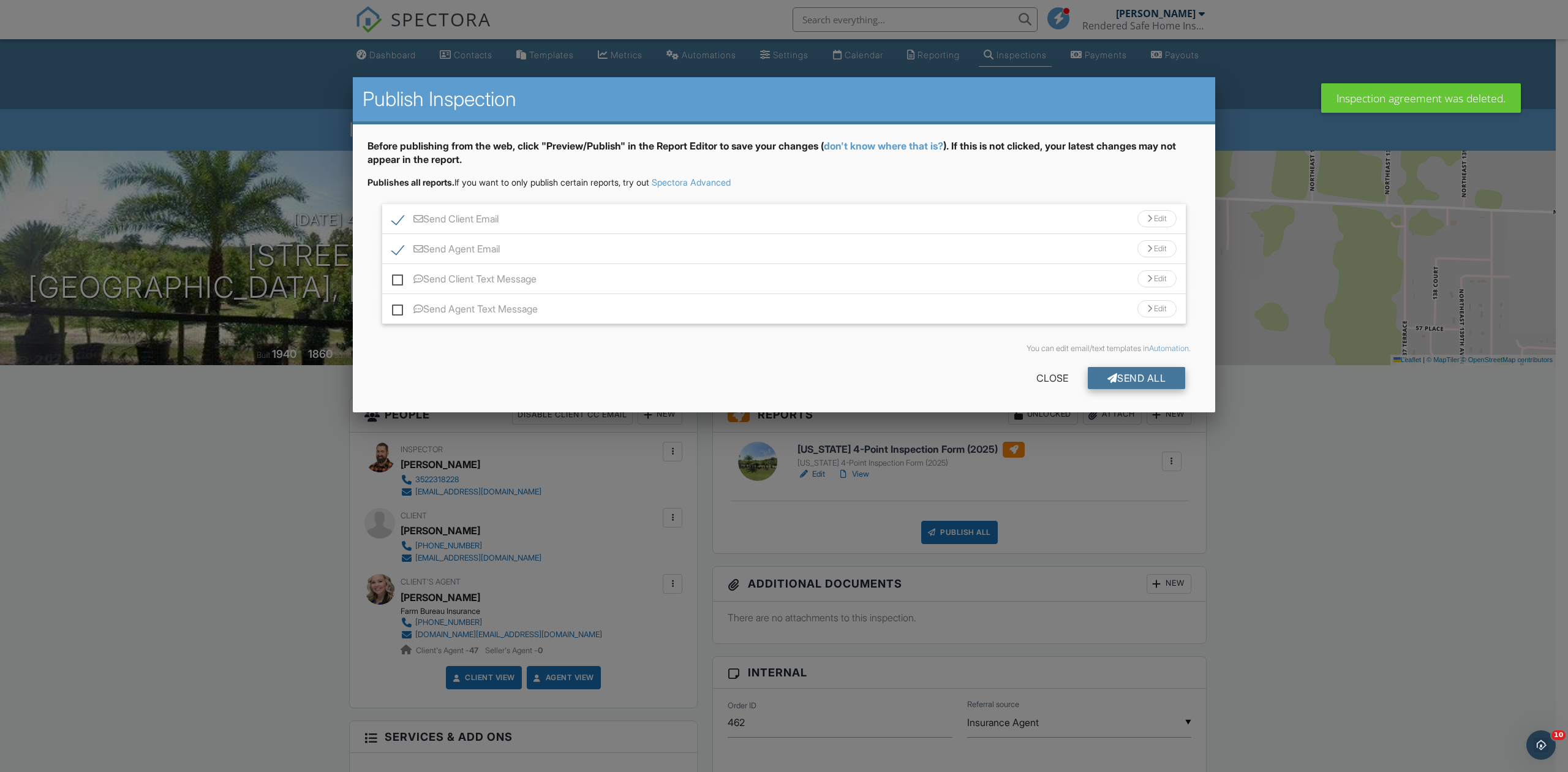
click at [1147, 381] on div "Send All" at bounding box center [1136, 378] width 98 height 22
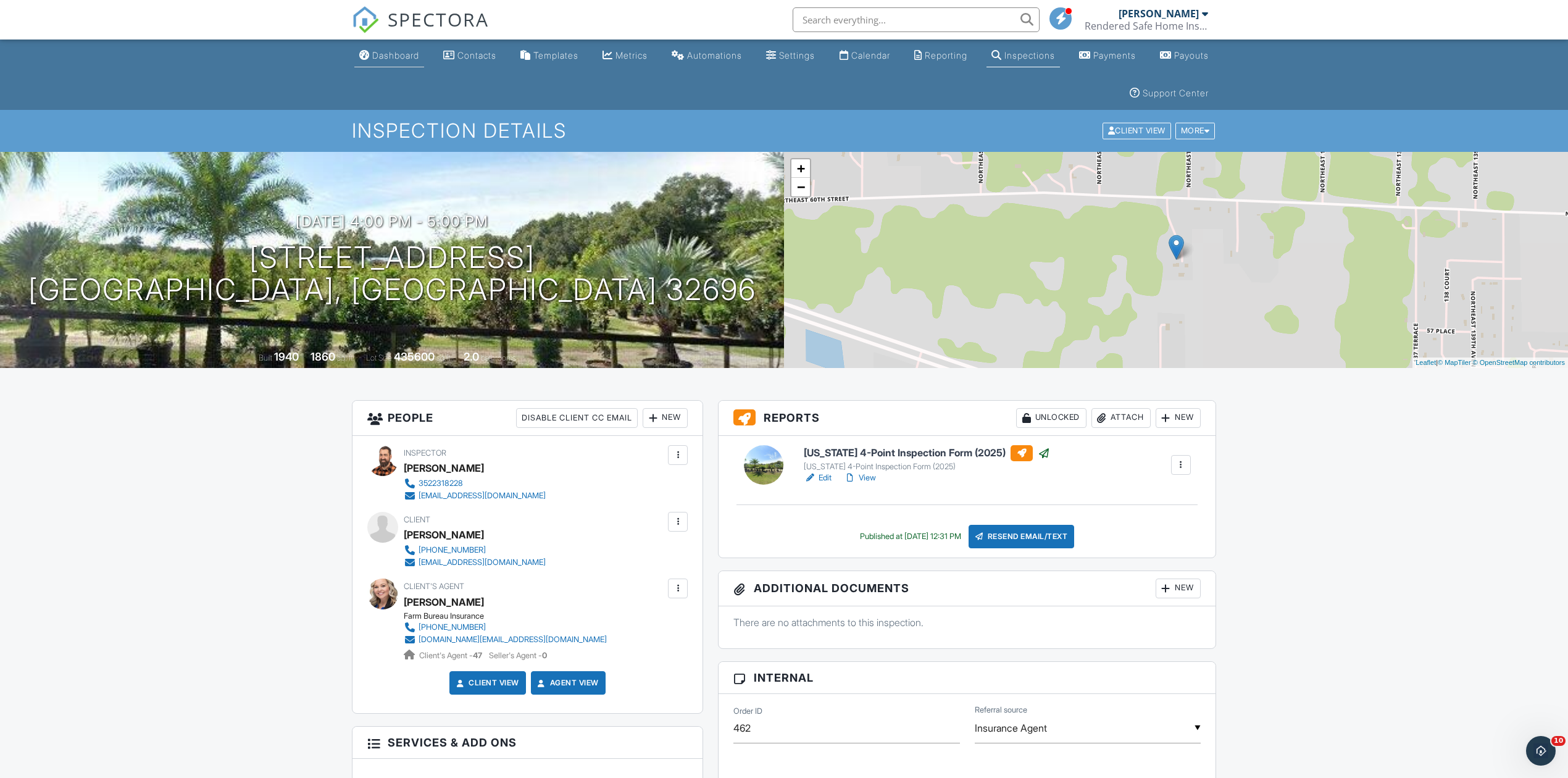
click at [384, 51] on div "Dashboard" at bounding box center [396, 55] width 47 height 11
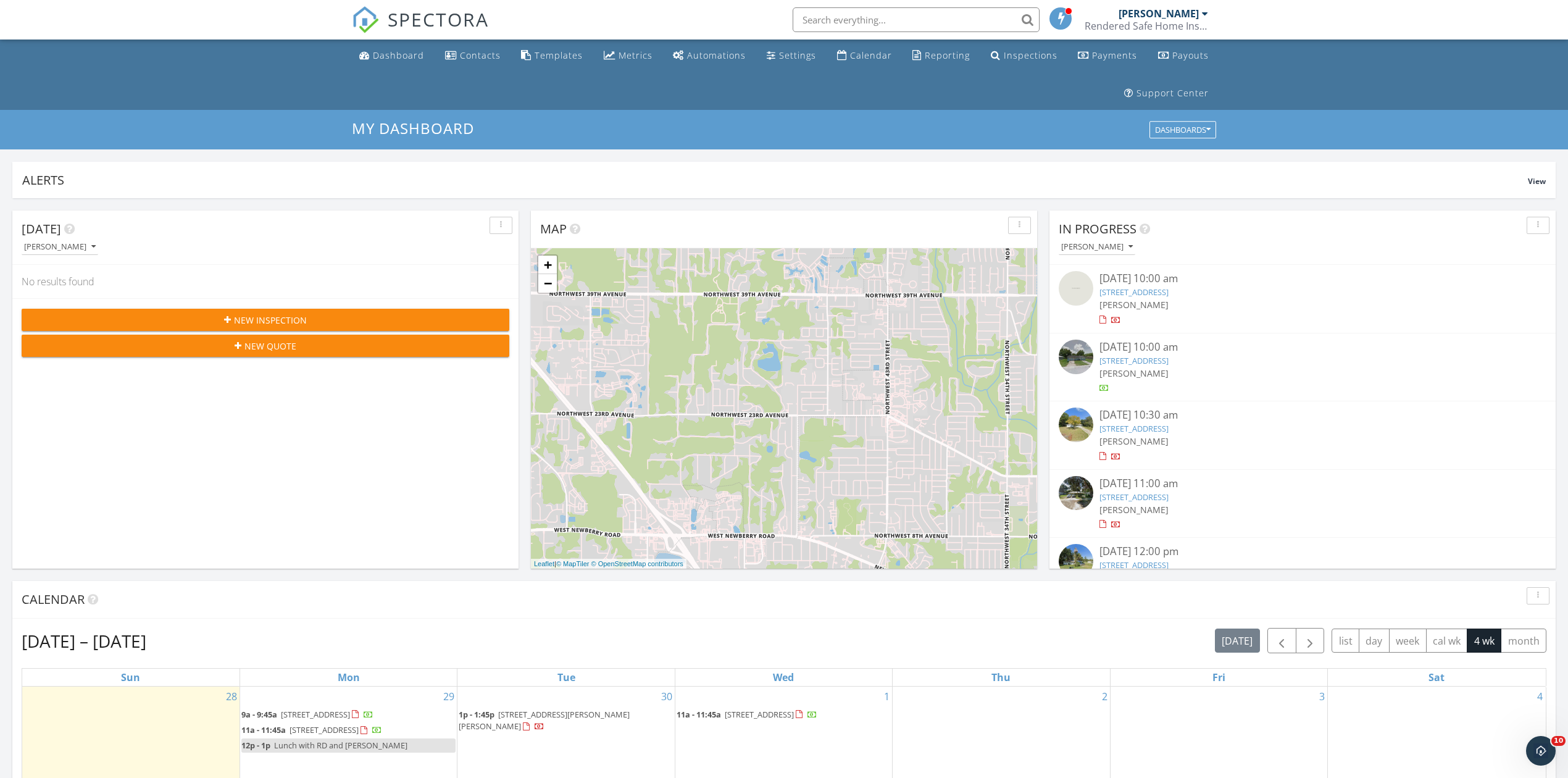
scroll to position [375, 0]
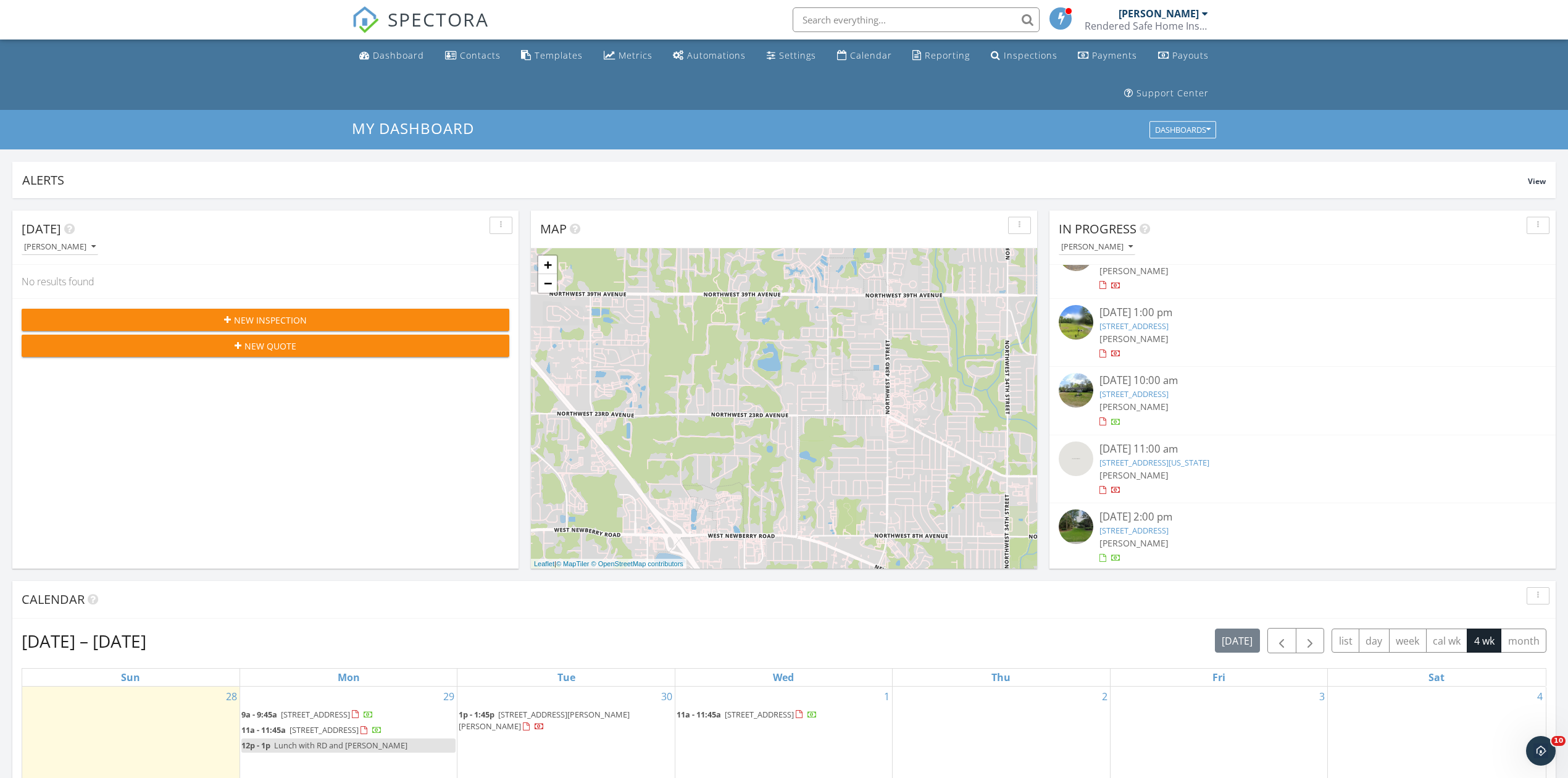
click at [1169, 530] on link "10423 SW 17th Pl, Gainesville, FL 32607" at bounding box center [1134, 530] width 69 height 11
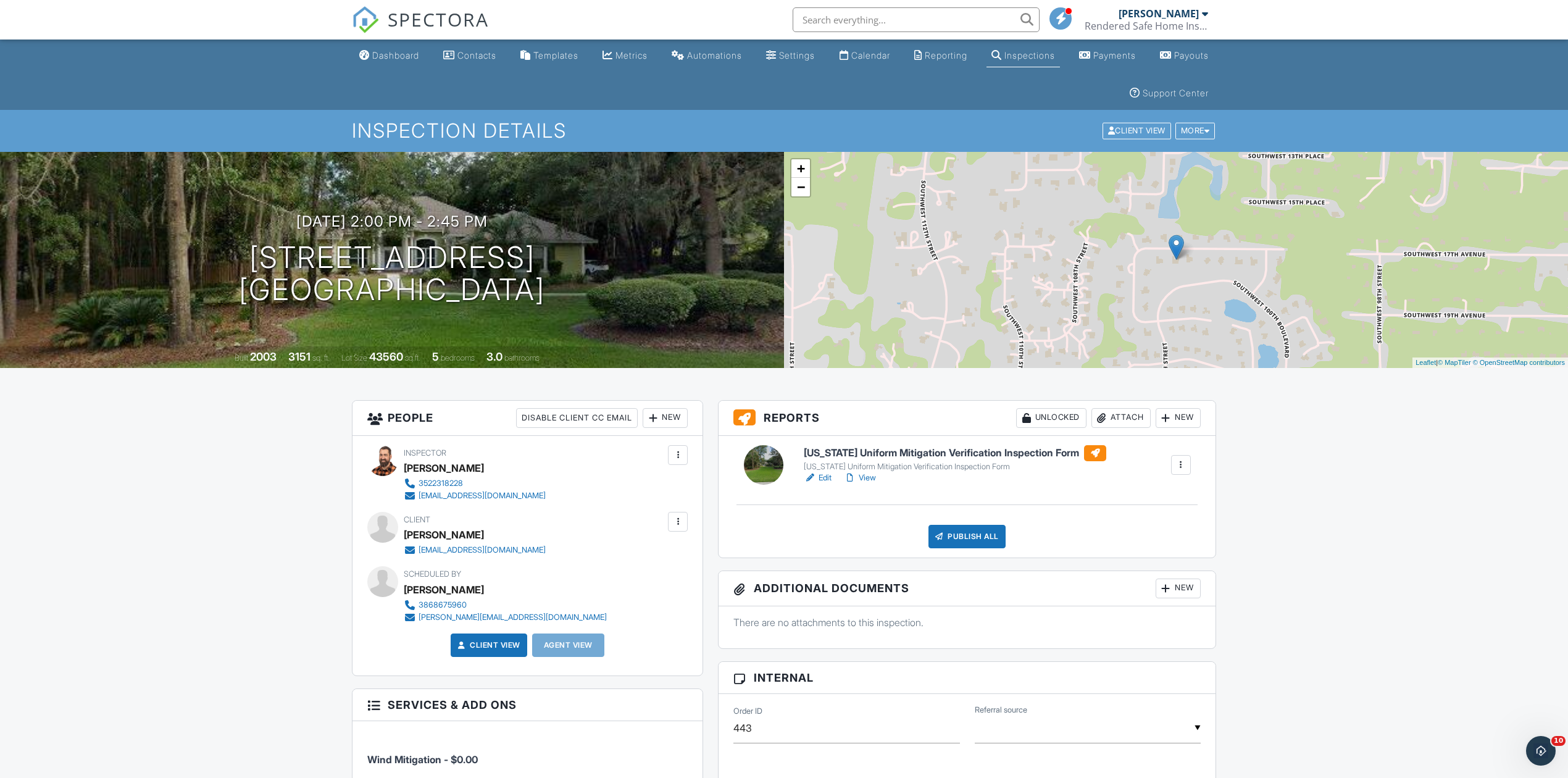
click at [813, 482] on div at bounding box center [810, 478] width 13 height 13
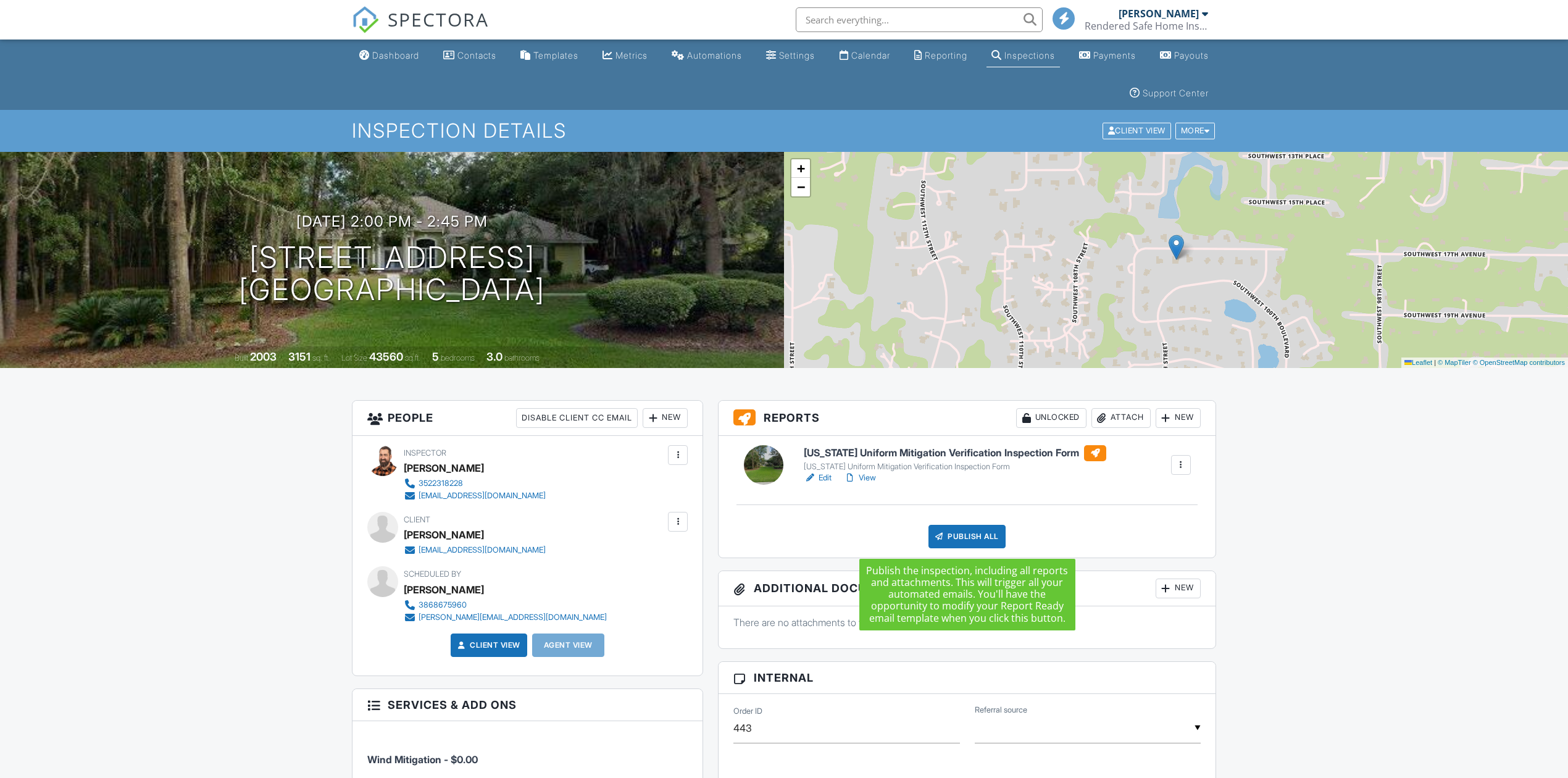
click at [967, 530] on div "Publish All" at bounding box center [966, 536] width 77 height 24
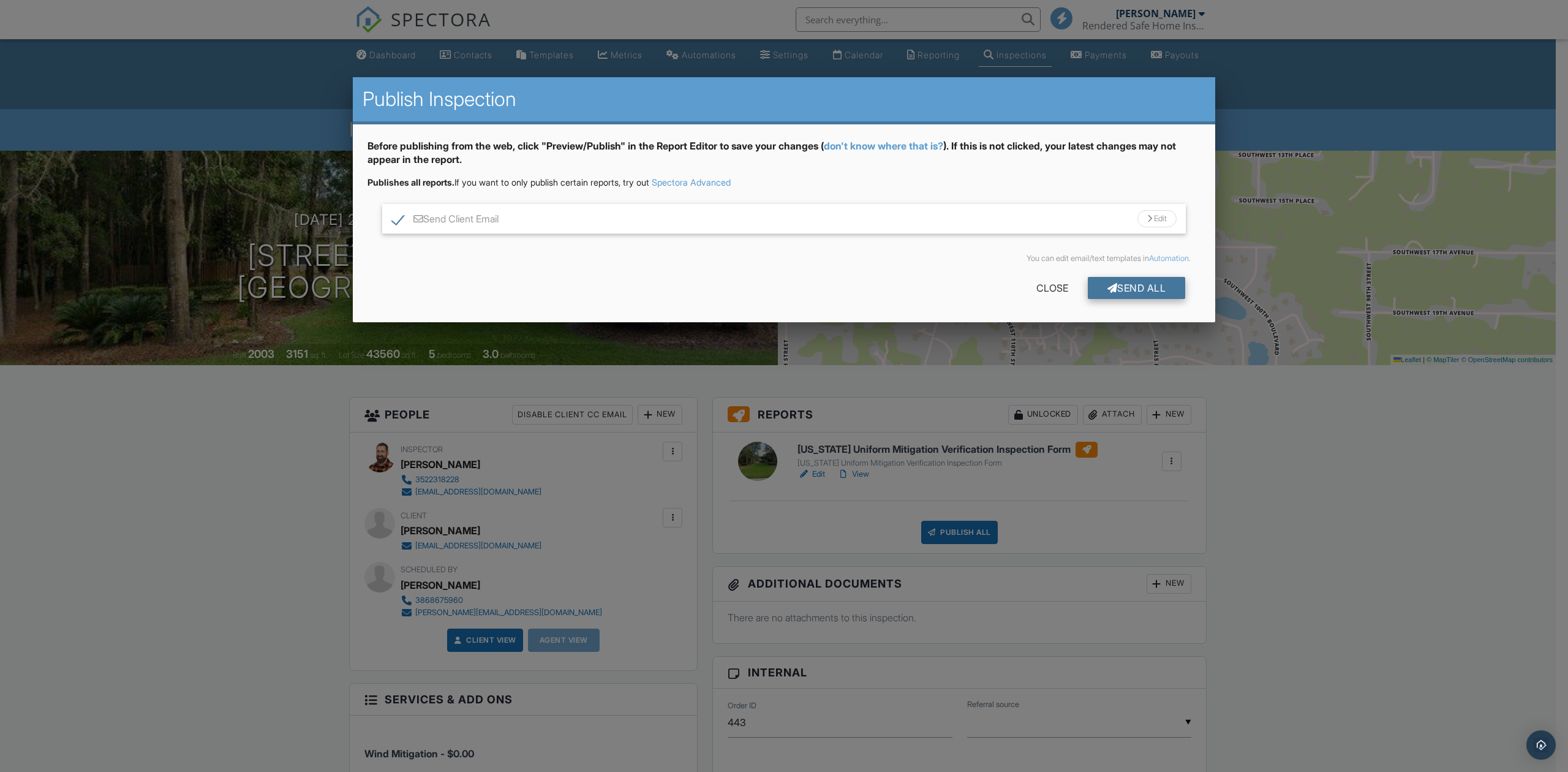
click at [1117, 290] on div "Send All" at bounding box center [1136, 288] width 98 height 22
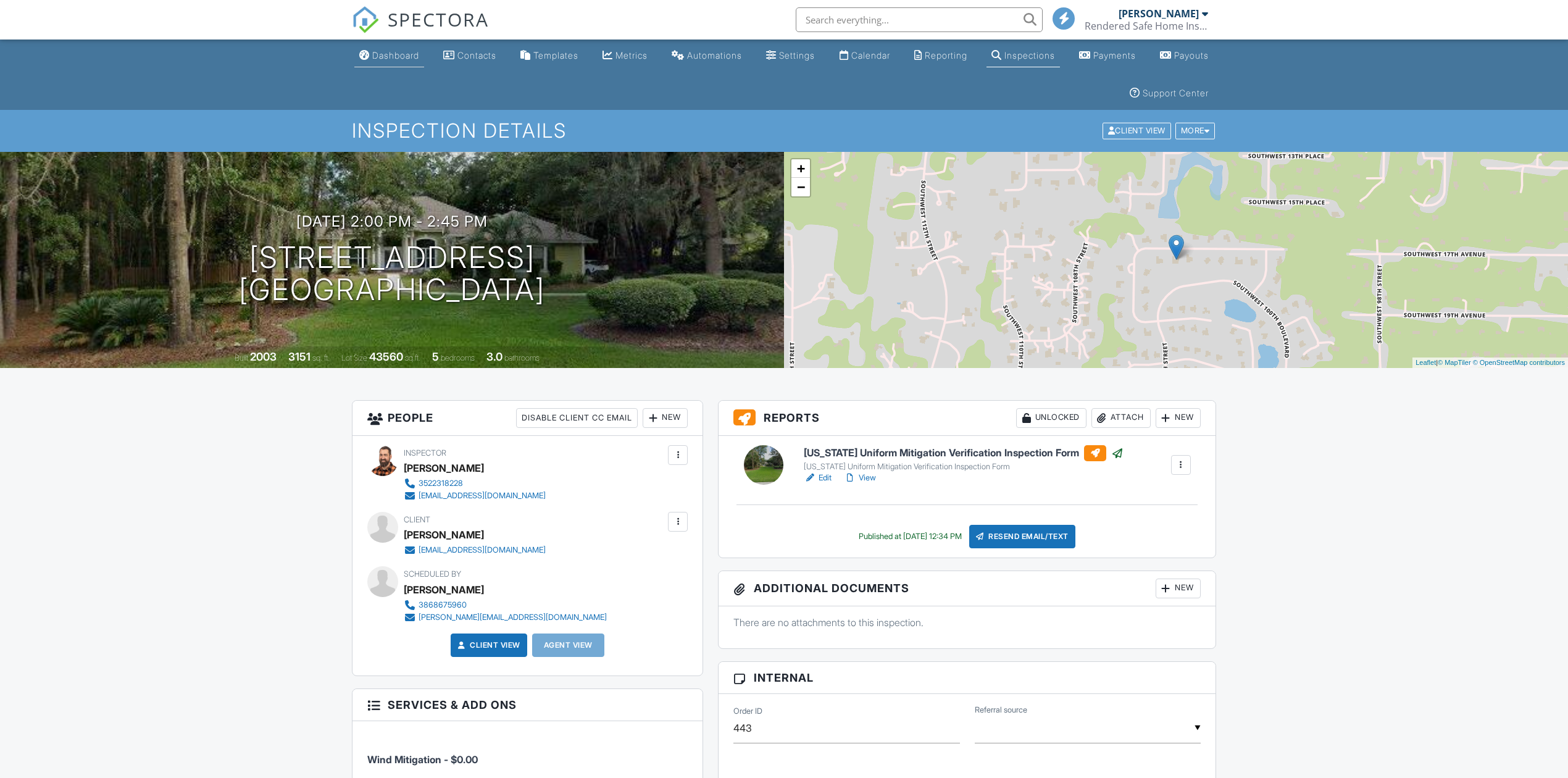
click at [387, 55] on div "Dashboard" at bounding box center [396, 55] width 47 height 11
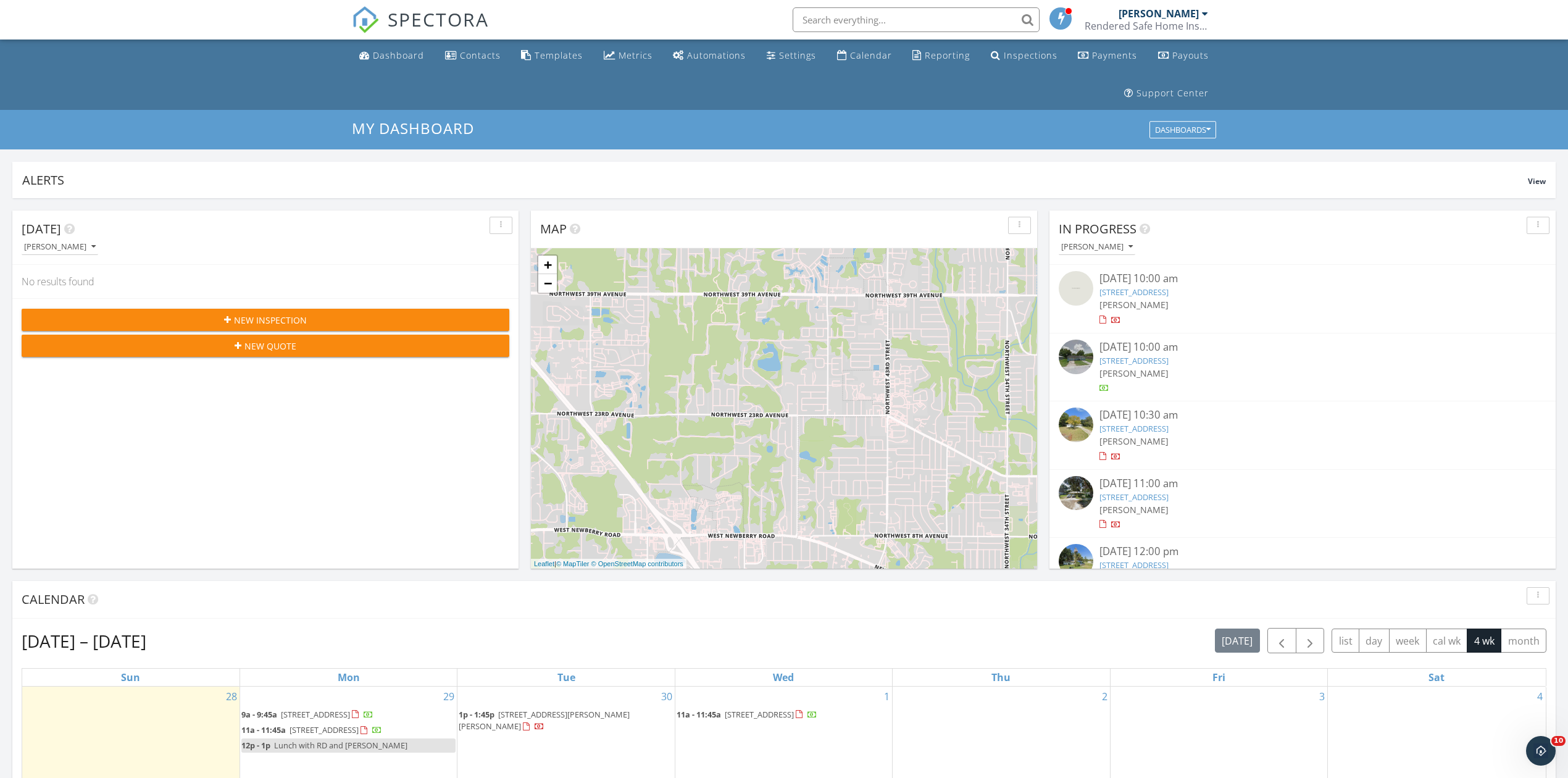
scroll to position [307, 0]
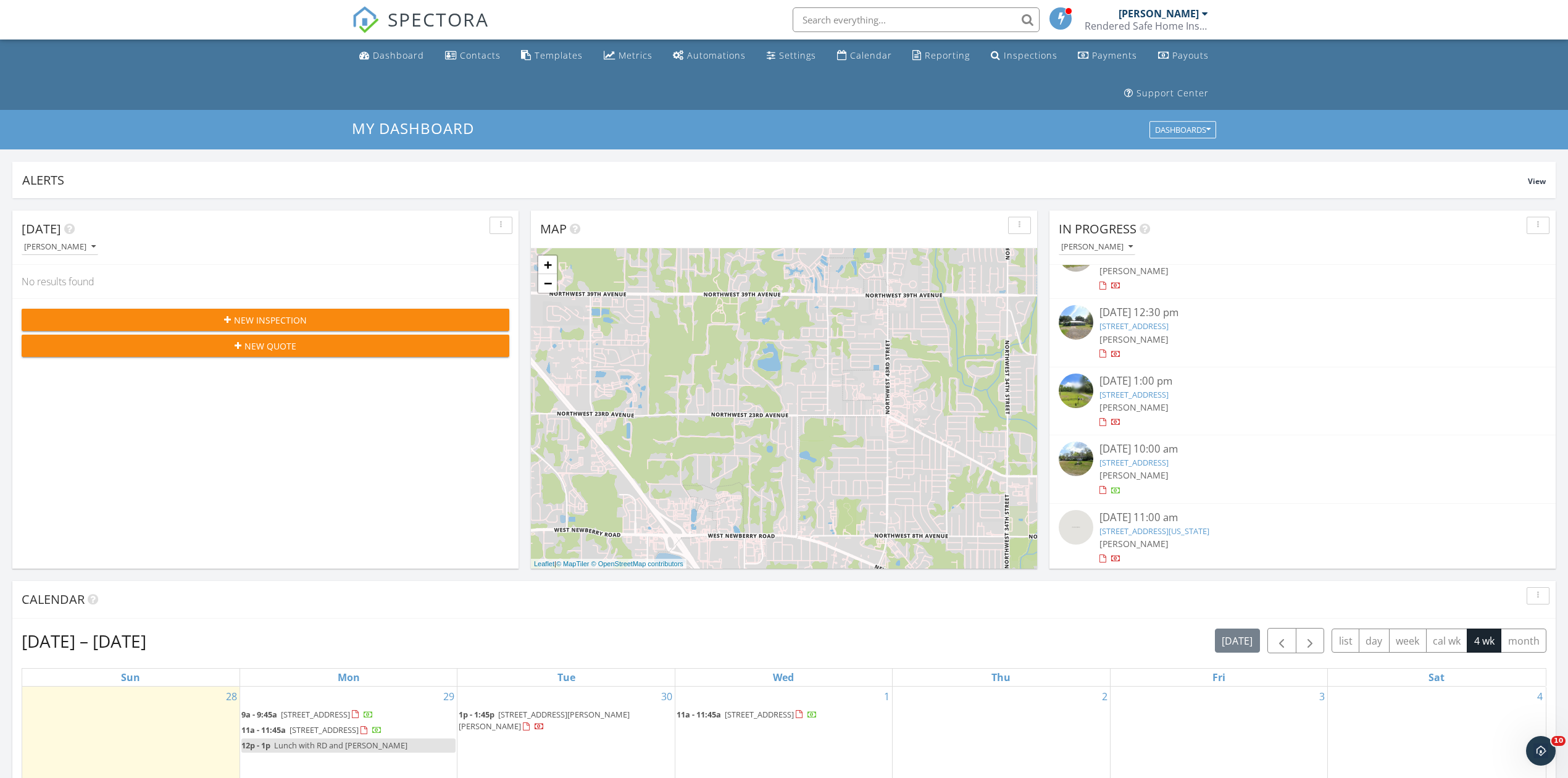
click at [1189, 526] on link "12150 SE 103rd Lane, Dunnellon, Florida 34431" at bounding box center [1154, 531] width 110 height 11
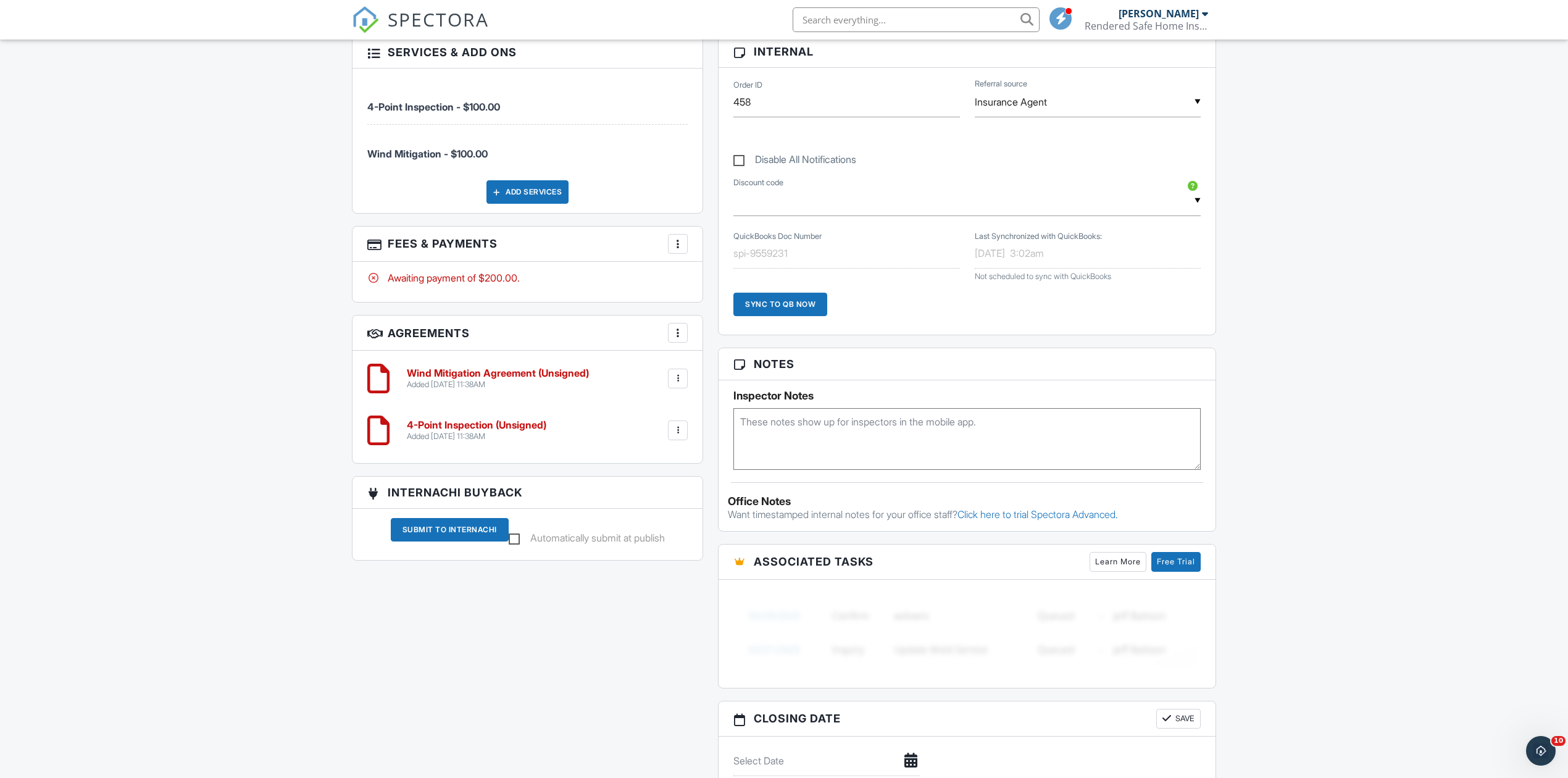
click at [678, 247] on div at bounding box center [678, 244] width 13 height 13
click at [705, 289] on li "Edit Fees & Payments" at bounding box center [740, 282] width 129 height 31
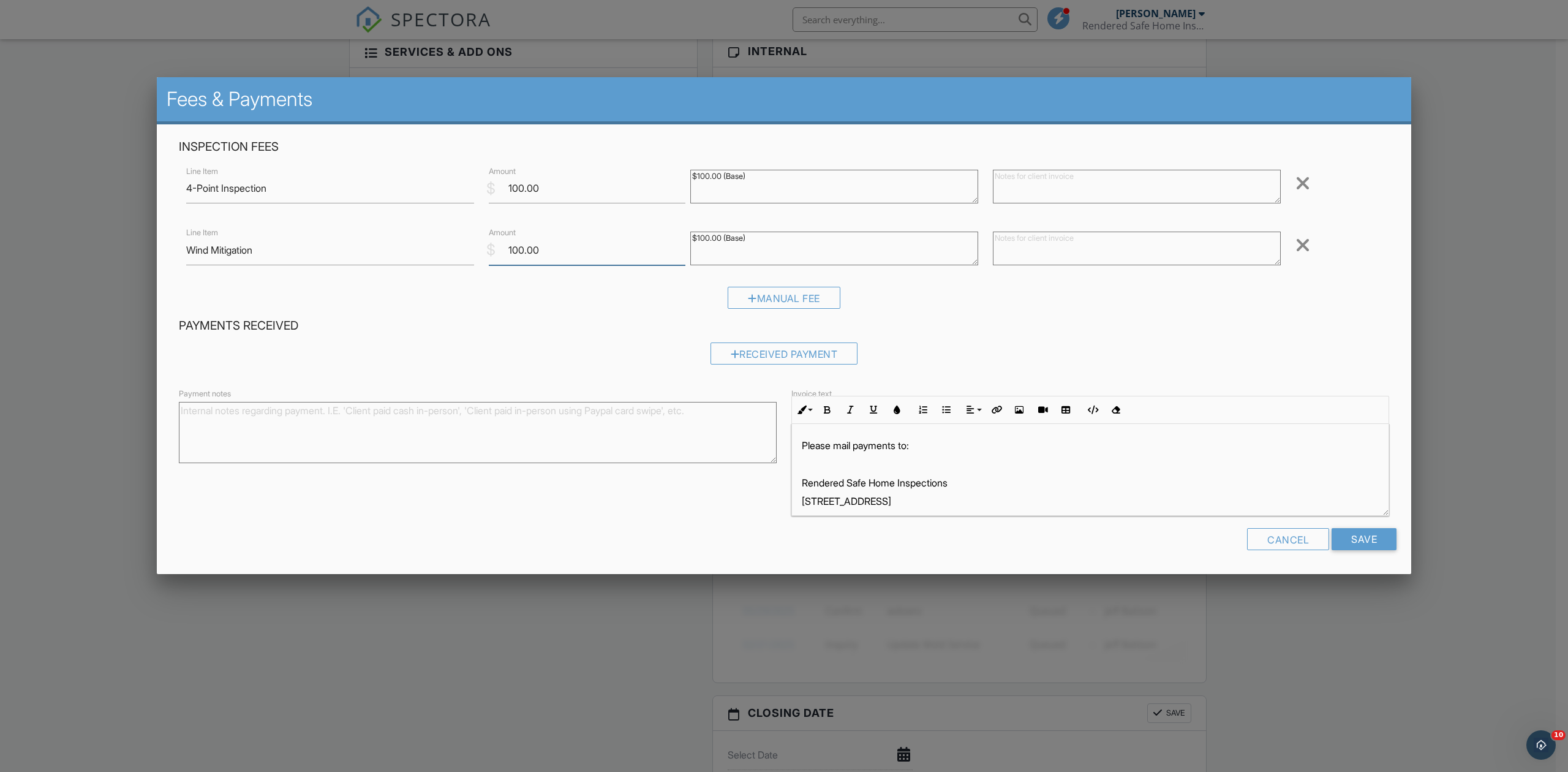
drag, startPoint x: 556, startPoint y: 261, endPoint x: 454, endPoint y: 261, distance: 102.0
click at [454, 261] on div "Line Item Wind Mitigation $ Amount 100.00 $100.00 (Base) Remove" at bounding box center [784, 250] width 1210 height 49
type input "0.00"
click at [1377, 530] on input "Save" at bounding box center [1363, 538] width 65 height 22
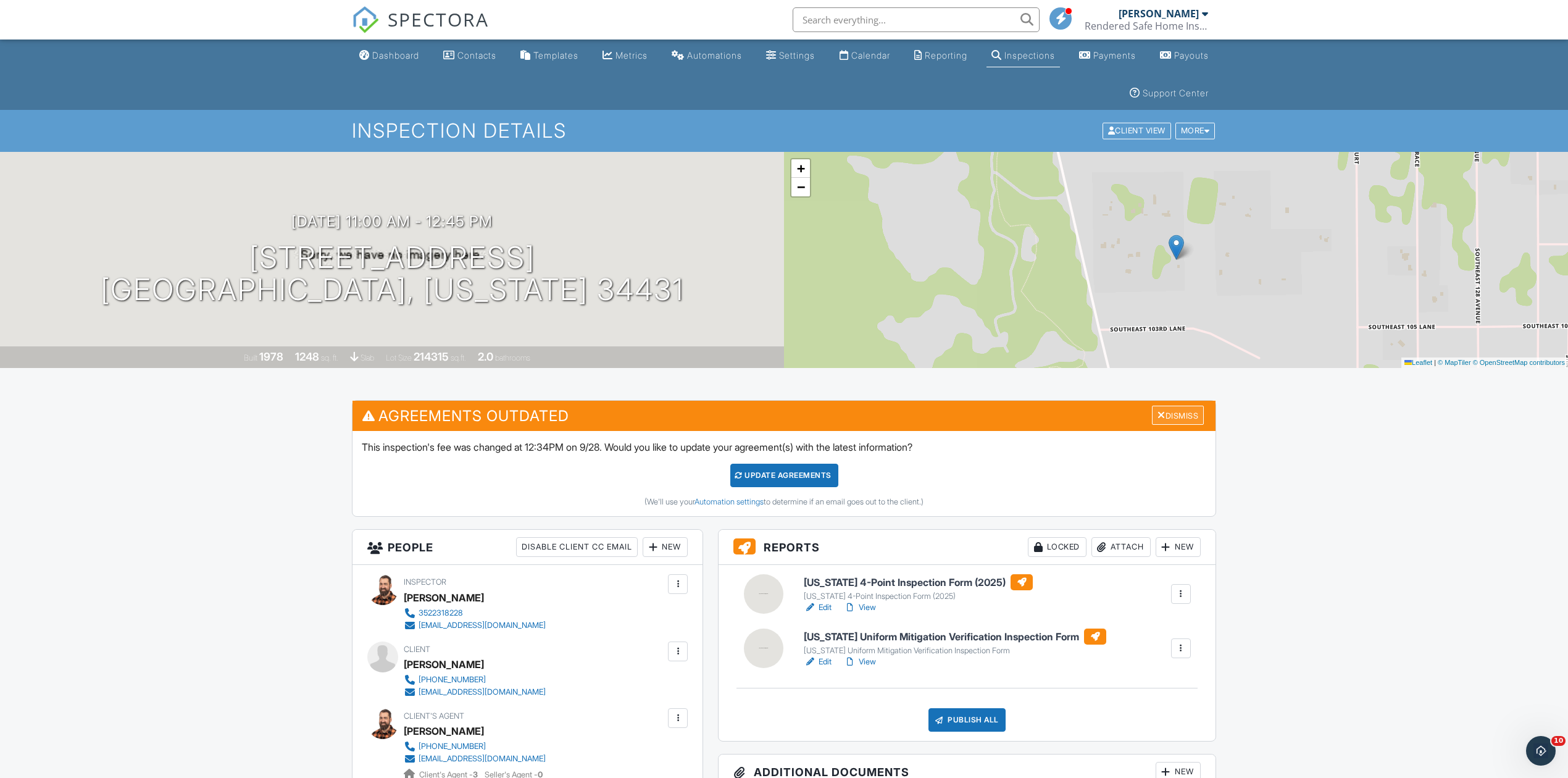
click at [1182, 414] on div "Dismiss" at bounding box center [1177, 414] width 52 height 19
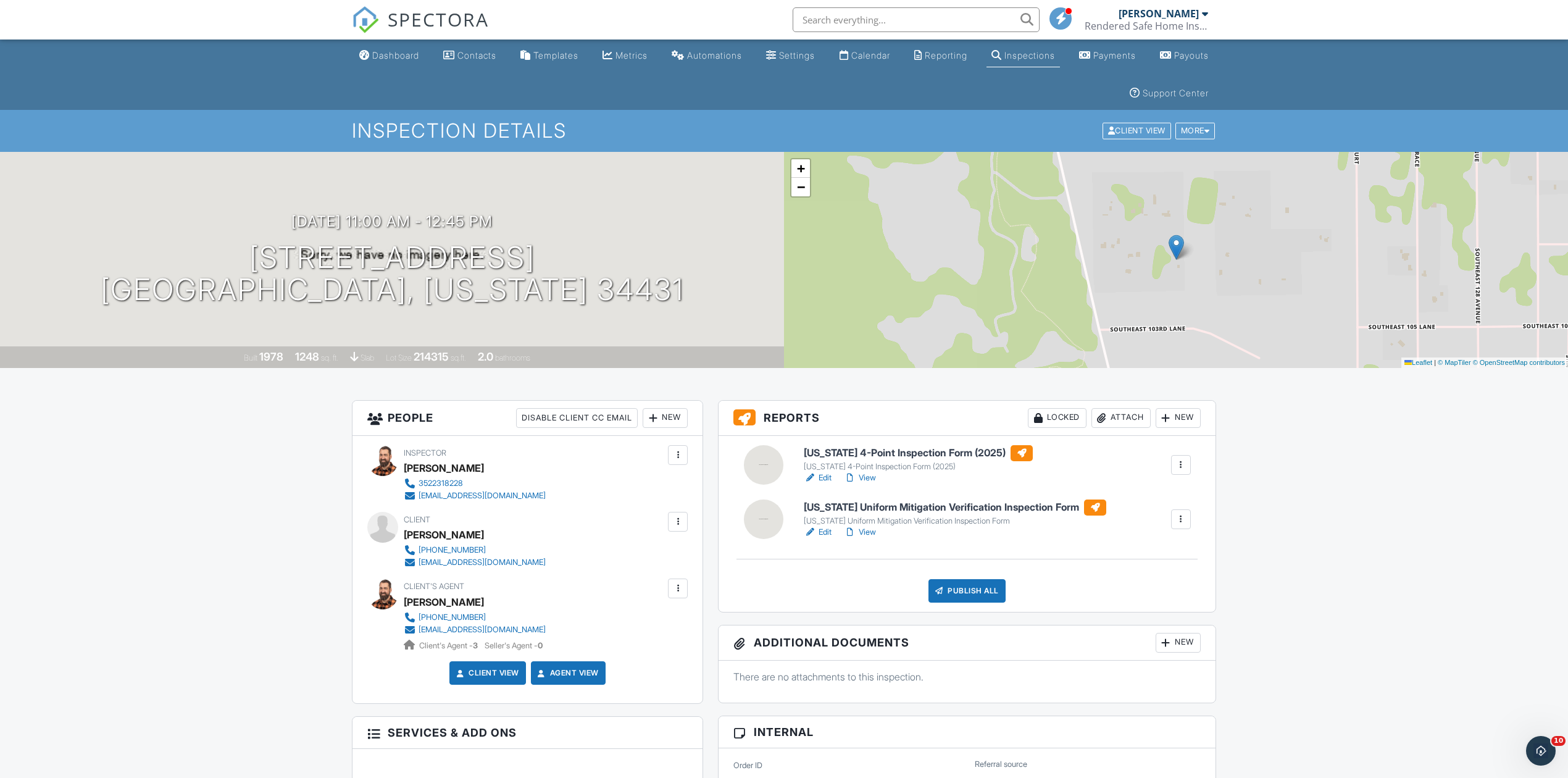
click at [821, 479] on link "Edit" at bounding box center [817, 478] width 28 height 13
click at [821, 534] on link "Edit" at bounding box center [817, 533] width 28 height 13
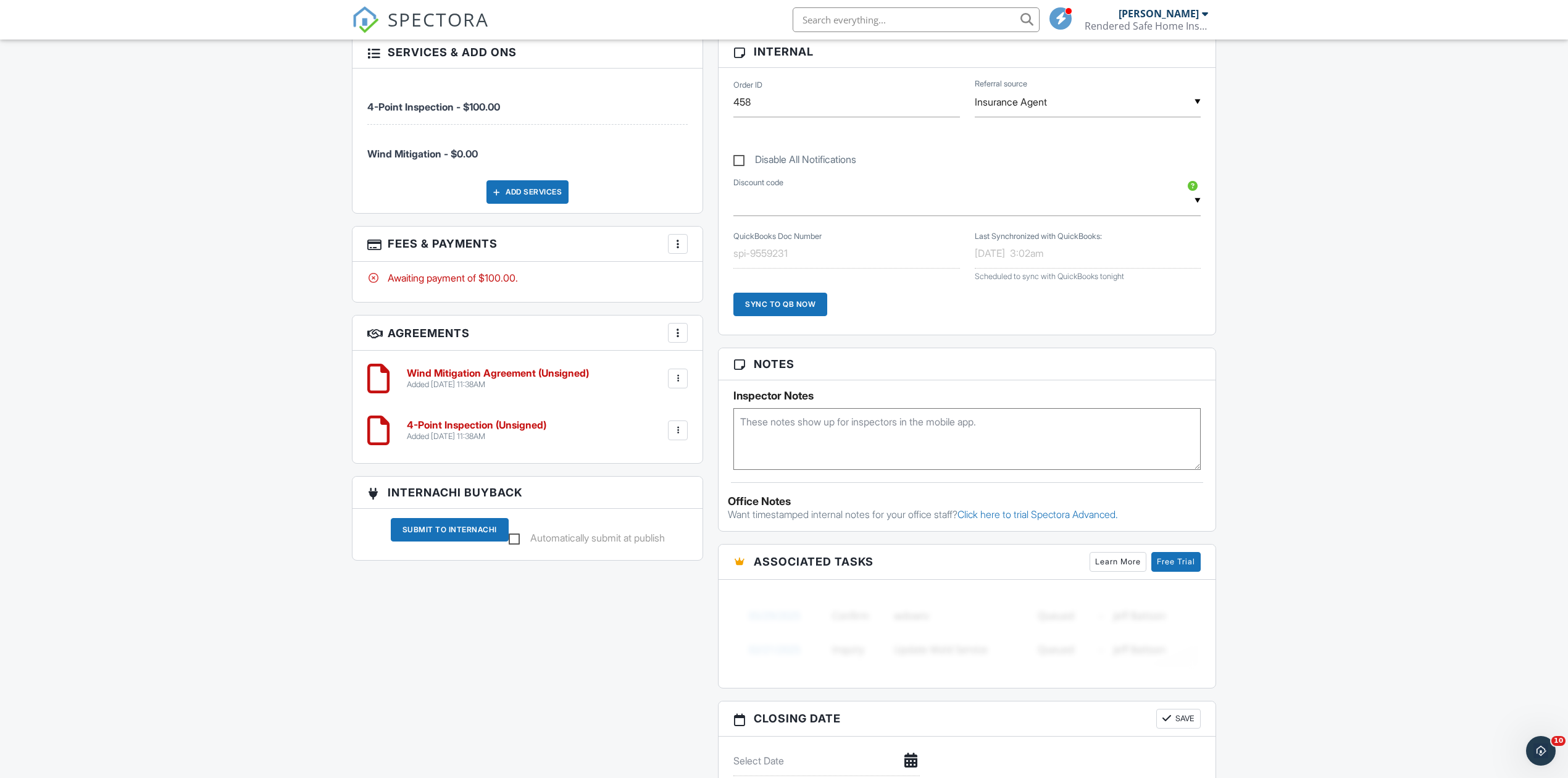
click at [682, 378] on div at bounding box center [678, 379] width 13 height 13
click at [649, 480] on li "Delete" at bounding box center [644, 474] width 70 height 31
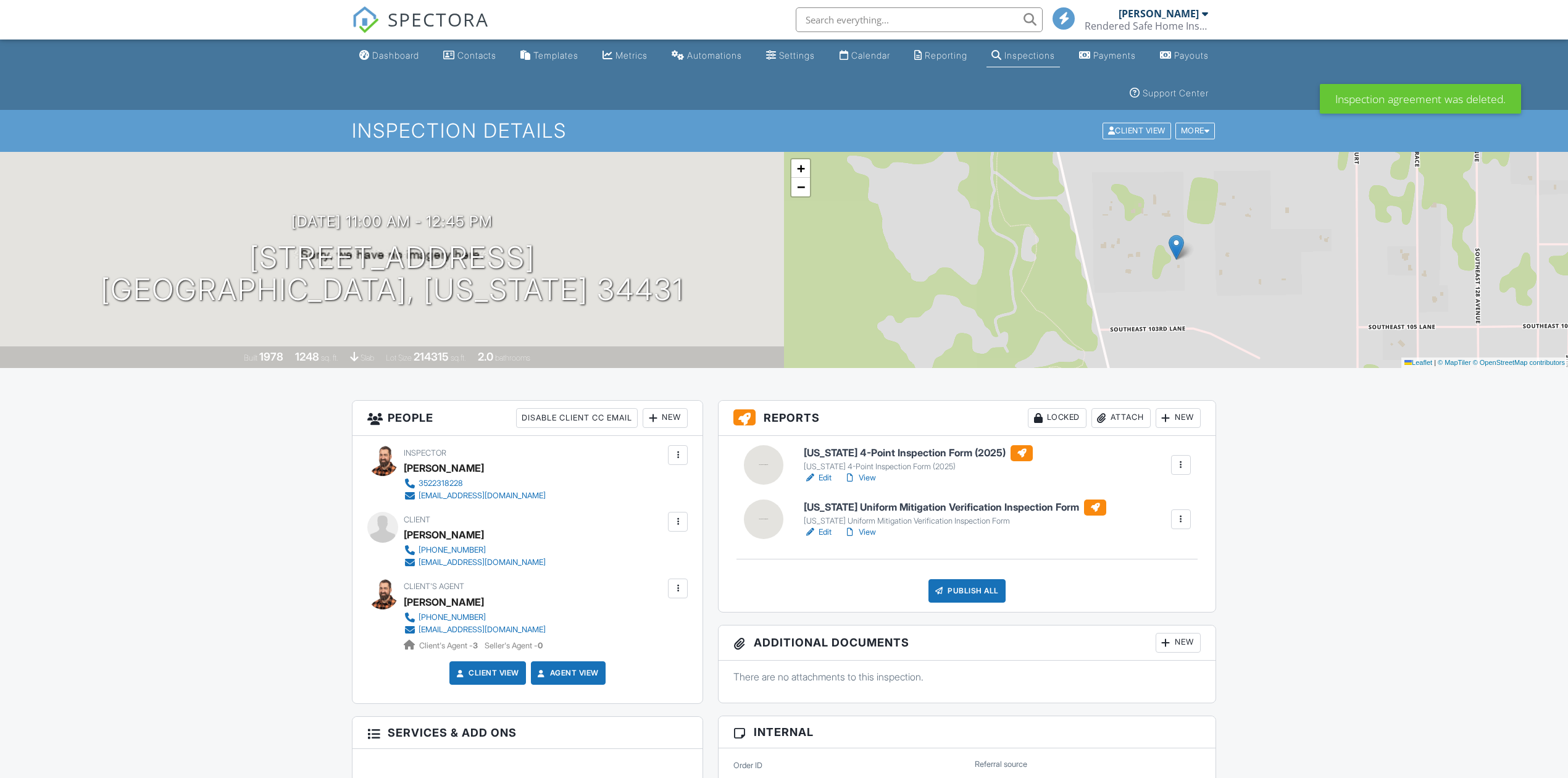
scroll to position [680, 0]
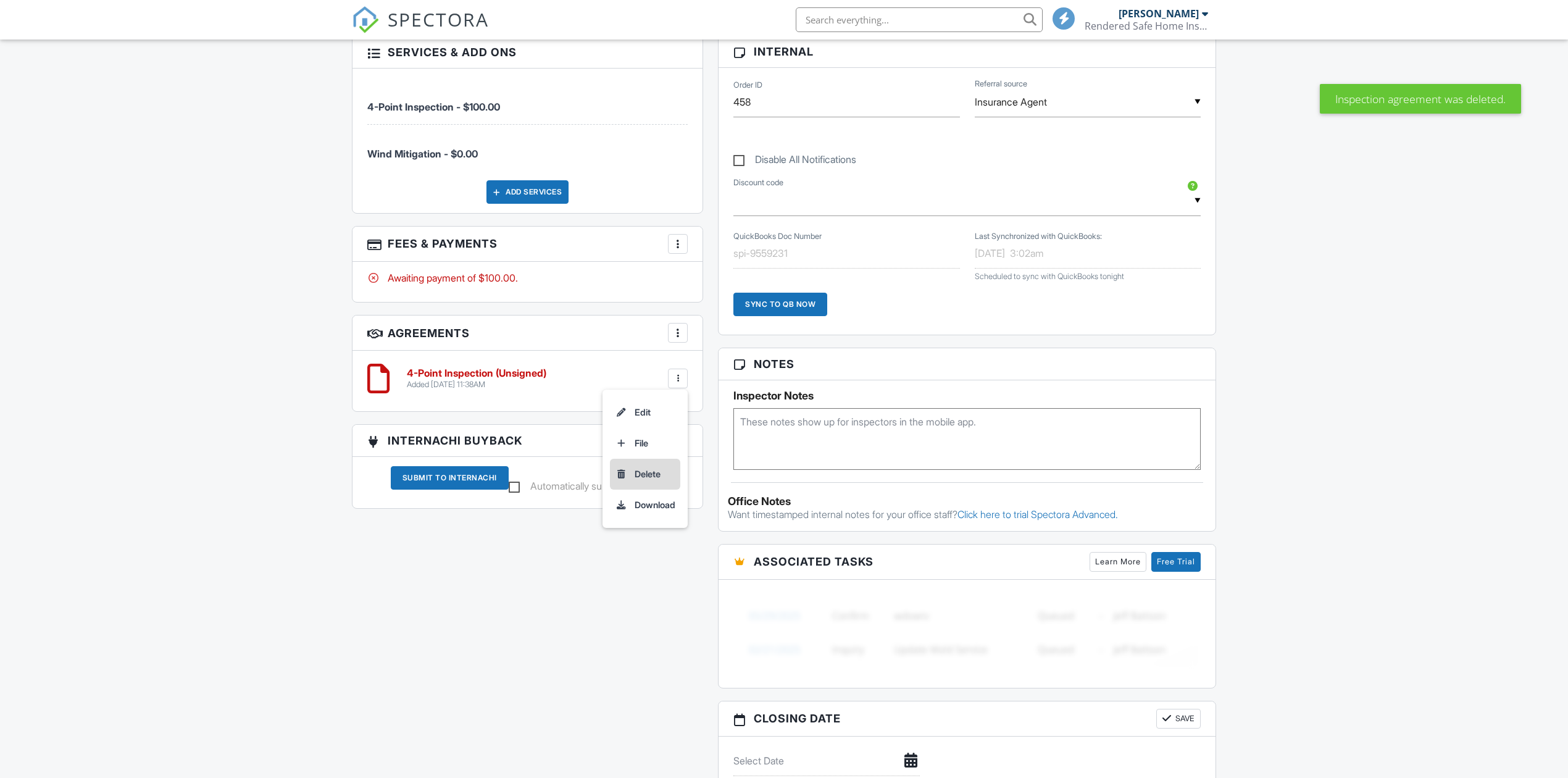
click at [651, 474] on li "Delete" at bounding box center [644, 474] width 70 height 31
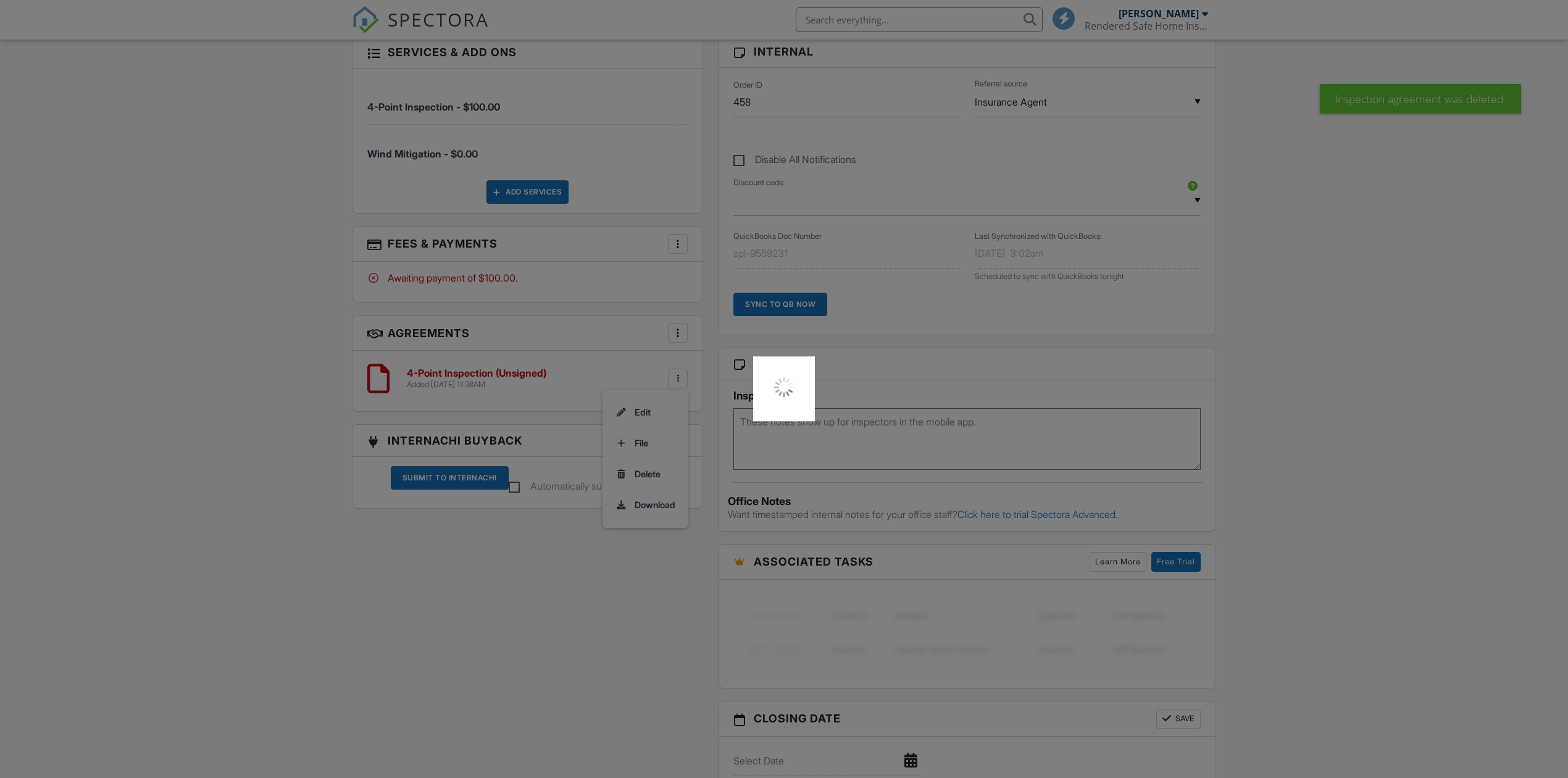
scroll to position [0, 0]
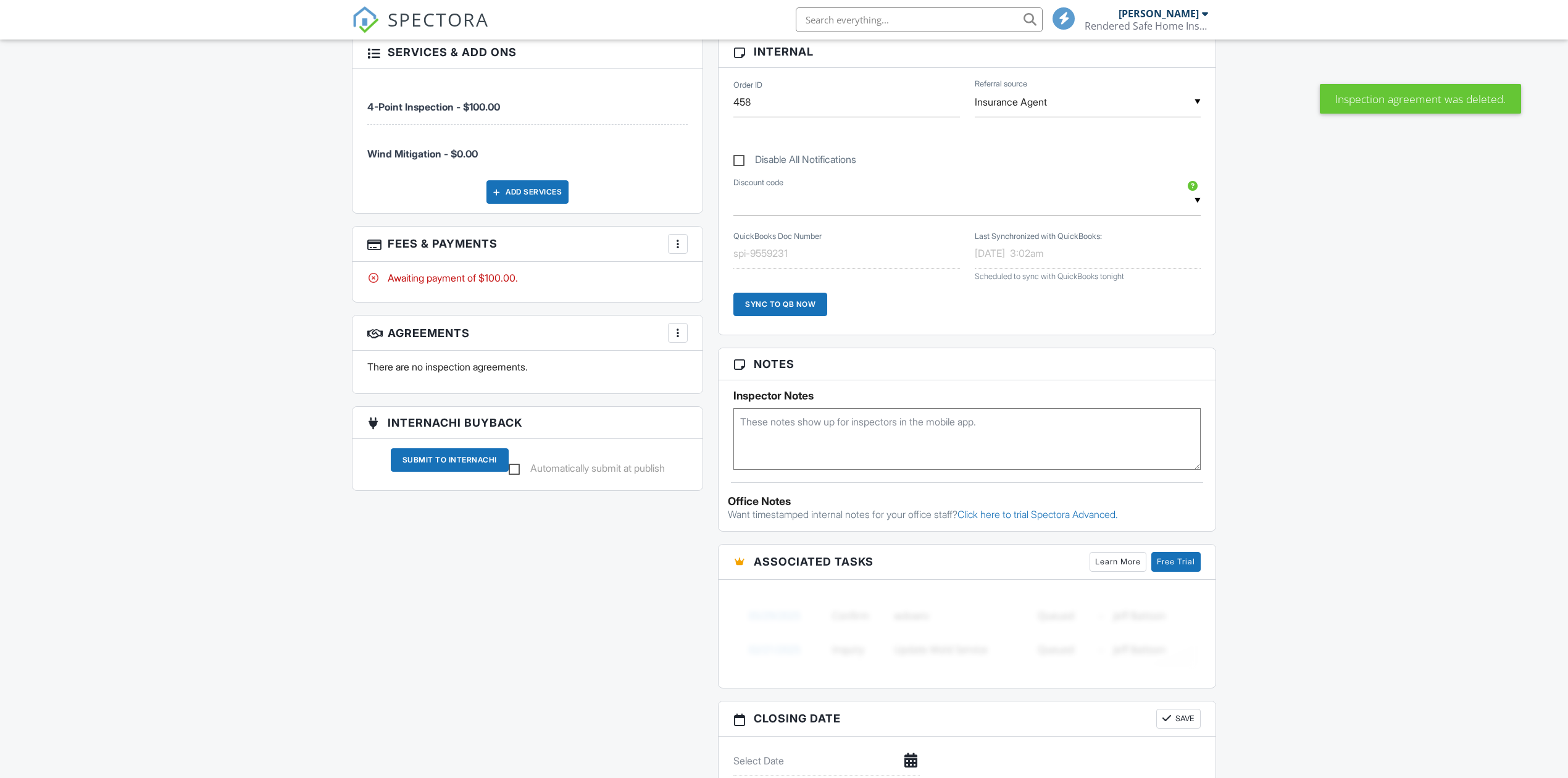
scroll to position [680, 0]
click at [680, 243] on div at bounding box center [678, 244] width 13 height 13
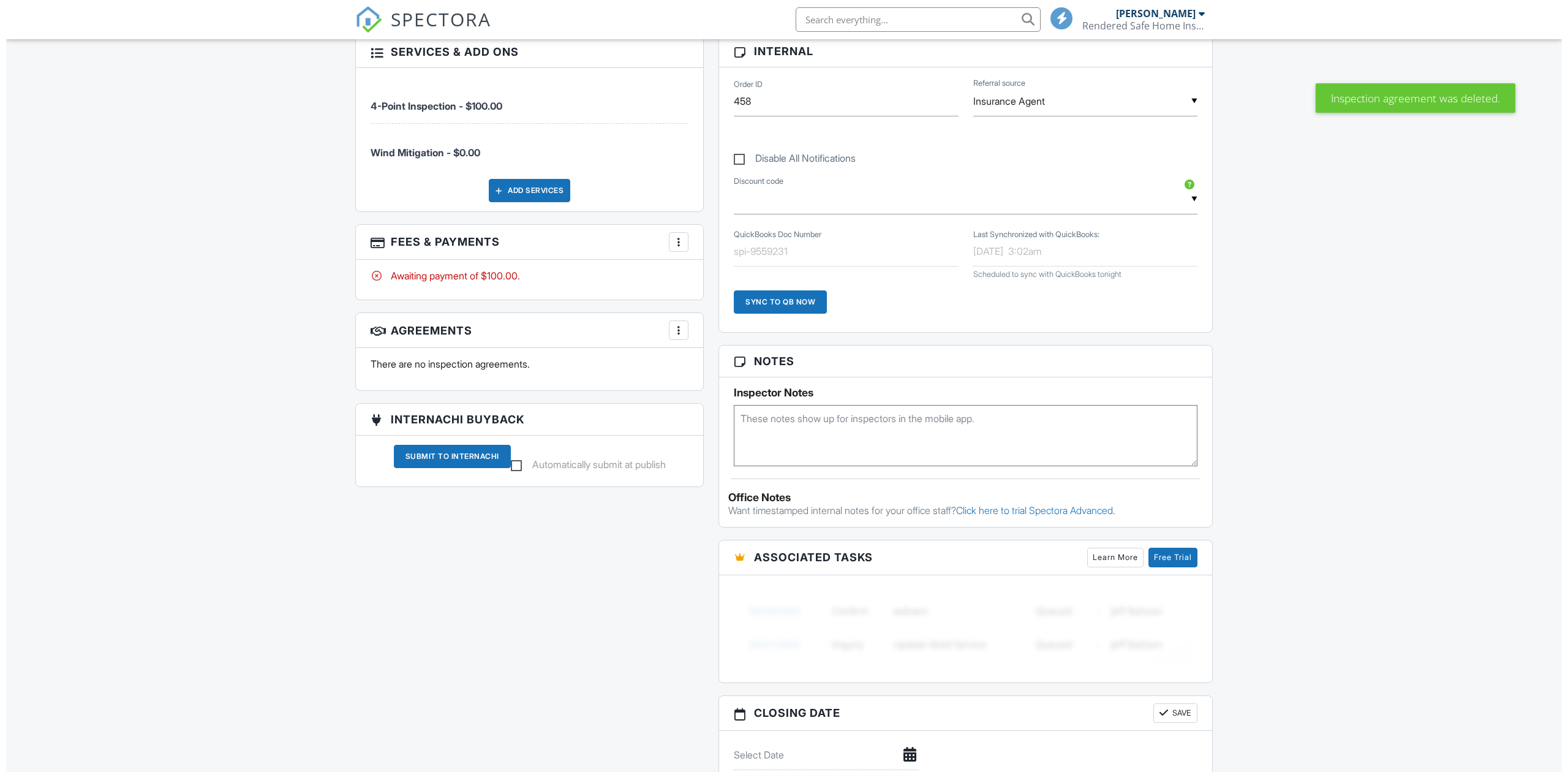
scroll to position [0, 0]
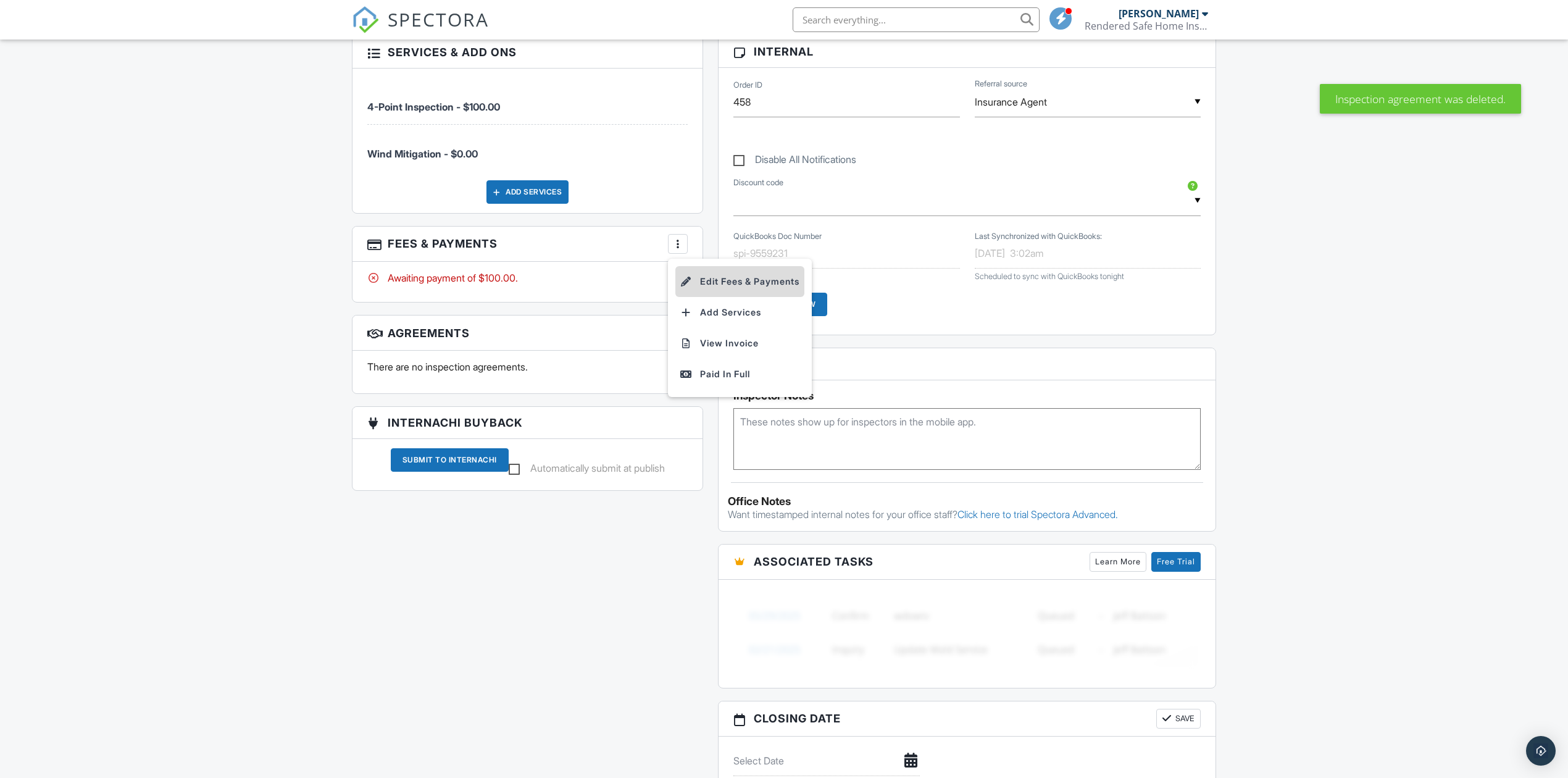
click at [707, 280] on li "Edit Fees & Payments" at bounding box center [740, 282] width 129 height 31
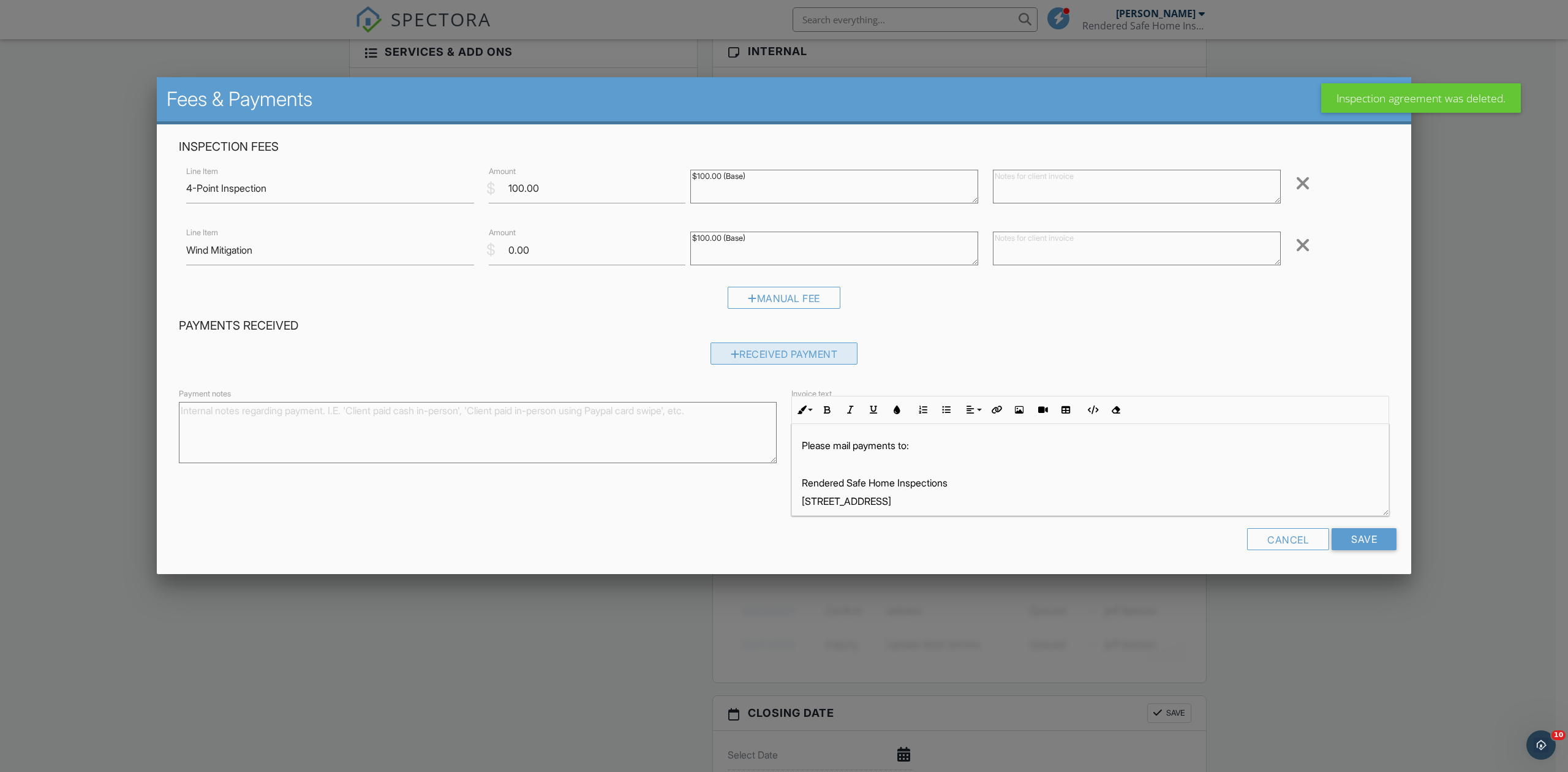
click at [738, 352] on div "Received Payment" at bounding box center [784, 354] width 148 height 22
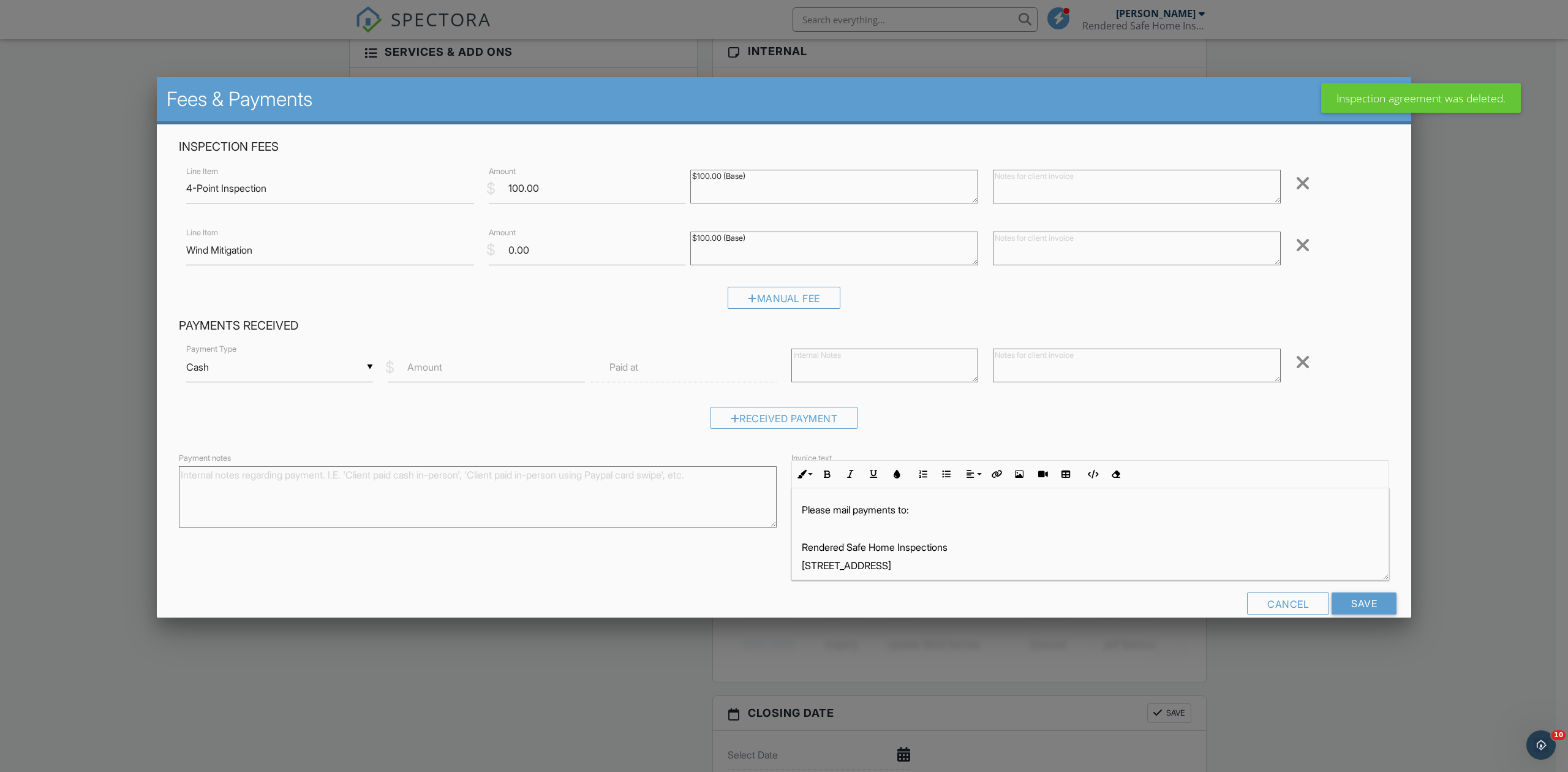
click at [247, 369] on div "▼ Cash Cash Check On-Site Card Other Cash Check On-Site Card Other" at bounding box center [279, 366] width 187 height 30
click at [272, 422] on span "Check" at bounding box center [278, 427] width 165 height 31
type input "Check"
click at [454, 363] on input "Amount" at bounding box center [486, 366] width 197 height 30
type input "100.00"
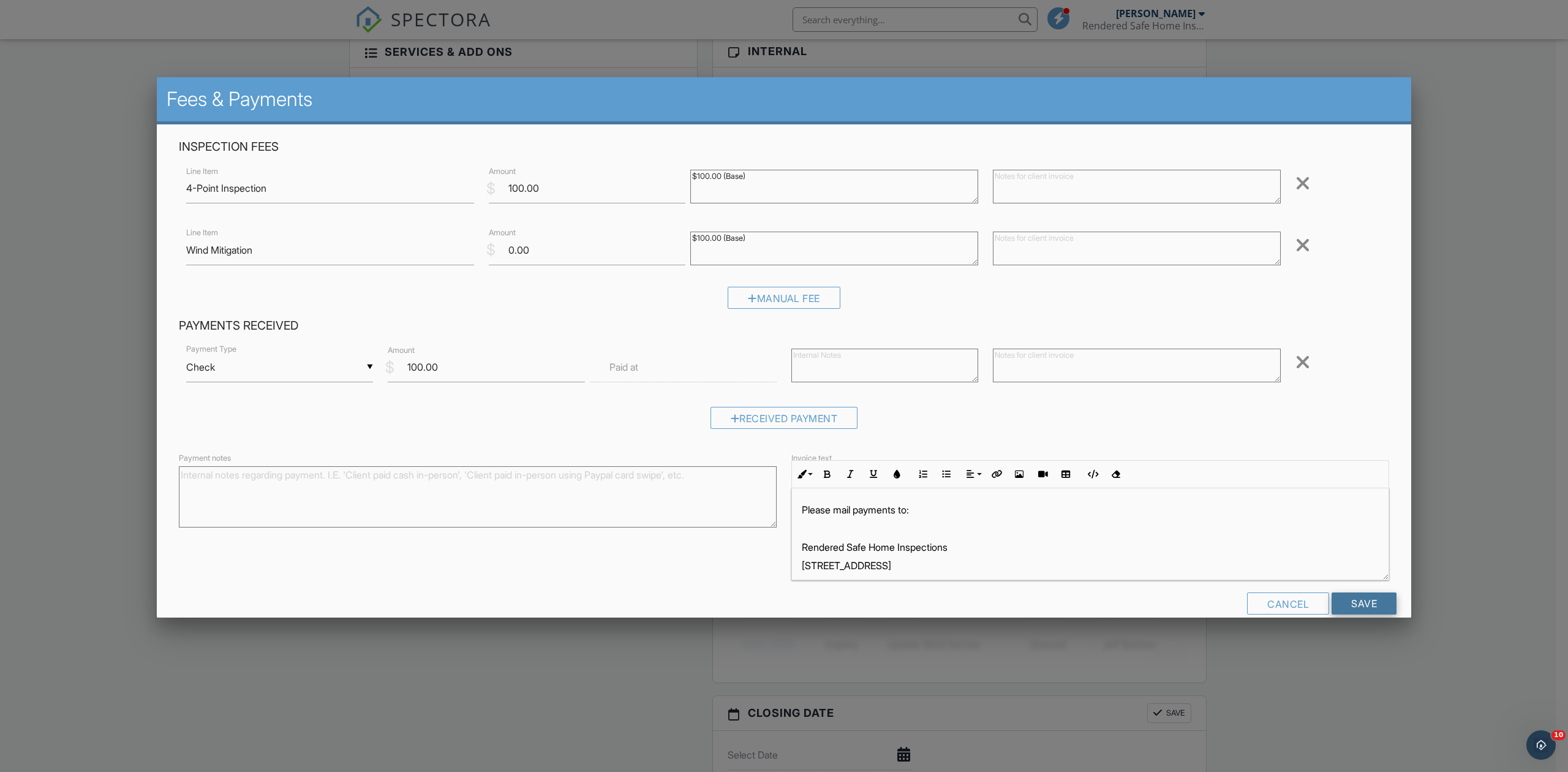
click at [1340, 593] on input "Save" at bounding box center [1363, 603] width 65 height 22
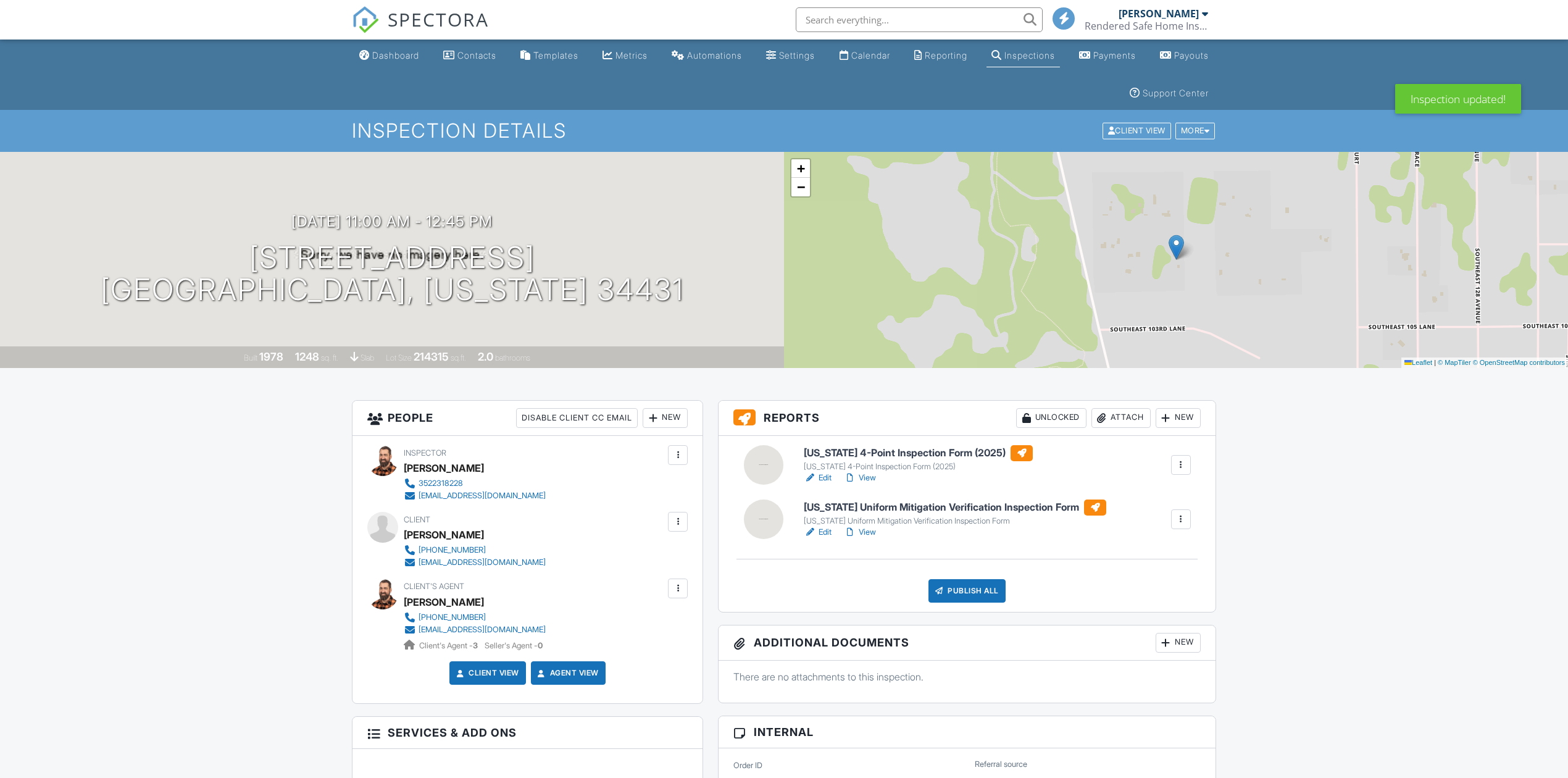
click at [680, 590] on div at bounding box center [678, 588] width 13 height 13
click at [603, 722] on li "Remove" at bounding box center [611, 719] width 137 height 31
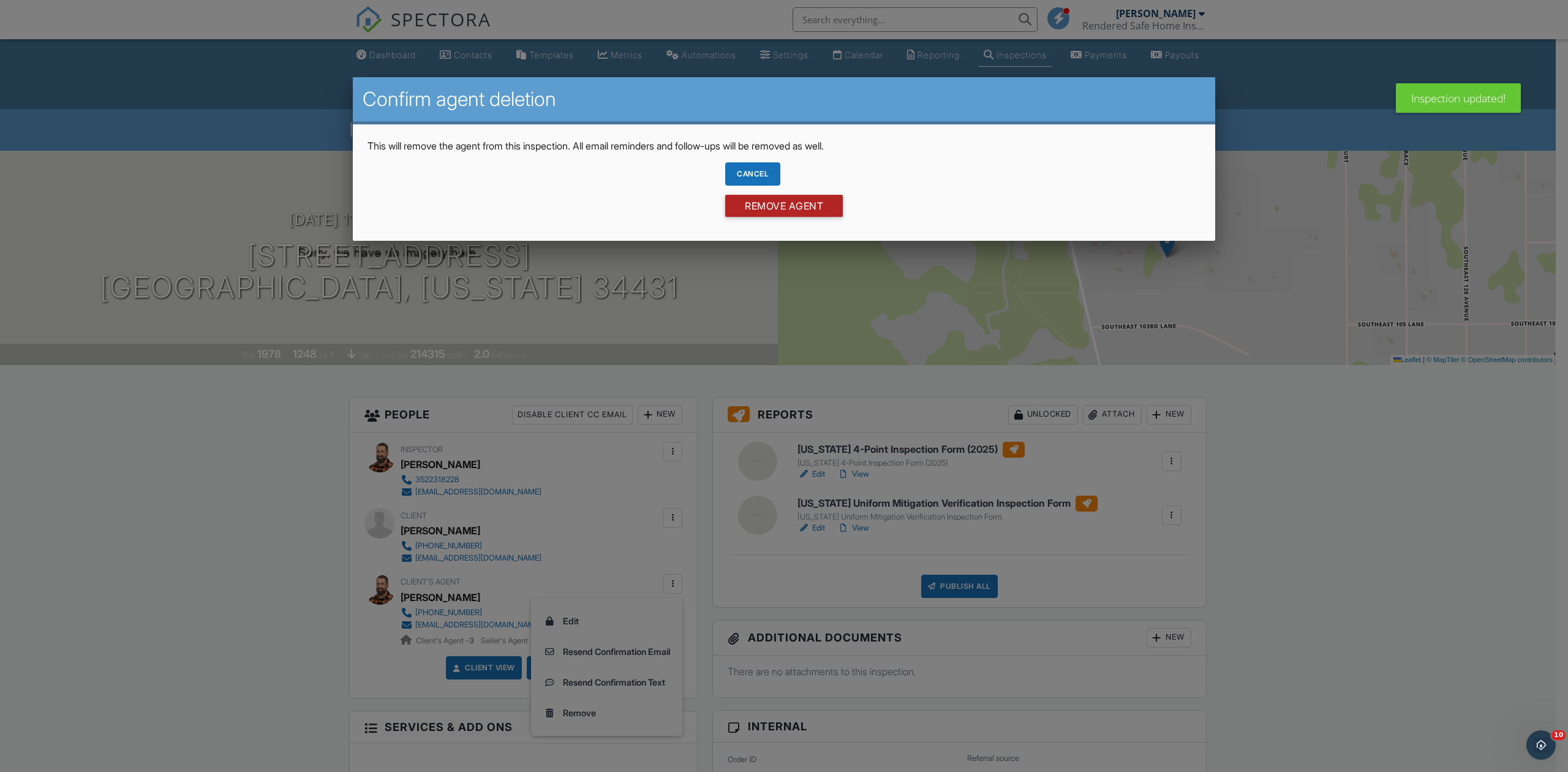
drag, startPoint x: 786, startPoint y: 211, endPoint x: 898, endPoint y: 268, distance: 125.7
click at [786, 209] on input "Remove Agent" at bounding box center [784, 206] width 117 height 22
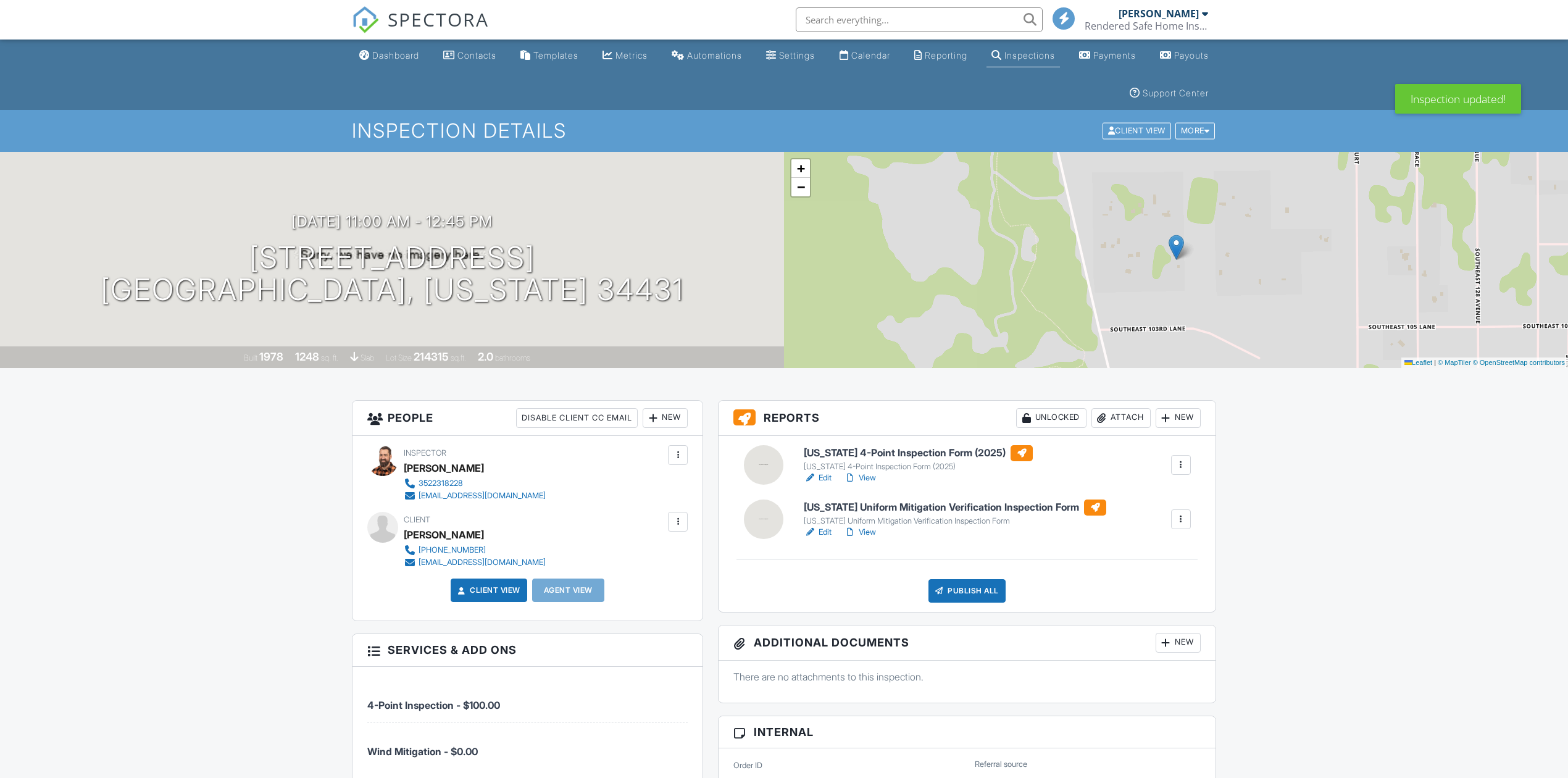
click at [659, 418] on div "New" at bounding box center [665, 418] width 45 height 20
click at [674, 480] on li "Client's Agent" at bounding box center [709, 486] width 122 height 31
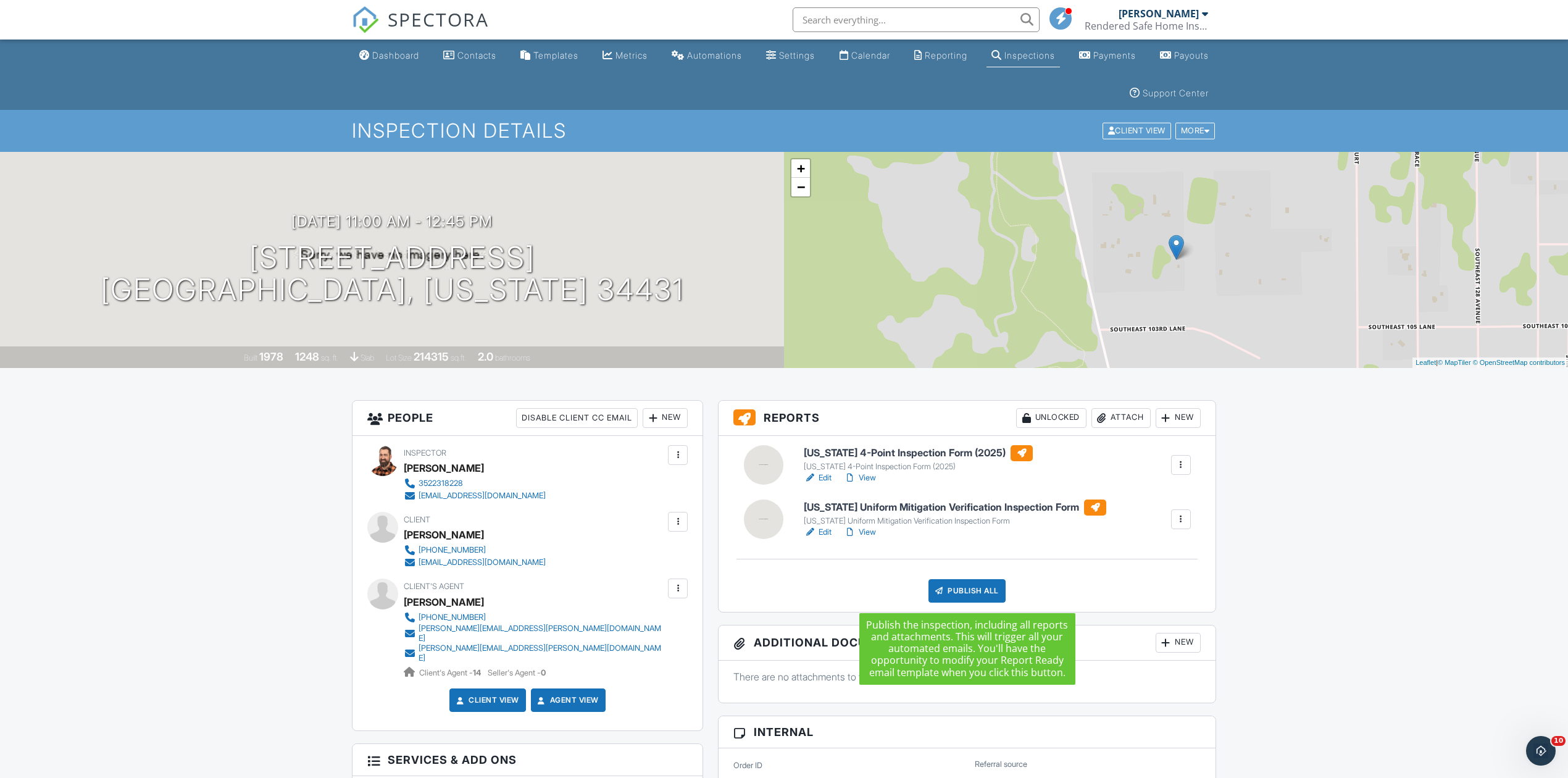
click at [962, 593] on div "Publish All" at bounding box center [966, 591] width 77 height 24
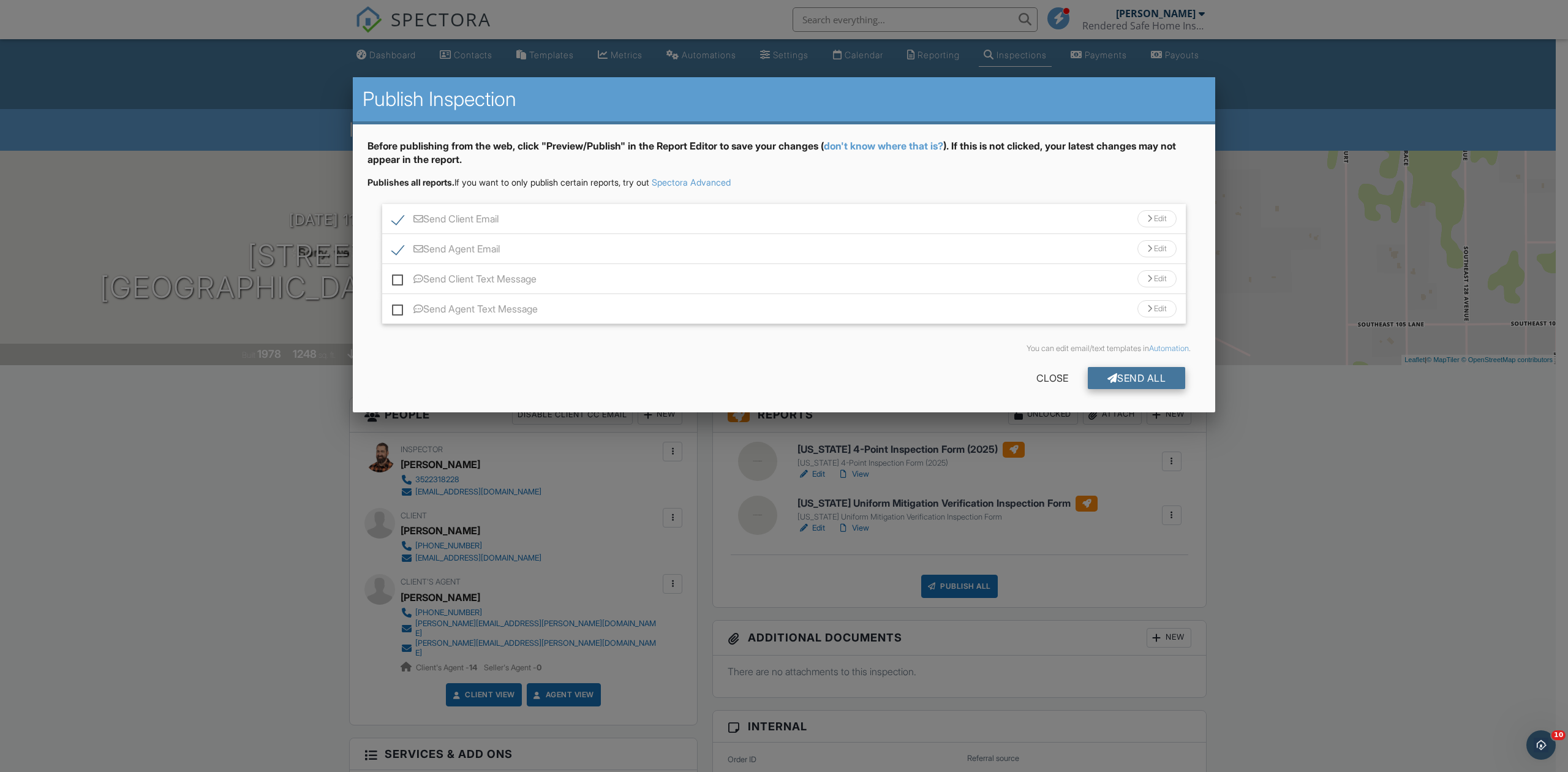
click at [1132, 380] on div "Send All" at bounding box center [1136, 378] width 98 height 22
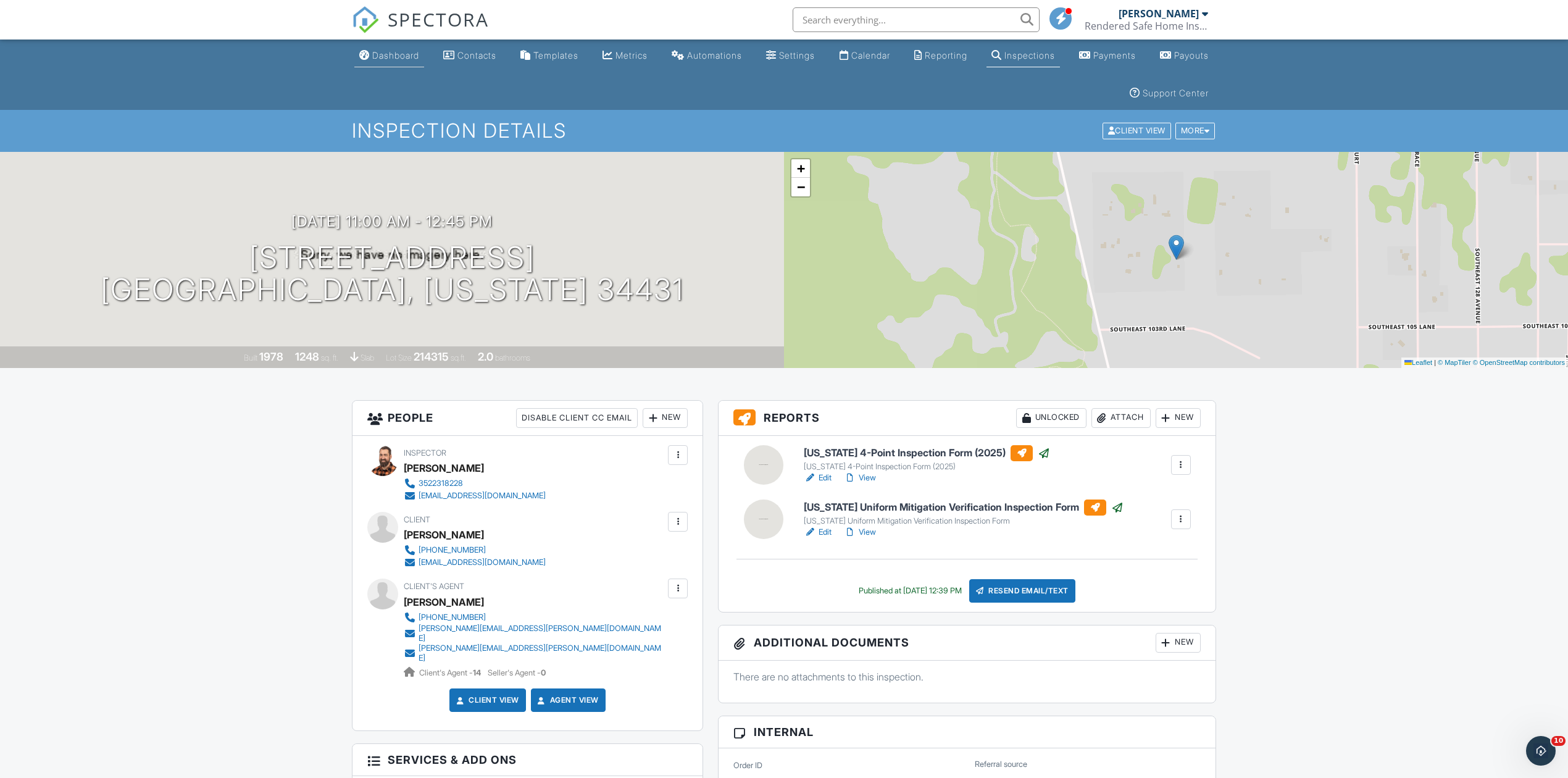
click at [385, 59] on div "Dashboard" at bounding box center [396, 55] width 47 height 11
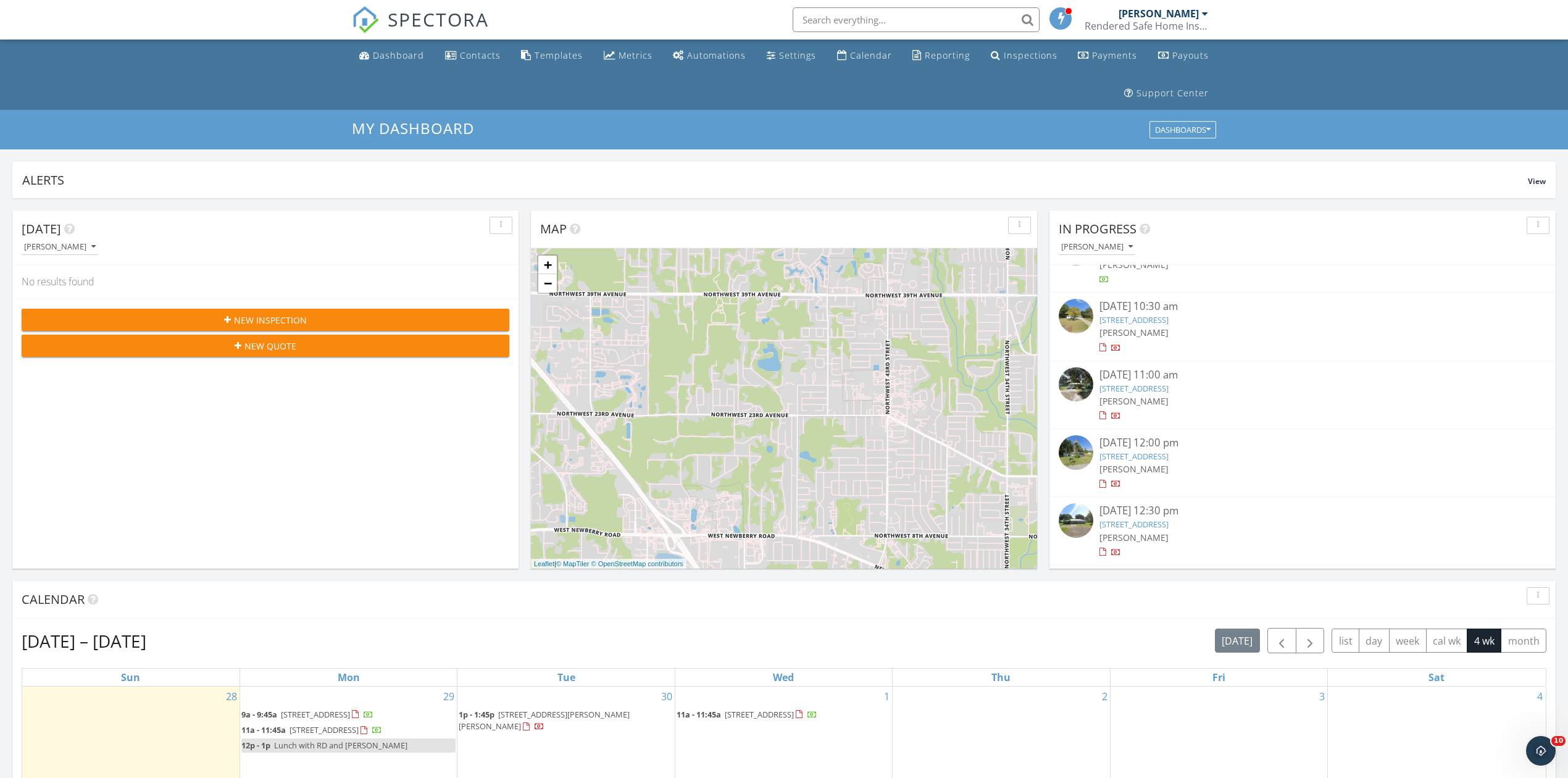
scroll to position [239, 0]
click at [1169, 534] on link "24269 NW 187th Rd, High Springs, FL 32643" at bounding box center [1134, 530] width 69 height 11
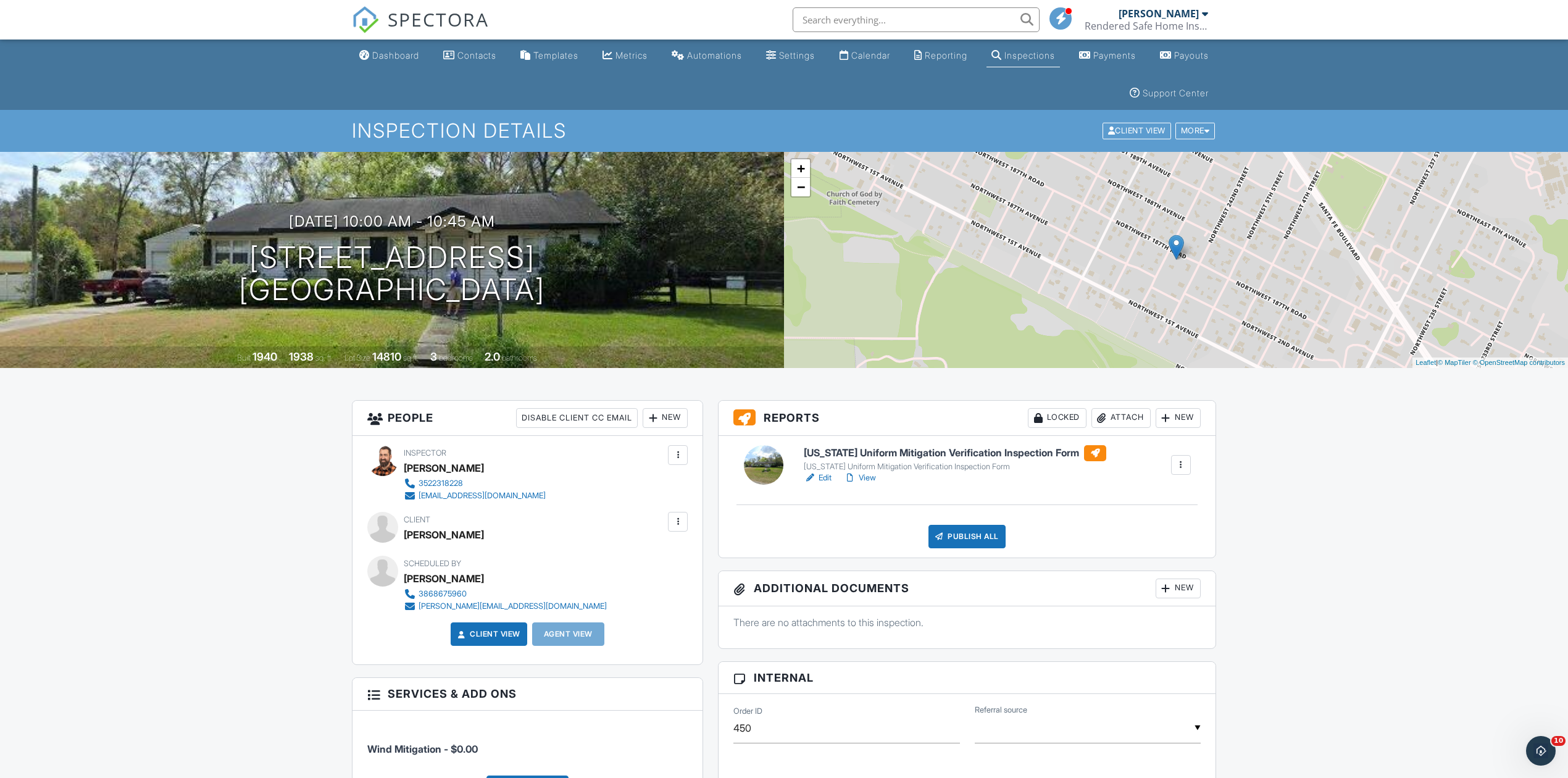
scroll to position [680, 0]
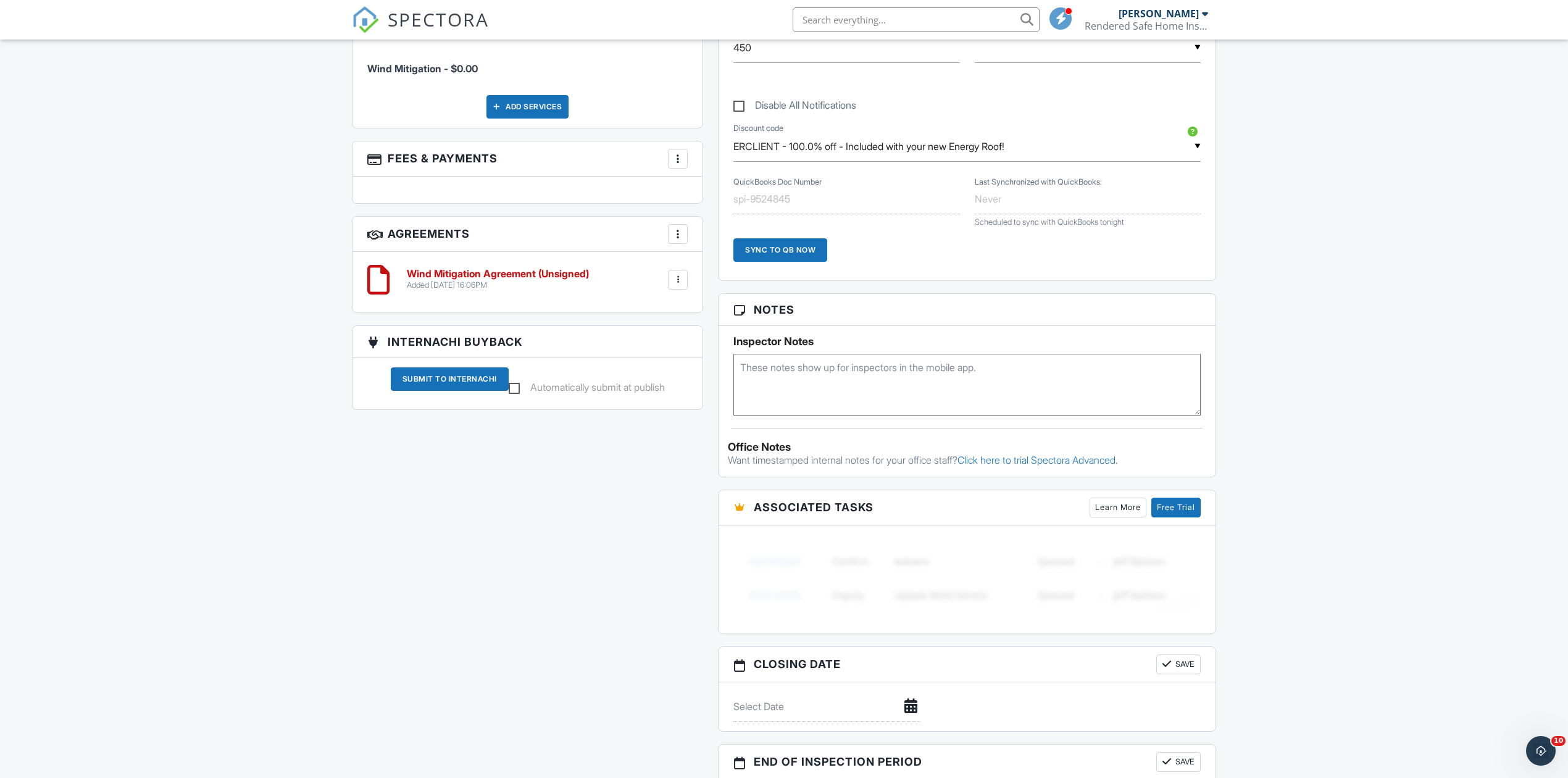
click at [682, 285] on div at bounding box center [678, 280] width 13 height 13
click at [643, 383] on li "Delete" at bounding box center [644, 375] width 70 height 31
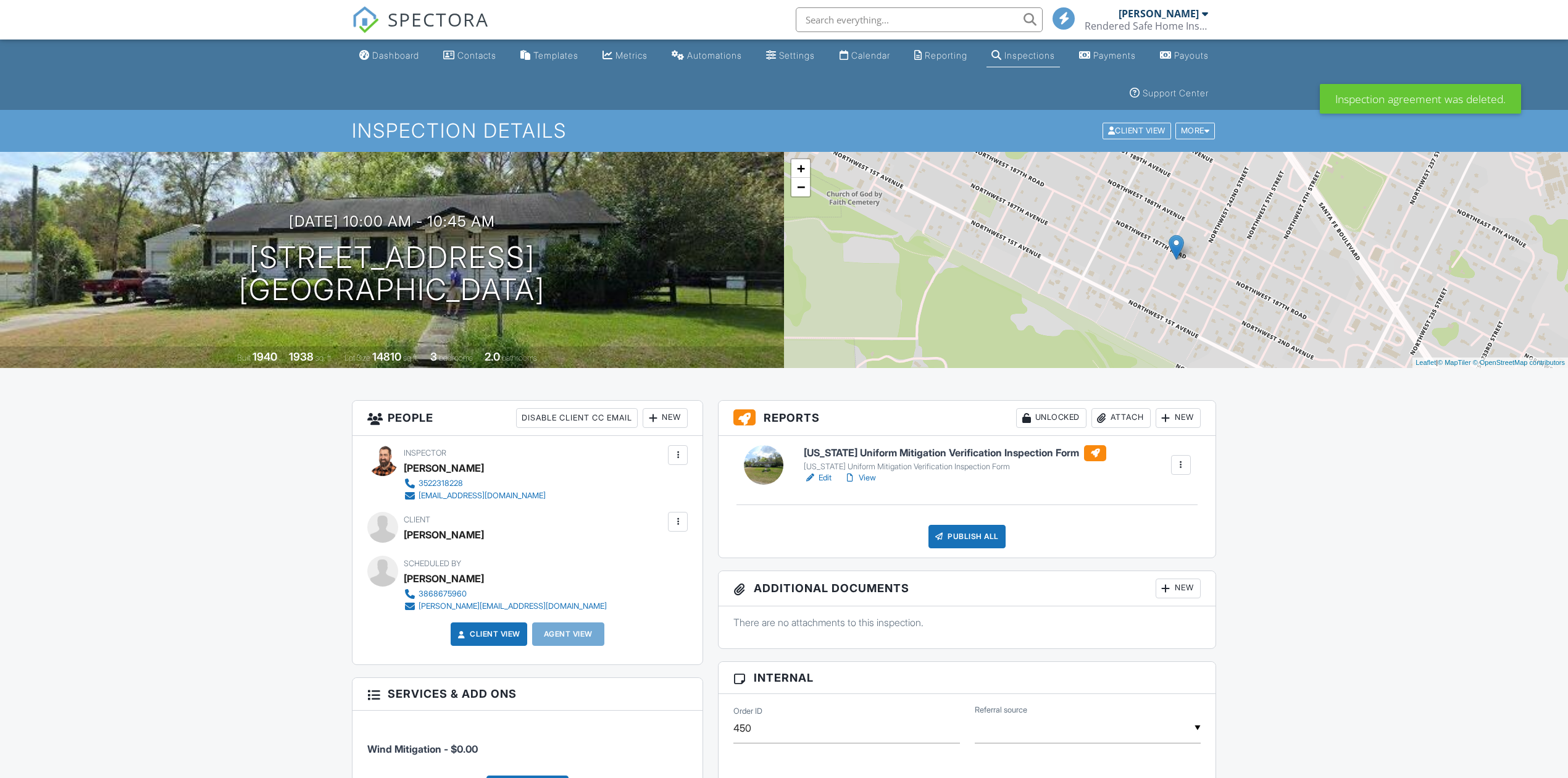
click at [972, 527] on div "Publish All" at bounding box center [966, 536] width 77 height 24
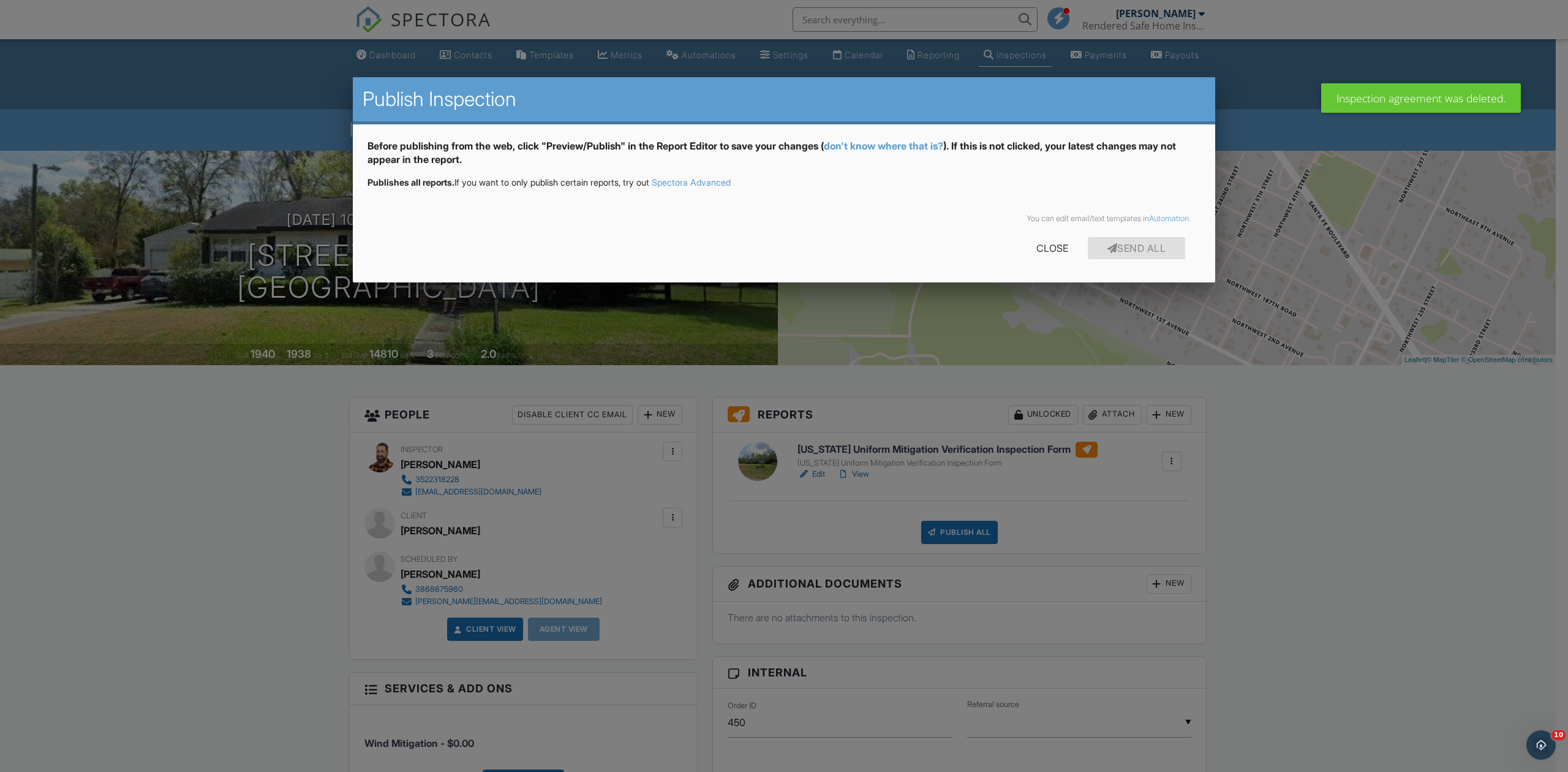
click at [1387, 584] on div at bounding box center [784, 421] width 1568 height 965
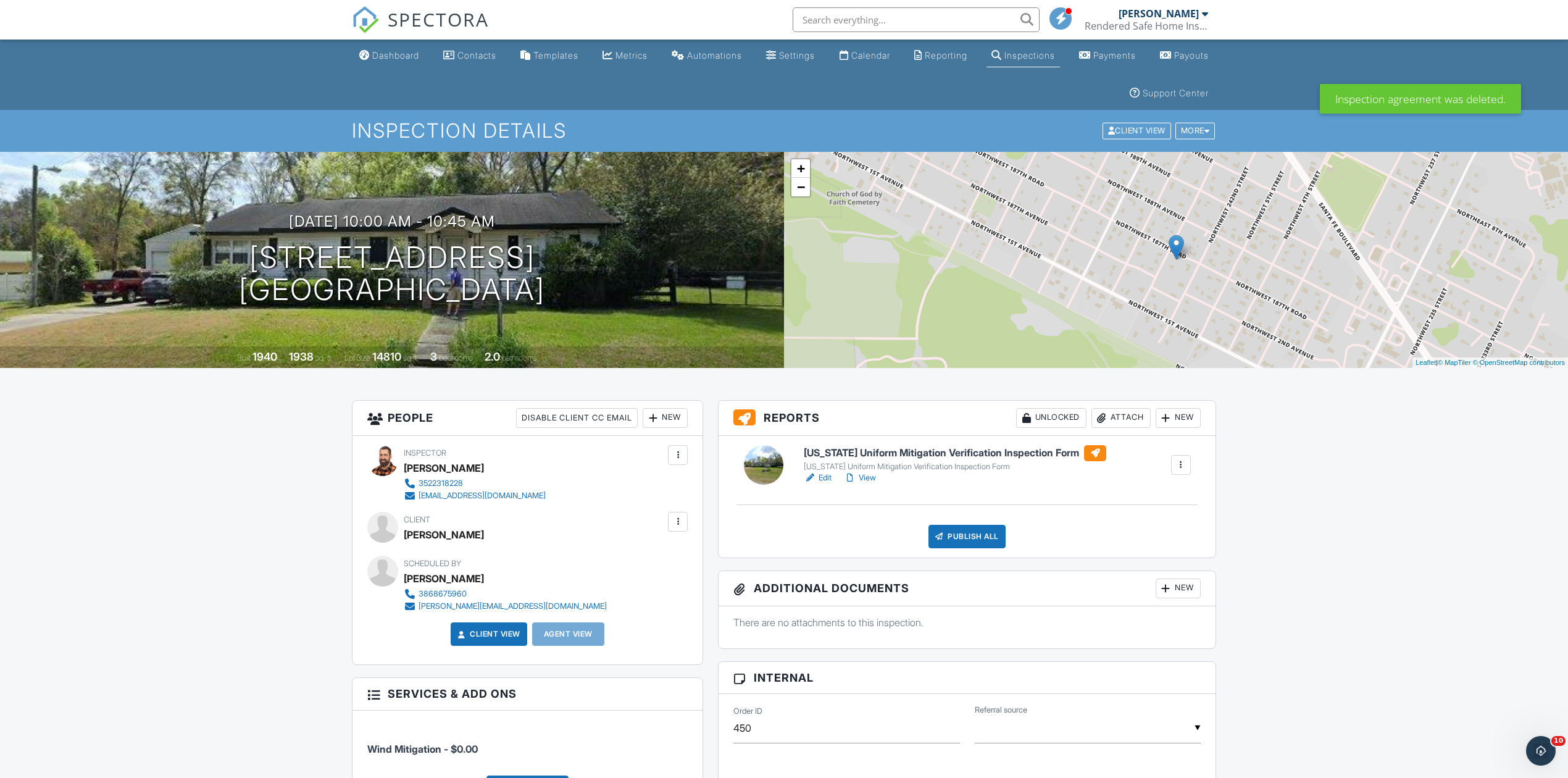
click at [969, 532] on div "Publish All" at bounding box center [966, 536] width 77 height 24
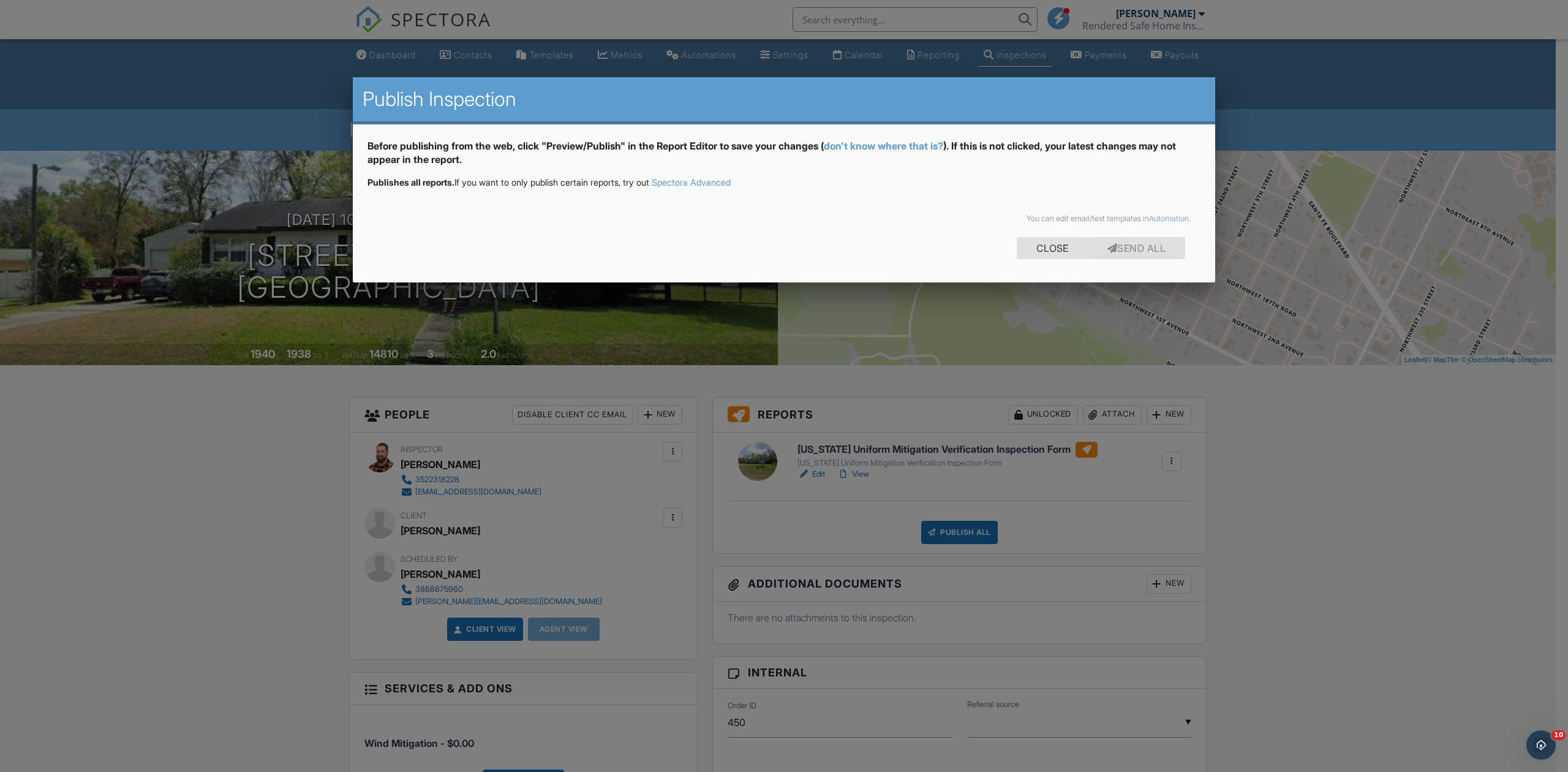
click at [1047, 255] on div "Close" at bounding box center [1051, 248] width 71 height 22
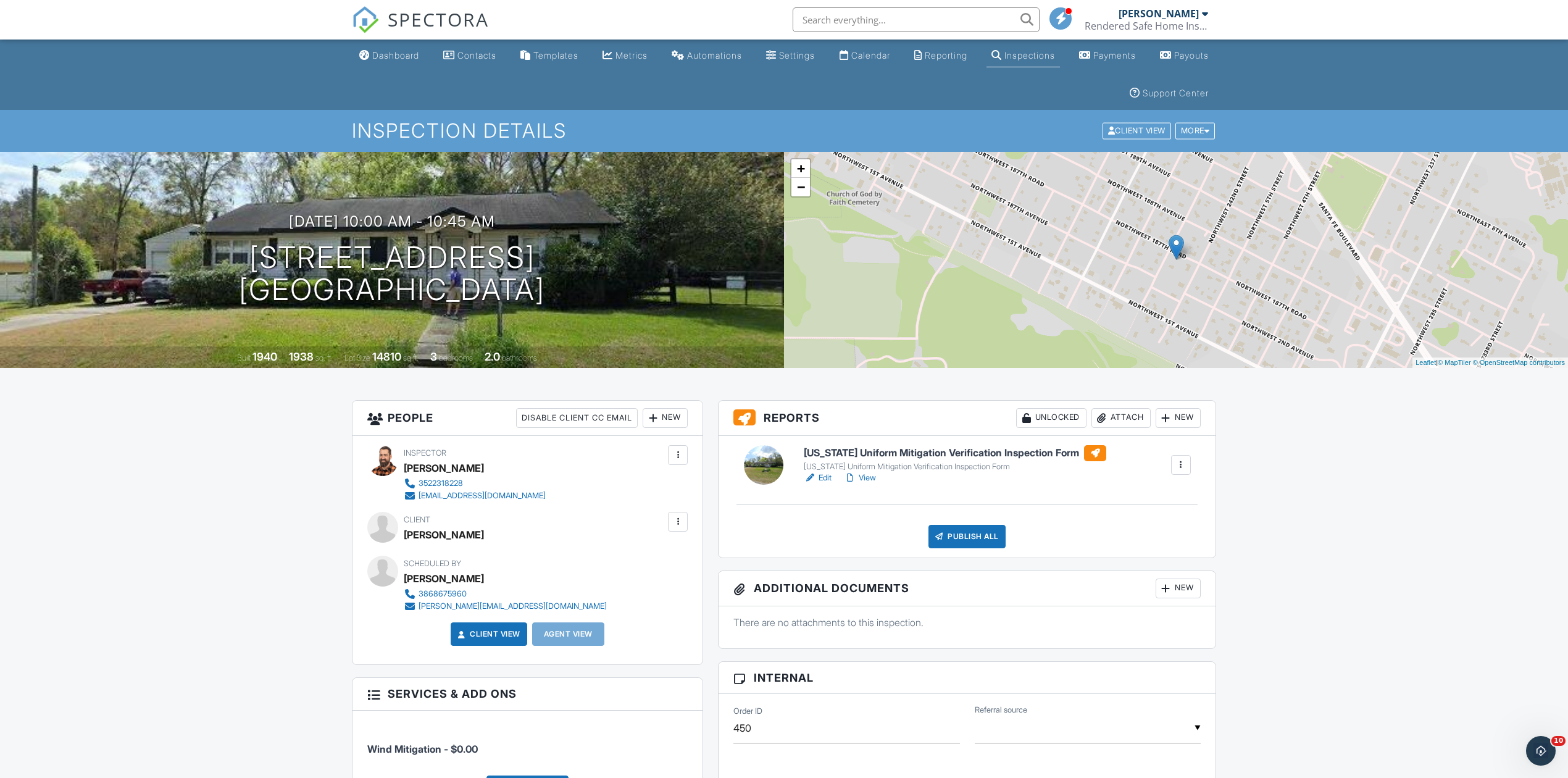
click at [952, 532] on div "Publish All" at bounding box center [966, 536] width 77 height 24
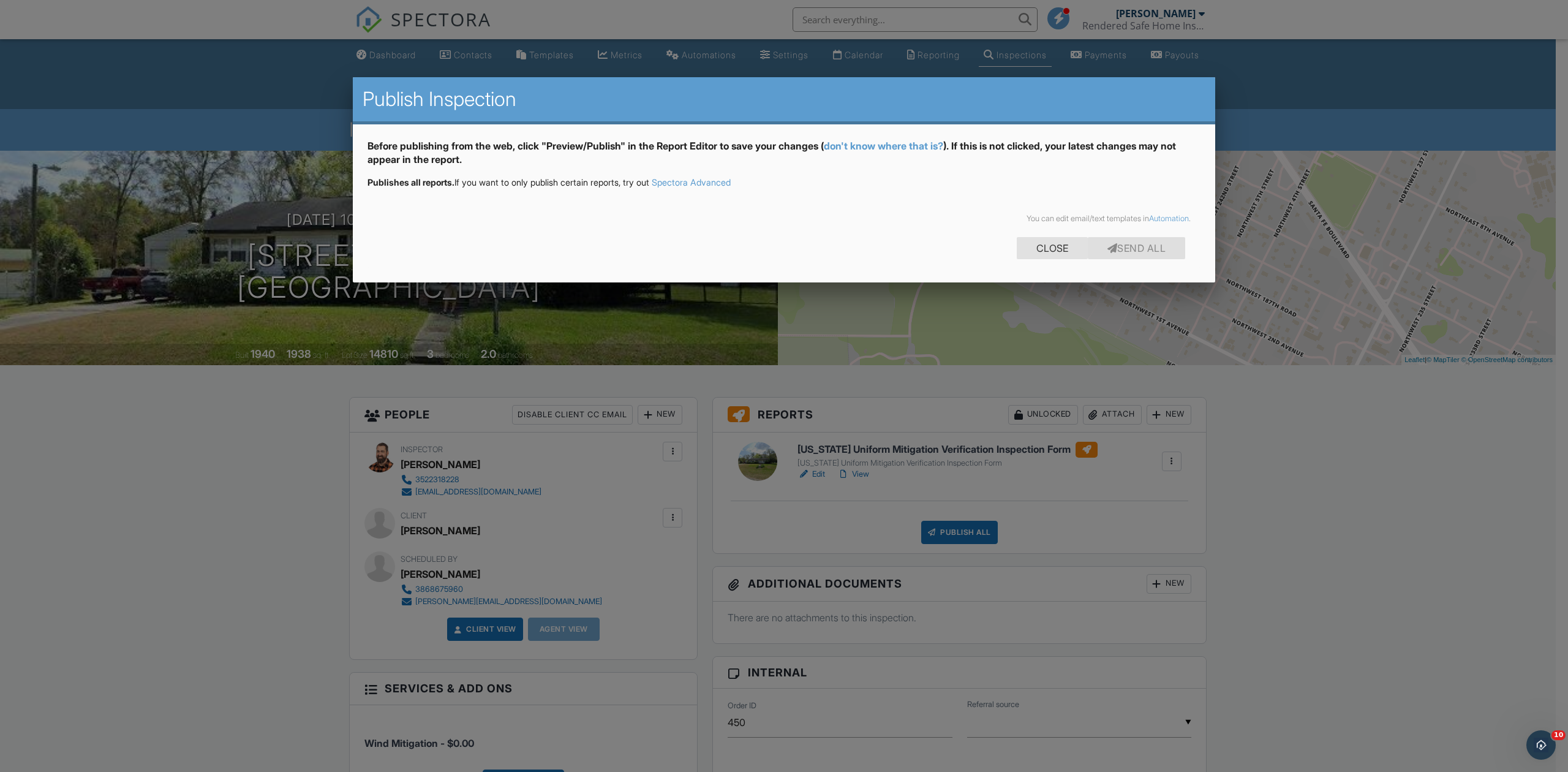
click at [1049, 246] on div "Close" at bounding box center [1051, 248] width 71 height 22
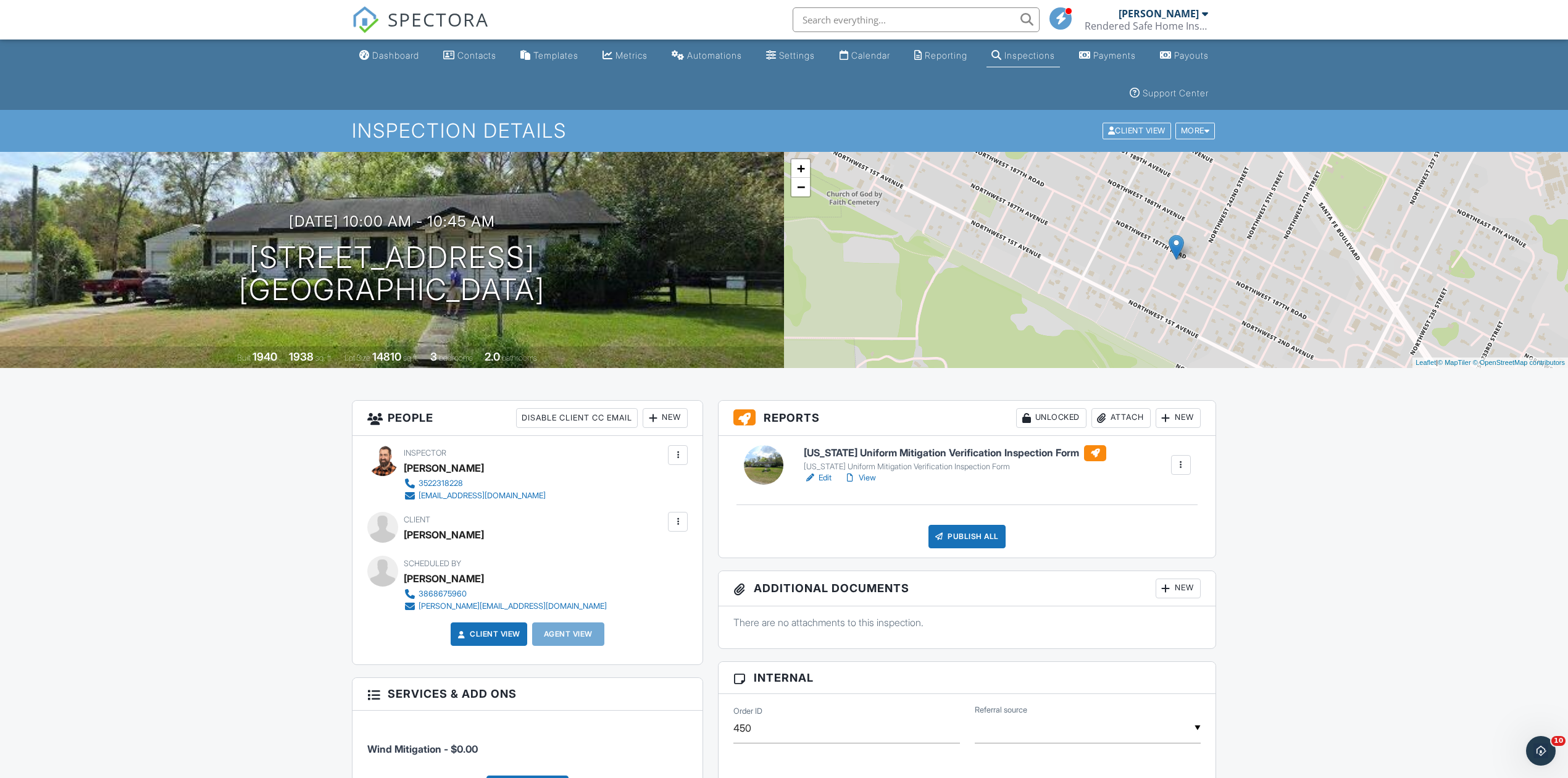
click at [863, 482] on link "View" at bounding box center [859, 478] width 32 height 13
click at [814, 480] on div at bounding box center [810, 478] width 13 height 13
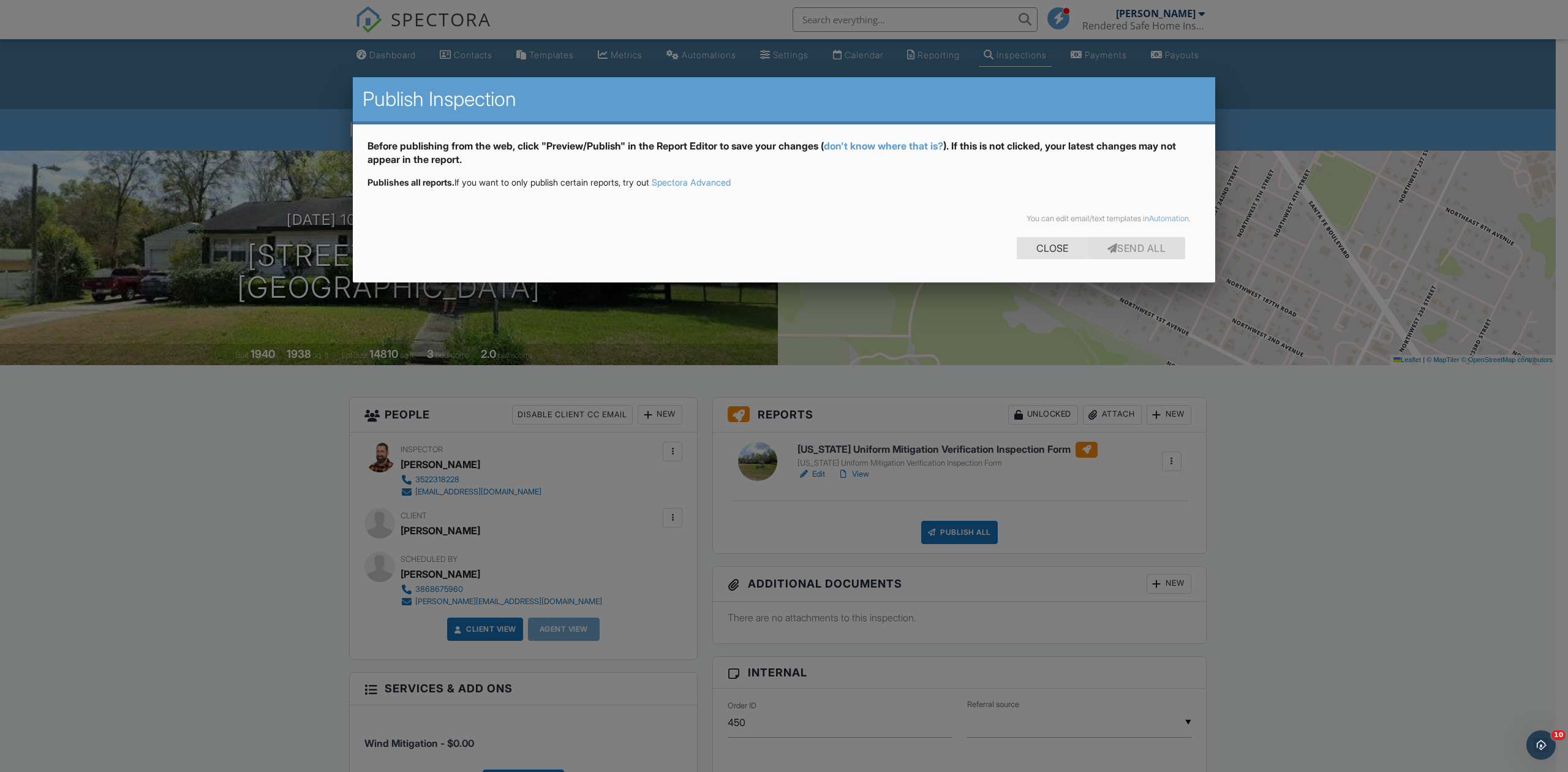
click at [1059, 253] on div "Close" at bounding box center [1051, 248] width 71 height 22
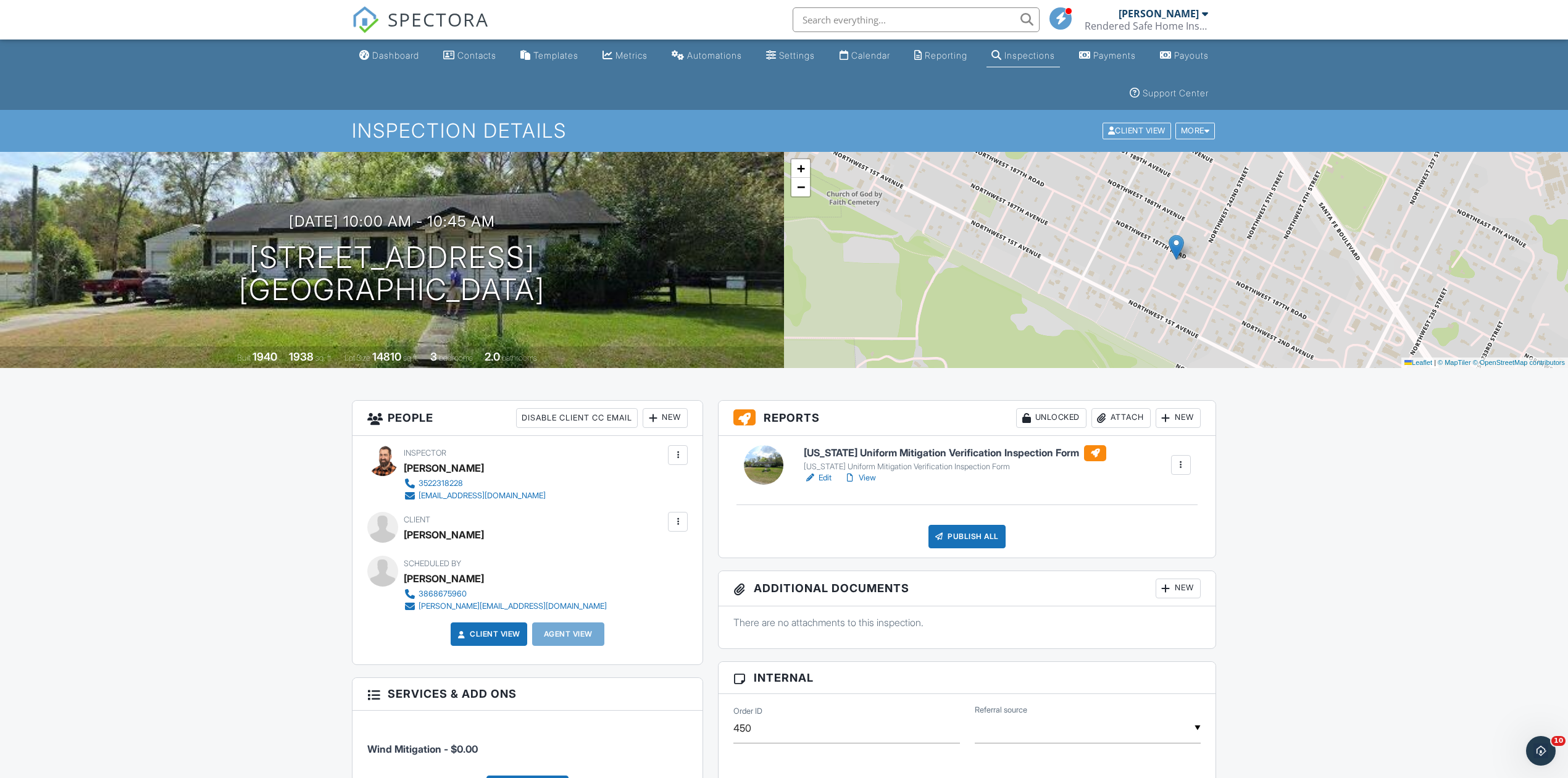
click at [1176, 467] on div at bounding box center [1181, 465] width 20 height 20
click at [1139, 499] on link "Quick Publish" at bounding box center [1148, 498] width 74 height 14
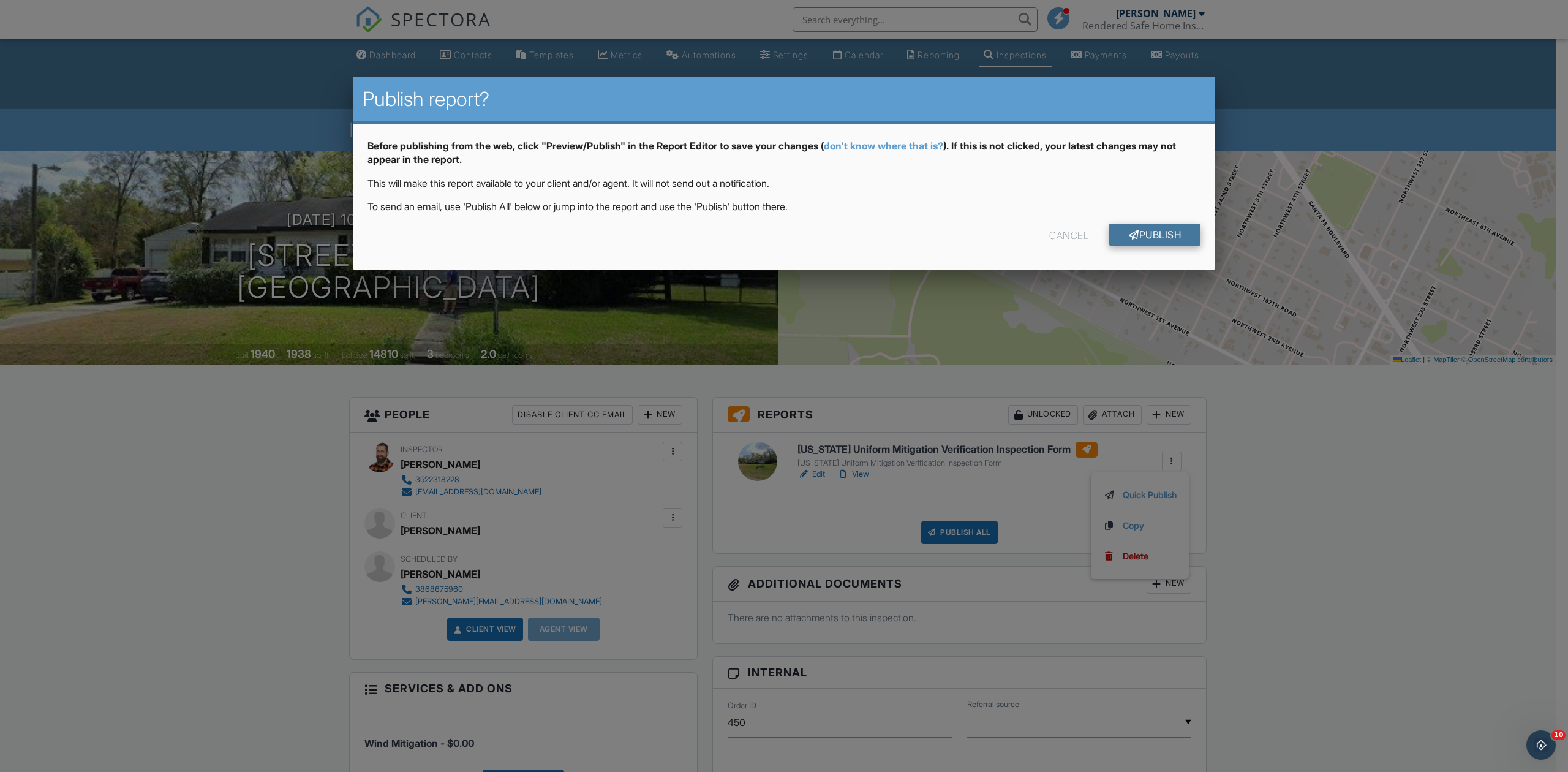
click at [1167, 229] on link "Publish" at bounding box center [1154, 234] width 91 height 22
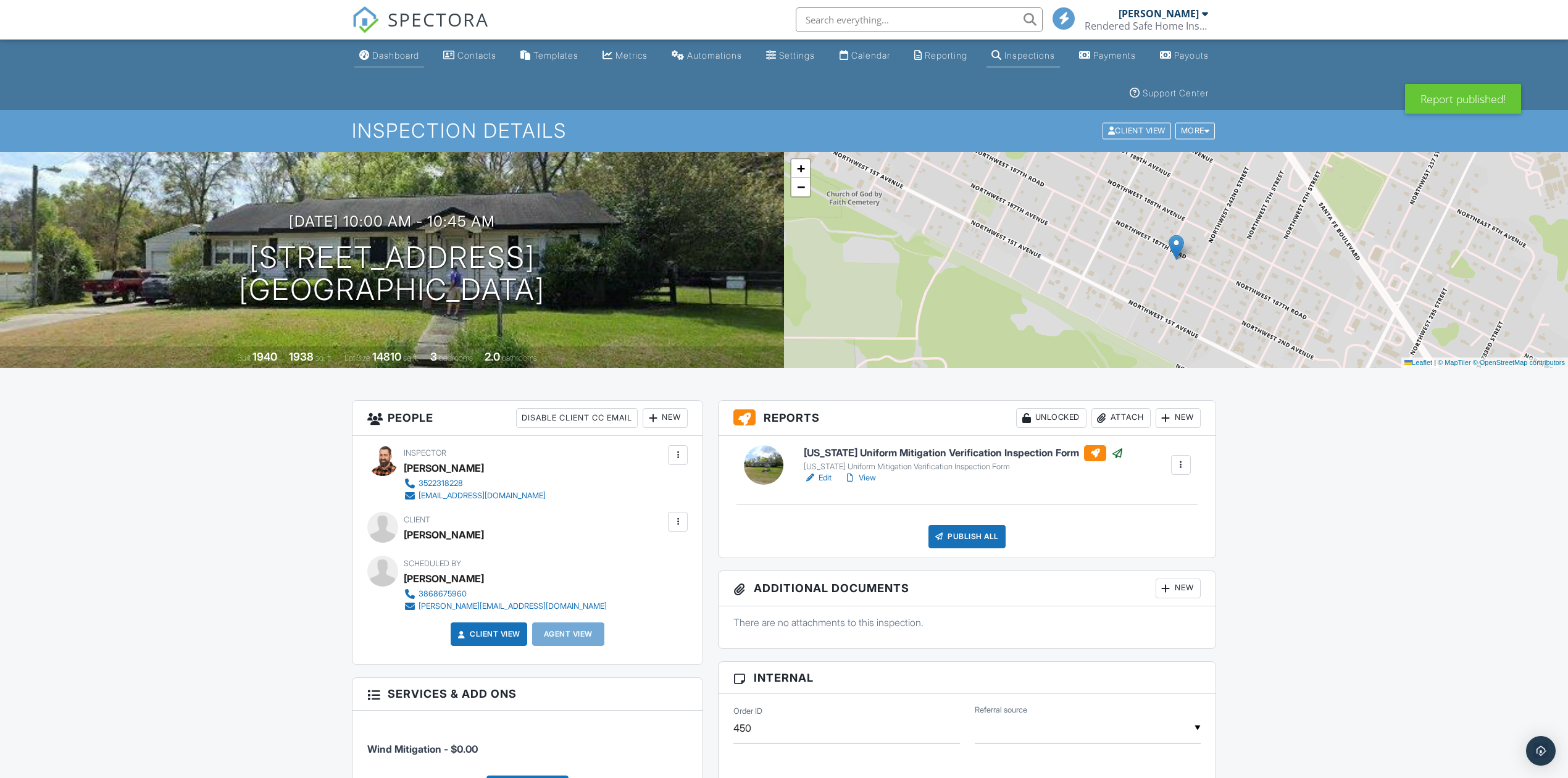
click at [394, 53] on div "Dashboard" at bounding box center [396, 55] width 47 height 11
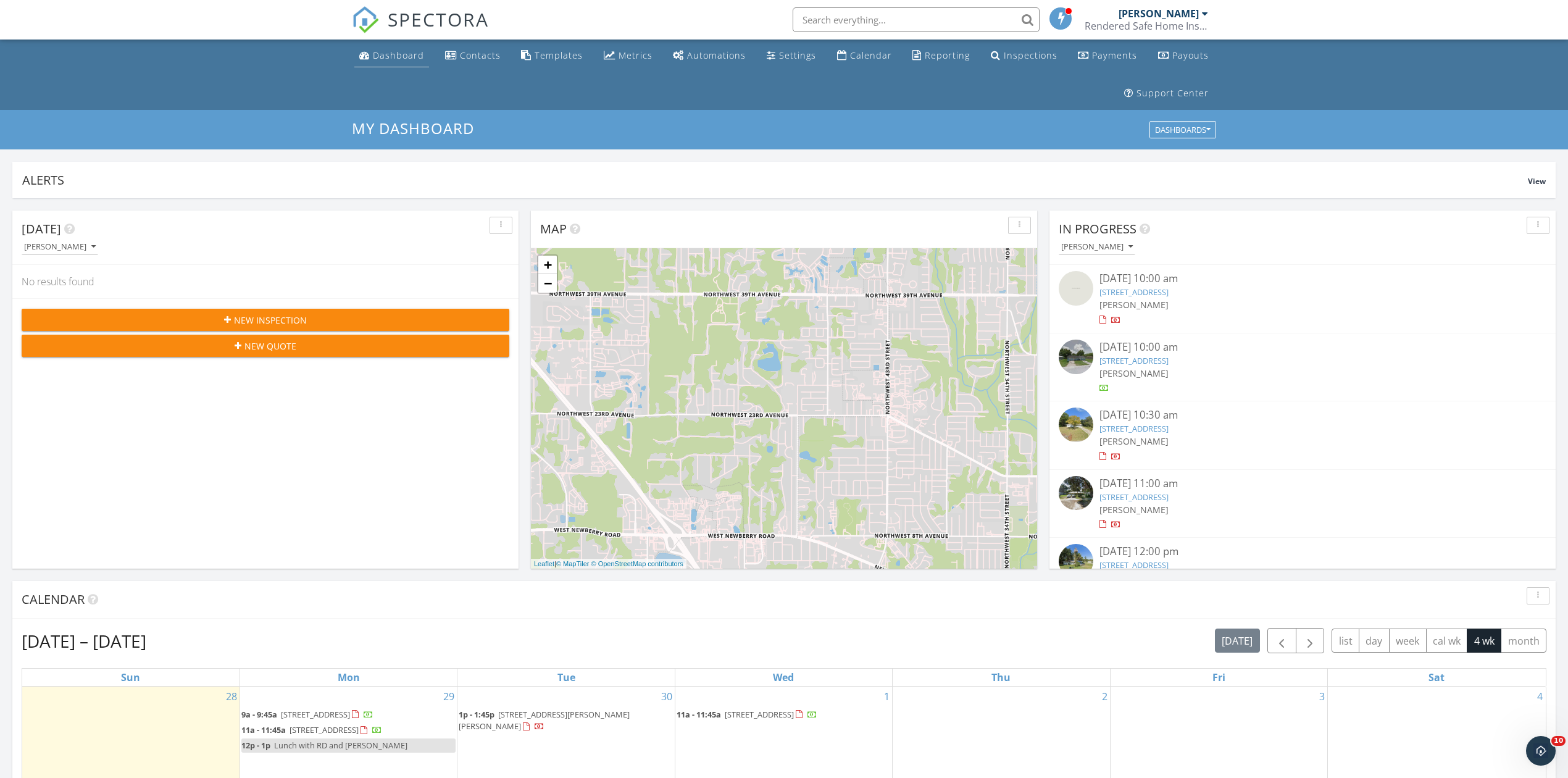
click at [361, 55] on div "Dashboard" at bounding box center [365, 55] width 11 height 10
